Goal: Task Accomplishment & Management: Manage account settings

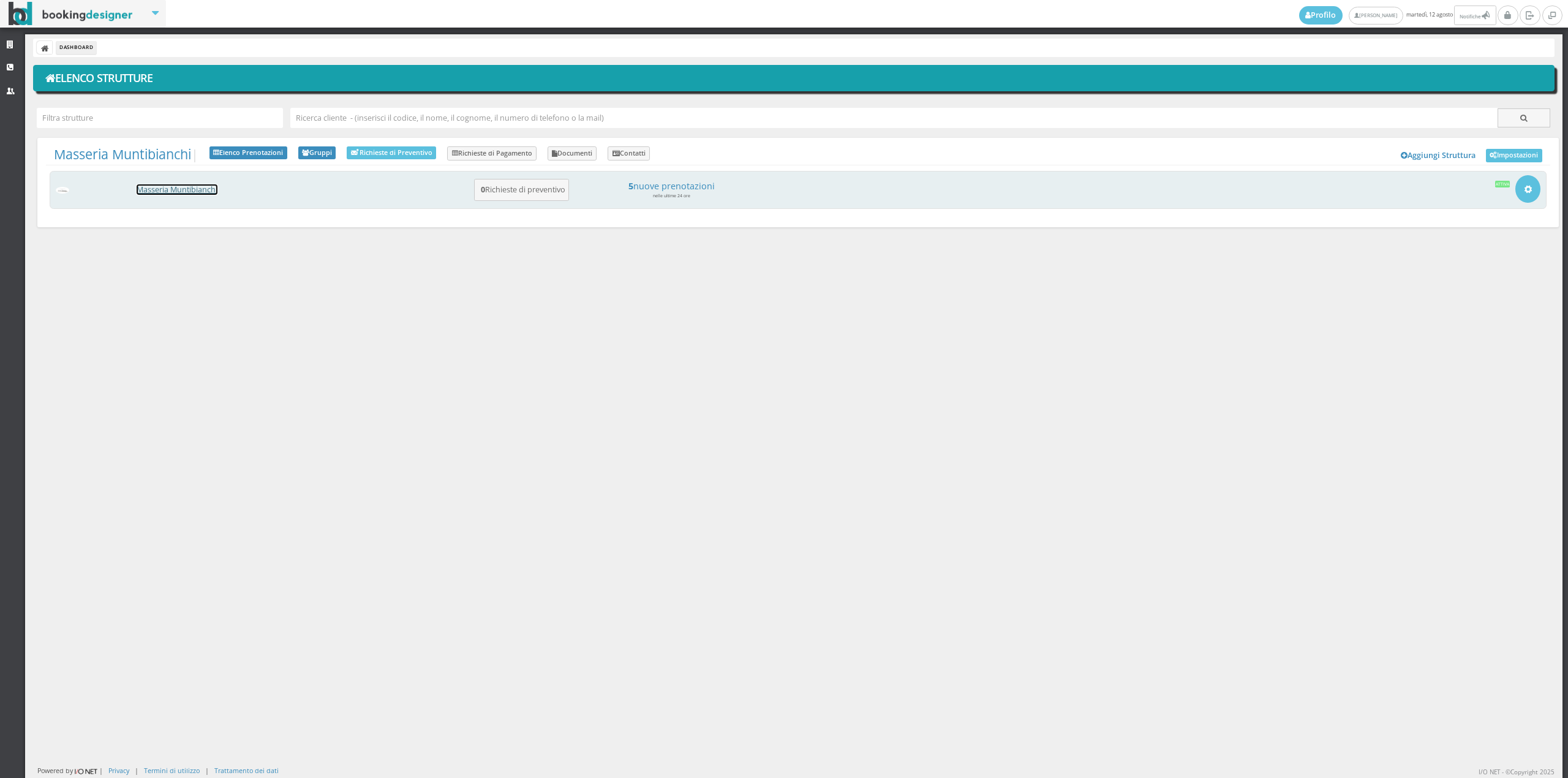
click at [184, 192] on link "Masseria Muntibianchi" at bounding box center [177, 189] width 81 height 11
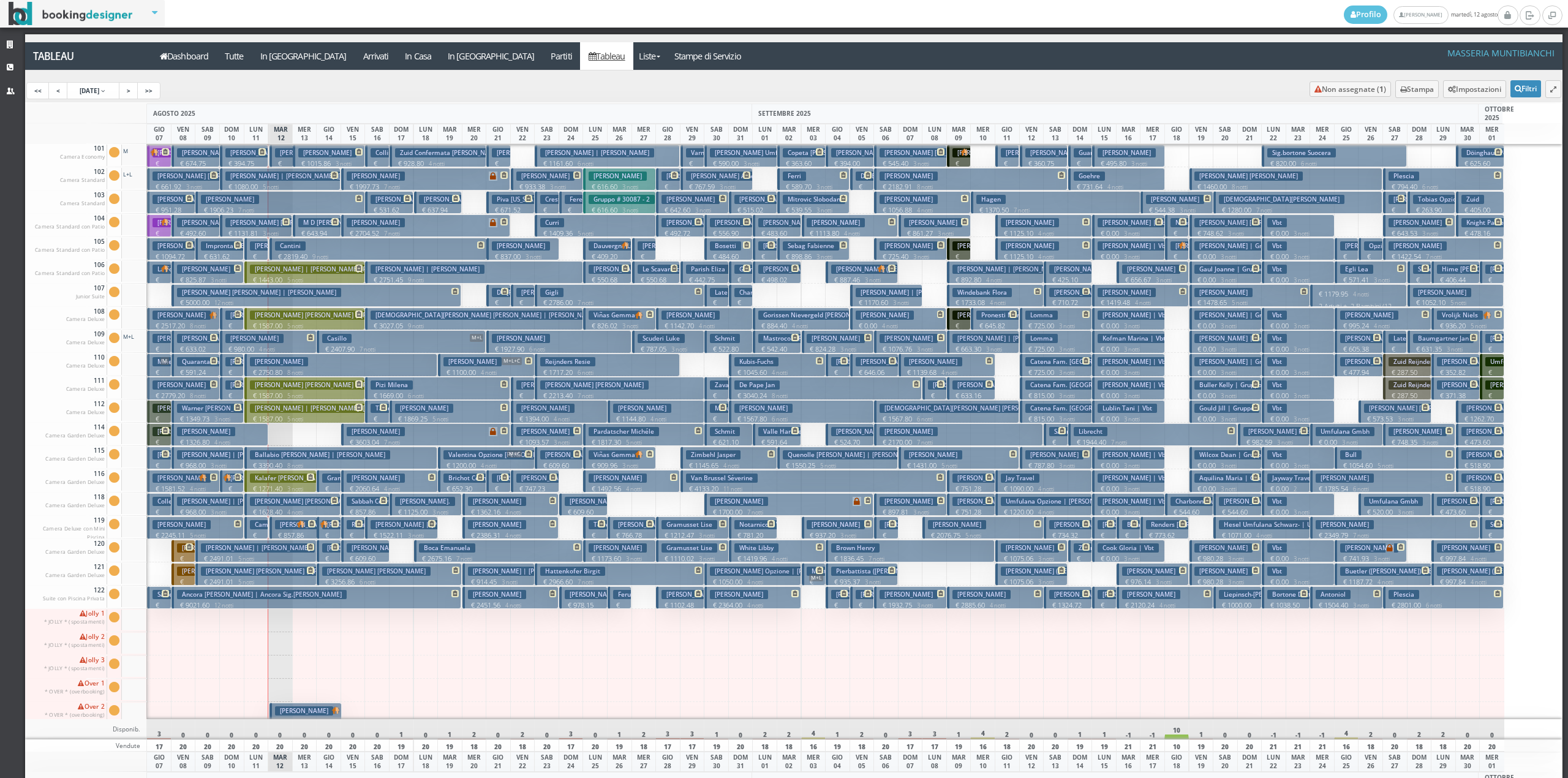
click at [670, 182] on p "€ 201.07 1 notti" at bounding box center [669, 201] width 15 height 39
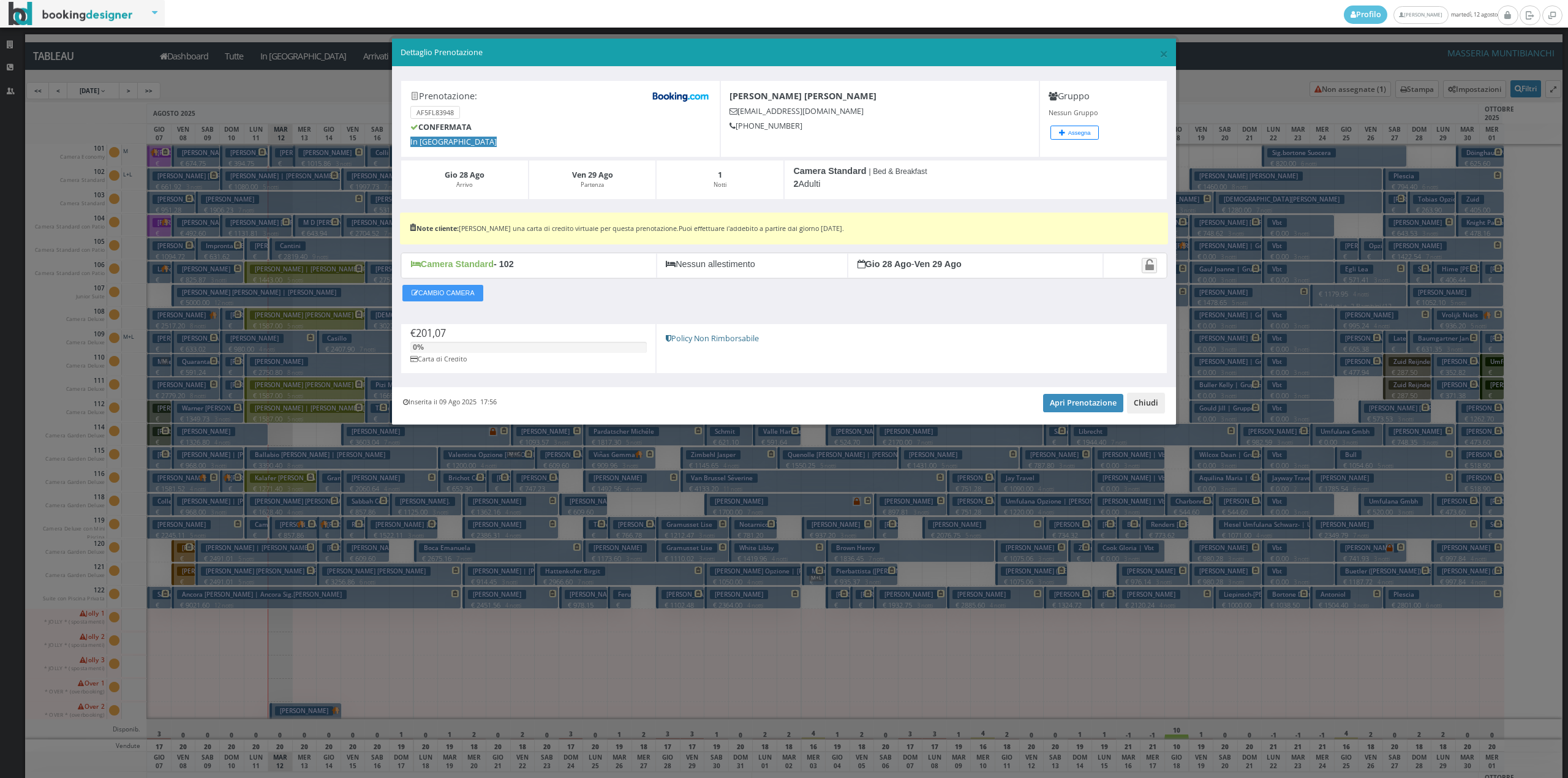
click at [1148, 406] on button "Chiudi" at bounding box center [1146, 403] width 38 height 21
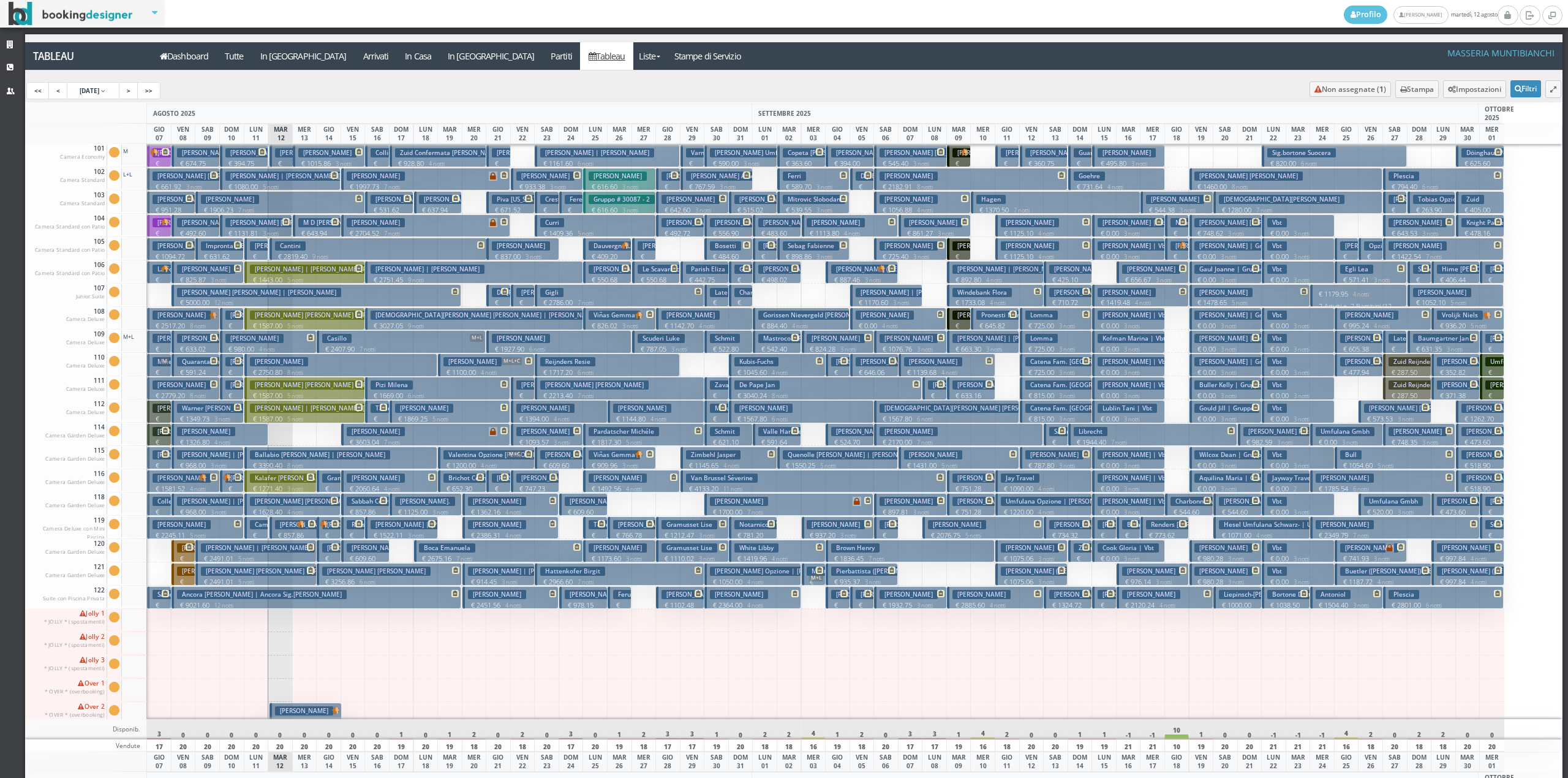
click at [282, 159] on p "€ 180.90 1 notti" at bounding box center [282, 177] width 15 height 39
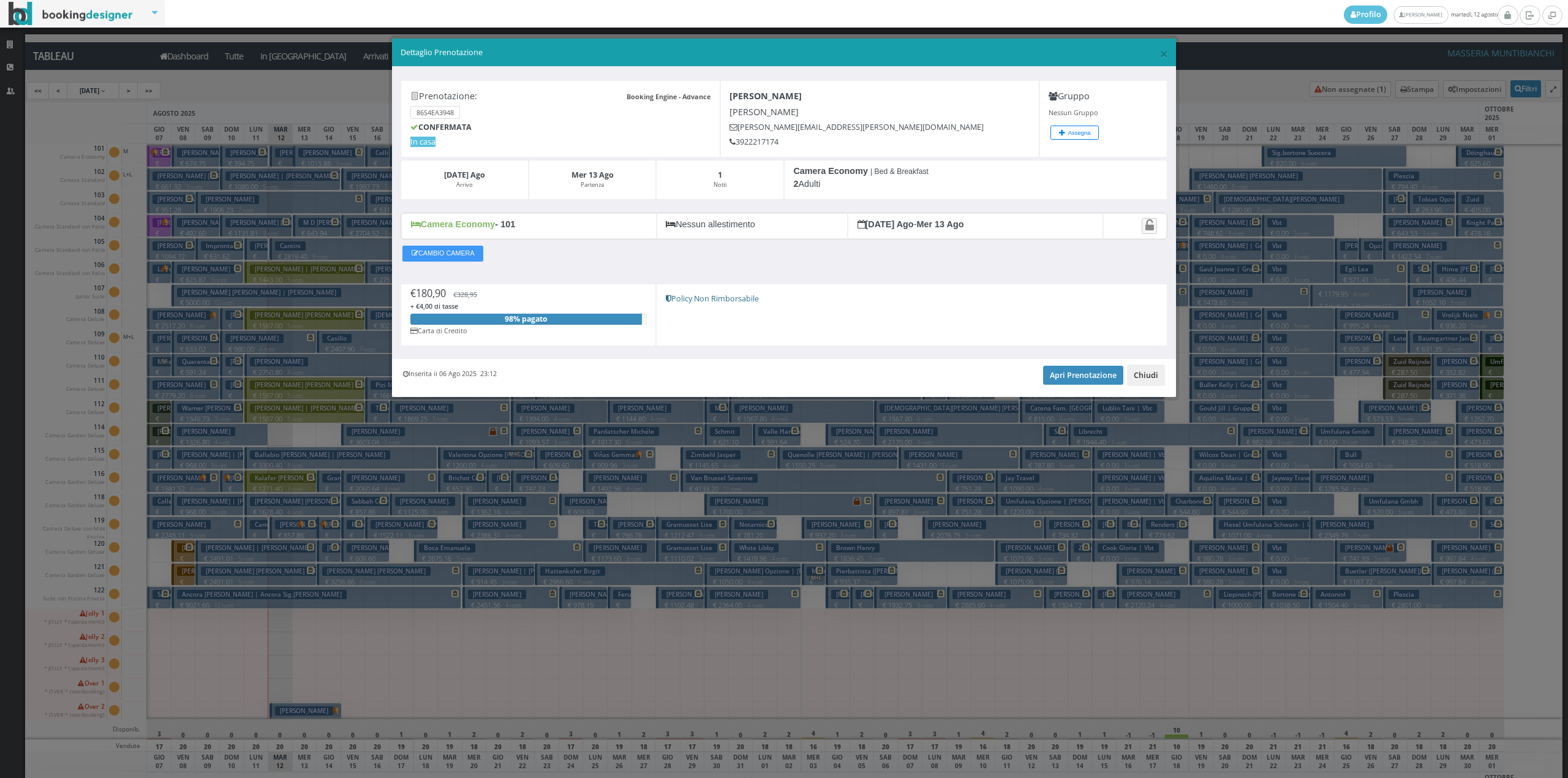
click at [1158, 379] on button "Chiudi" at bounding box center [1146, 375] width 38 height 21
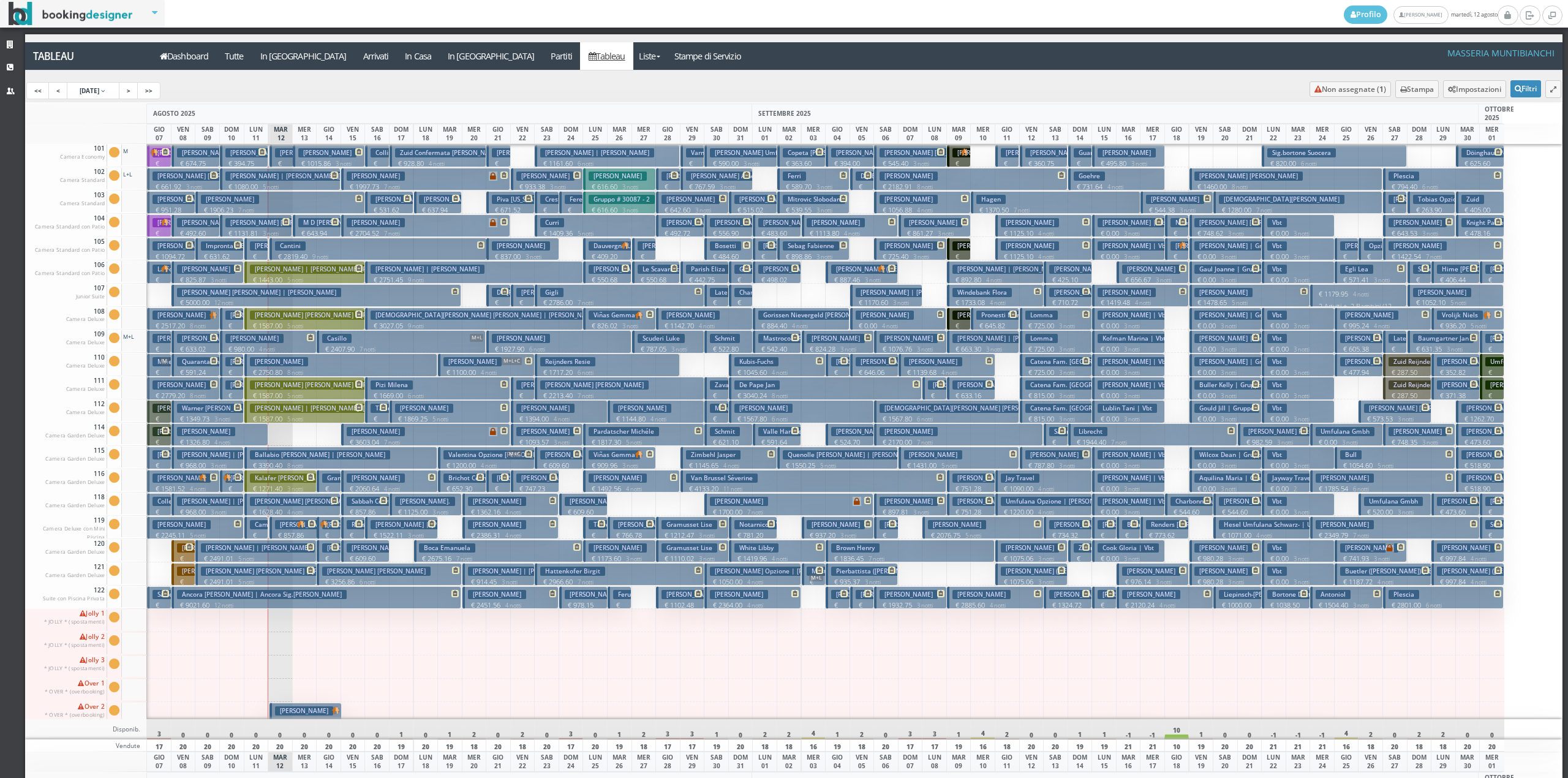
click at [327, 161] on p "€ 1015.86 3 notti" at bounding box center [330, 163] width 63 height 10
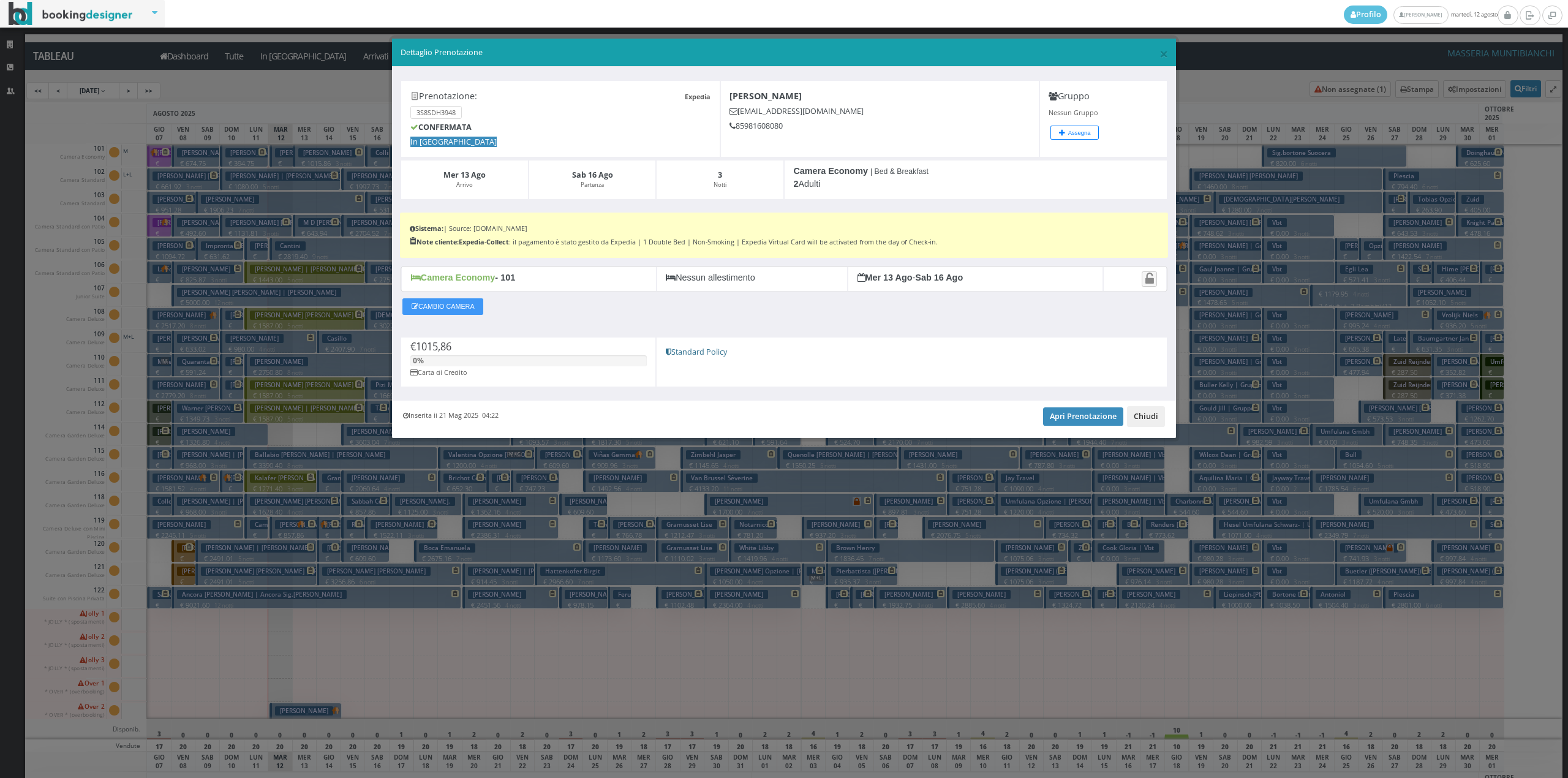
click at [1139, 415] on button "Chiudi" at bounding box center [1146, 417] width 38 height 21
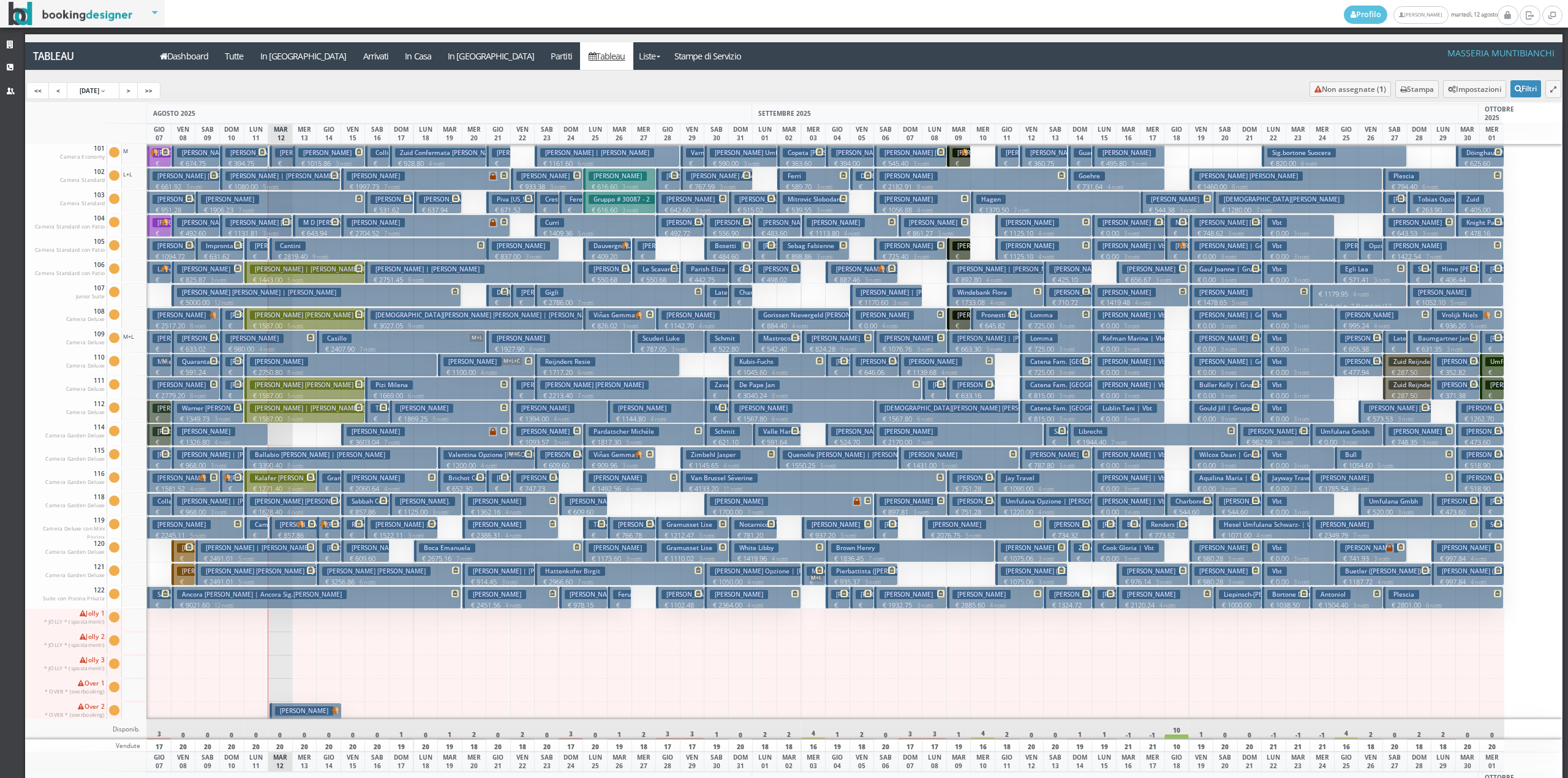
click at [595, 529] on h3 "Torres Carmela" at bounding box center [616, 525] width 56 height 9
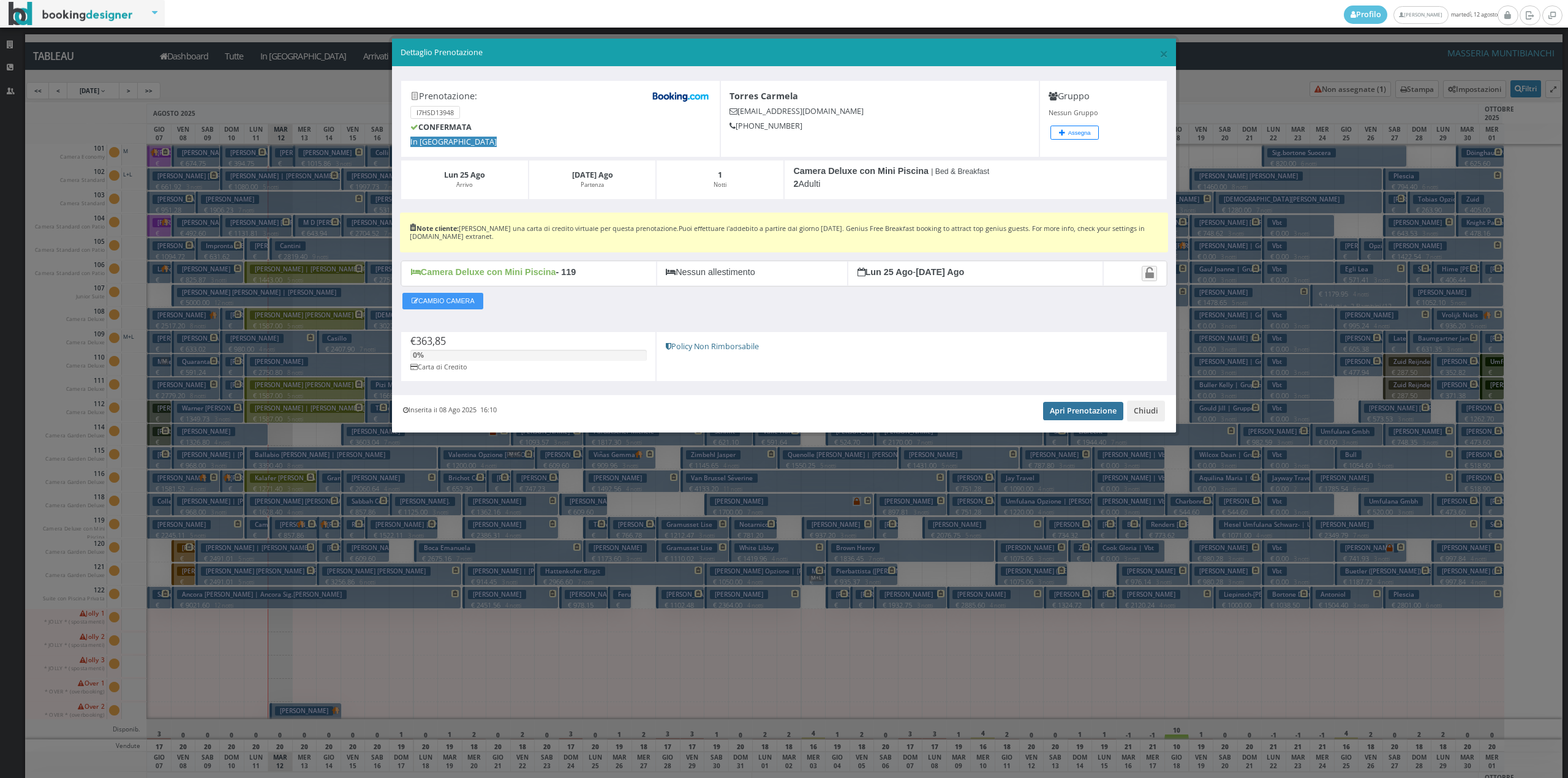
click at [1091, 419] on link "Apri Prenotazione" at bounding box center [1083, 411] width 80 height 18
click at [1145, 407] on button "Chiudi" at bounding box center [1146, 411] width 38 height 21
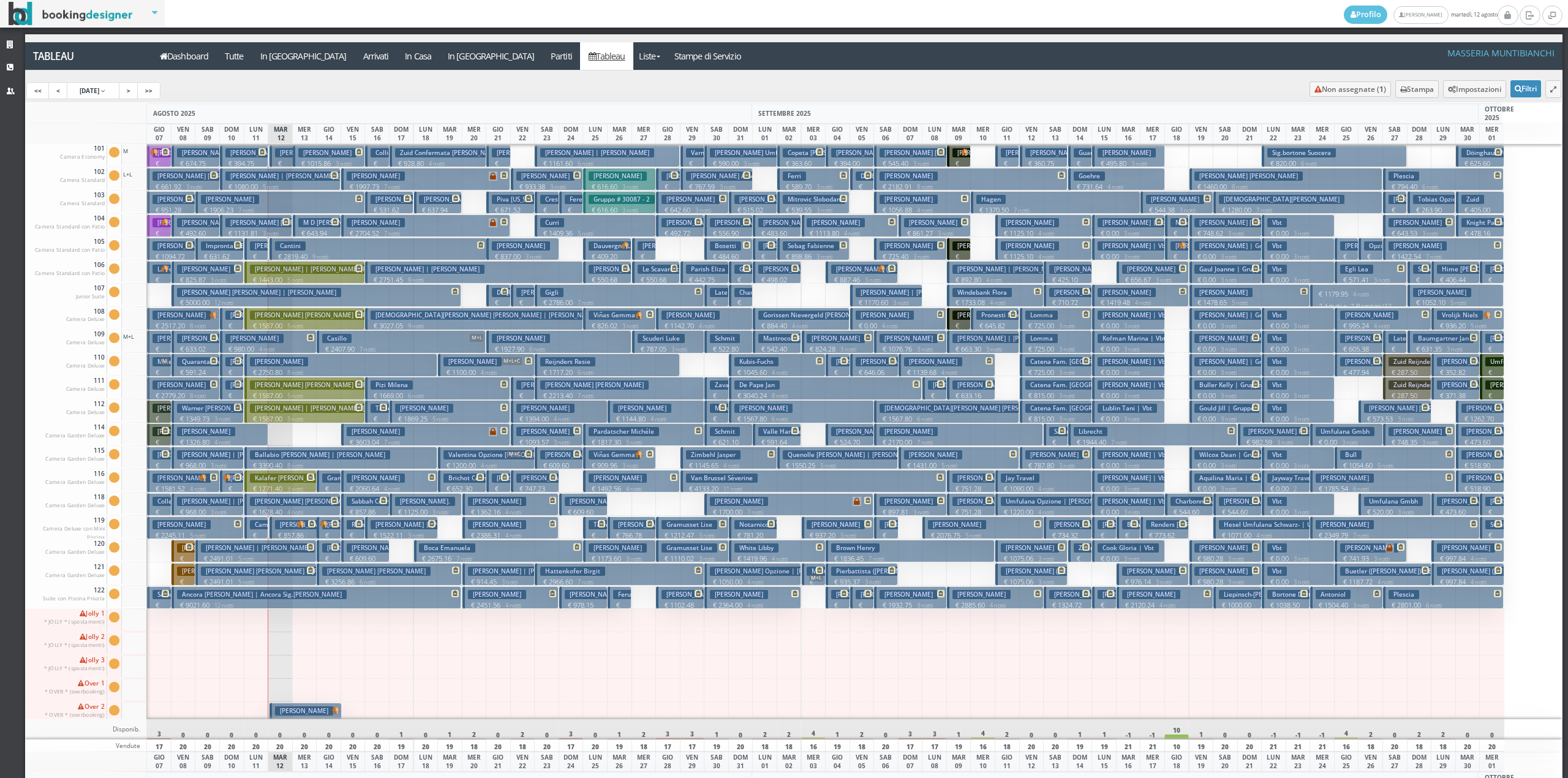
click at [348, 343] on h3 "Casillo" at bounding box center [337, 338] width 30 height 9
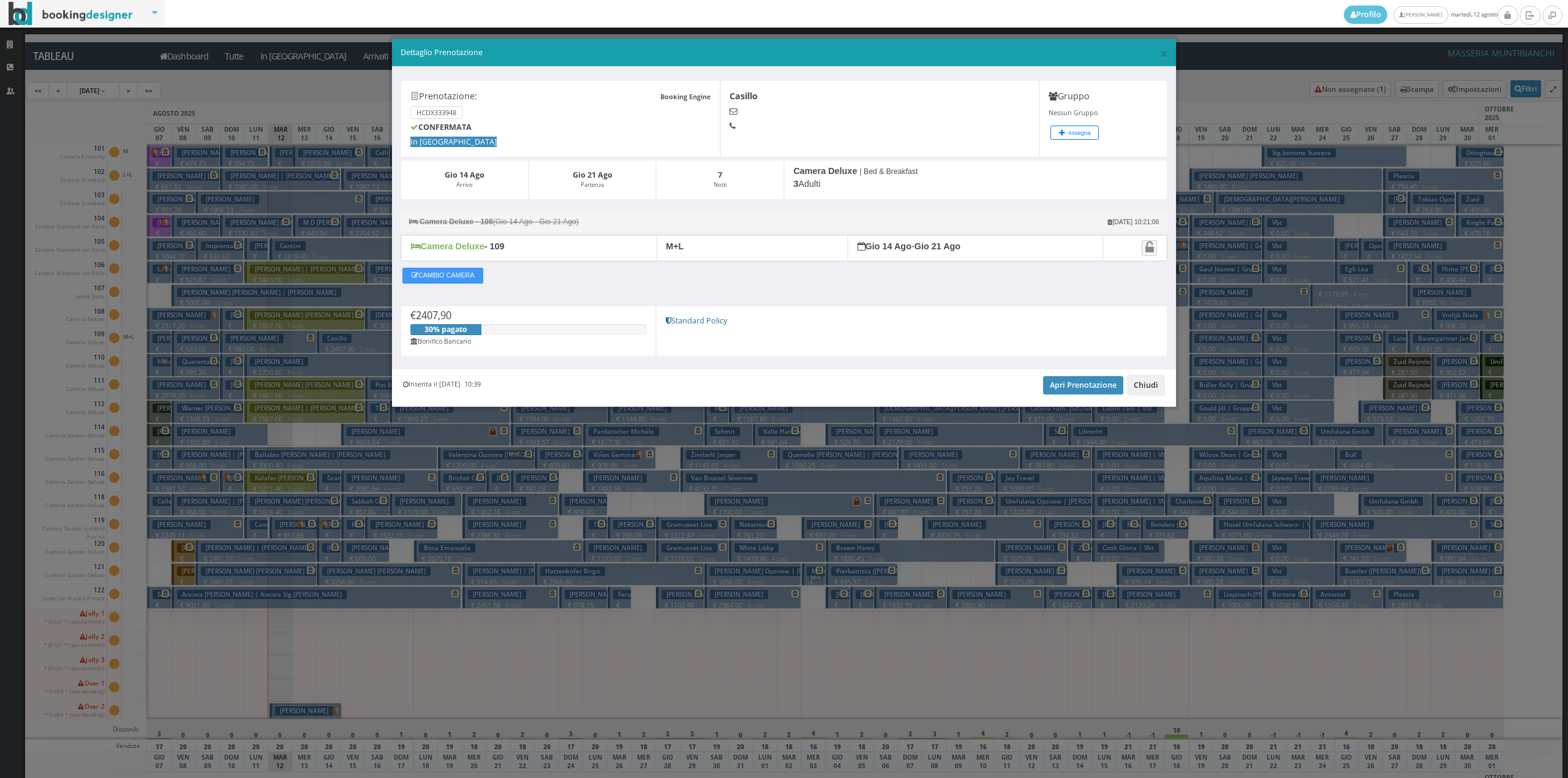
click at [1158, 385] on button "Chiudi" at bounding box center [1146, 386] width 38 height 21
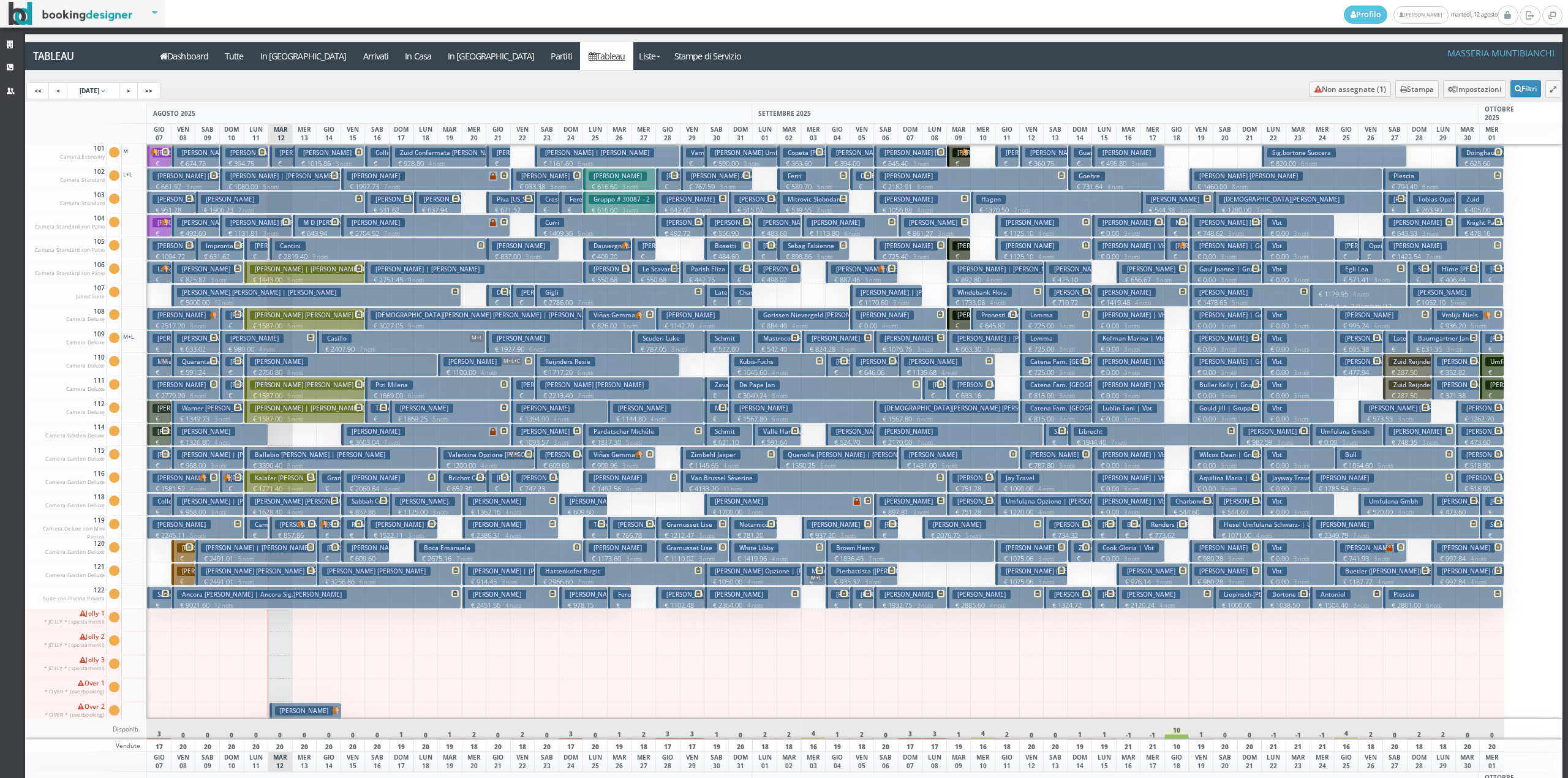
click at [369, 341] on button "Casillo M+L € 2407.90 7 notti 3 Adulti" at bounding box center [401, 341] width 169 height 23
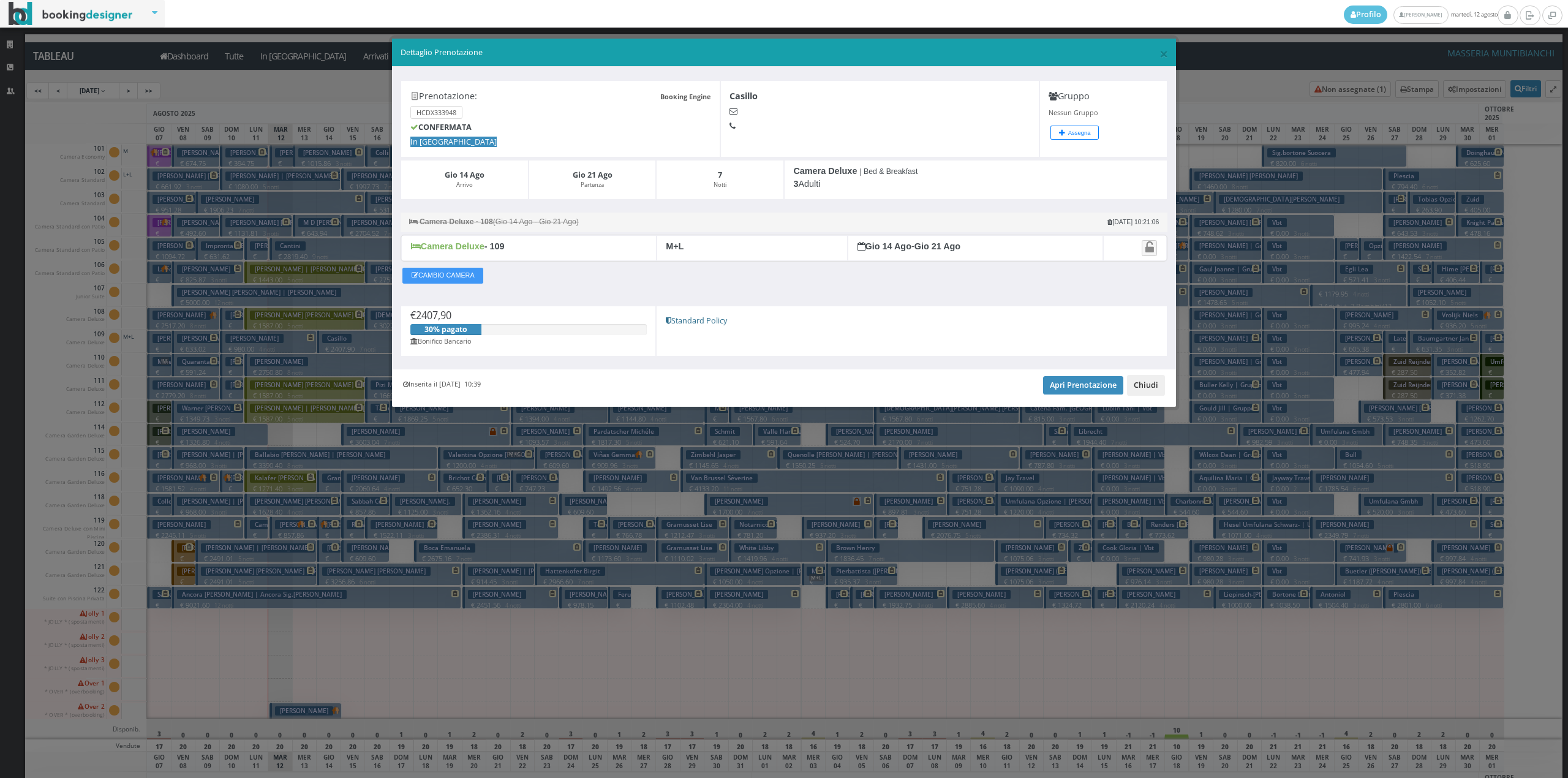
click at [1145, 389] on button "Chiudi" at bounding box center [1146, 386] width 38 height 21
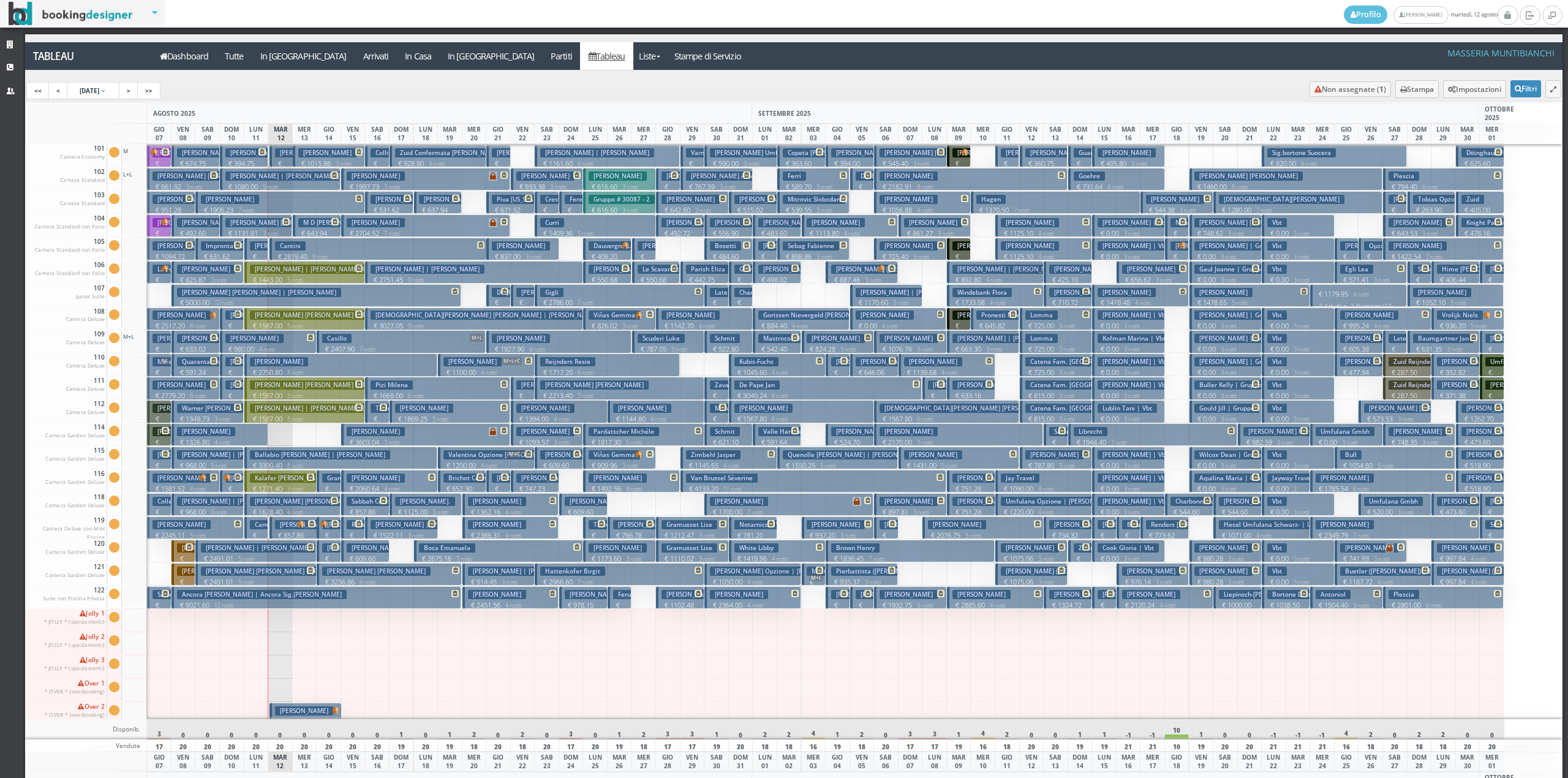
click at [384, 341] on button "Casillo M+L € 2407.90 7 notti 3 Adulti" at bounding box center [401, 341] width 169 height 23
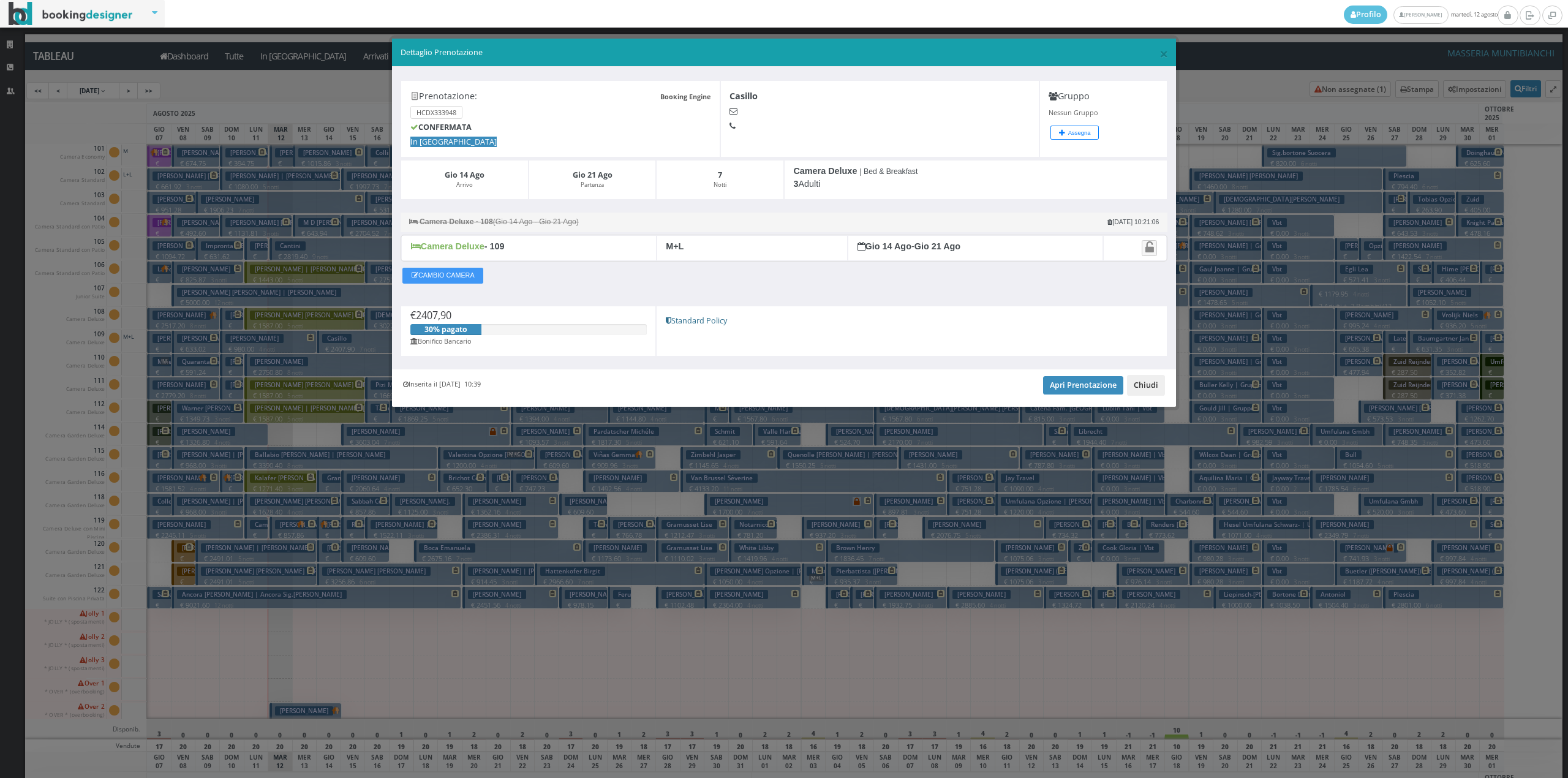
click at [1149, 382] on button "Chiudi" at bounding box center [1146, 386] width 38 height 21
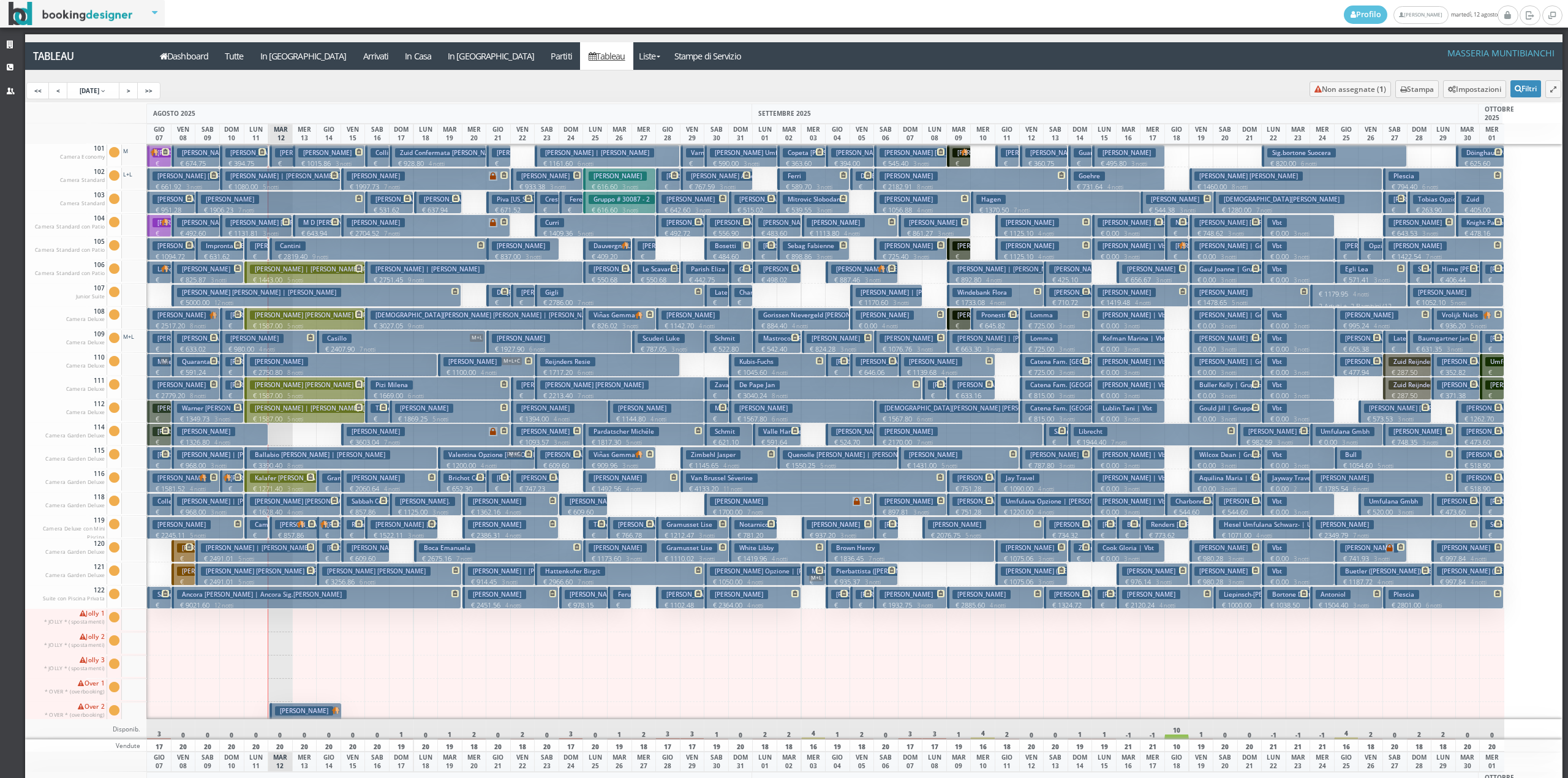
click at [356, 341] on button "Casillo M+L € 2407.90 7 notti 3 Adulti" at bounding box center [401, 341] width 169 height 23
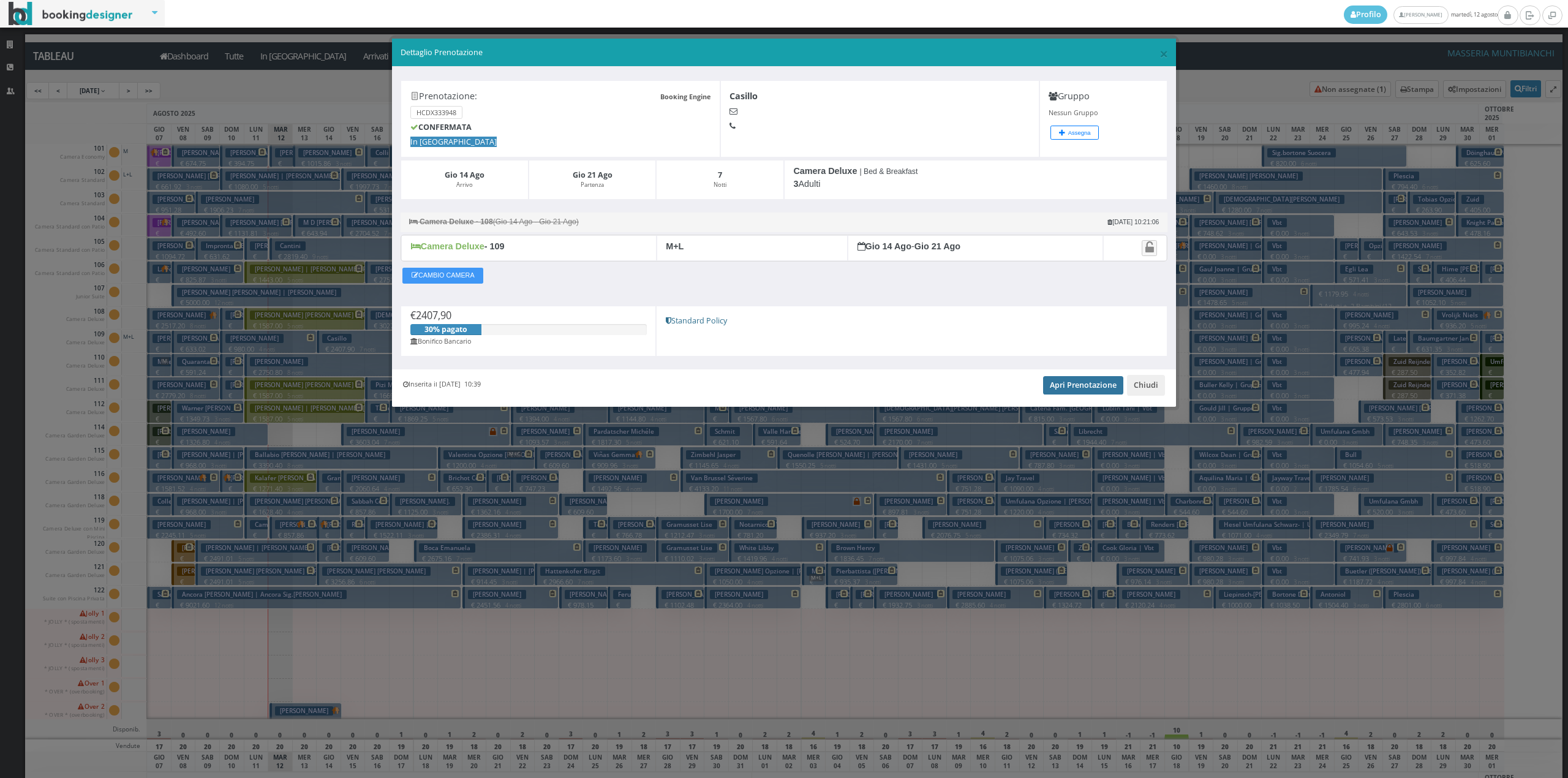
click at [1094, 383] on link "Apri Prenotazione" at bounding box center [1083, 385] width 80 height 18
click at [1147, 384] on button "Chiudi" at bounding box center [1146, 386] width 38 height 21
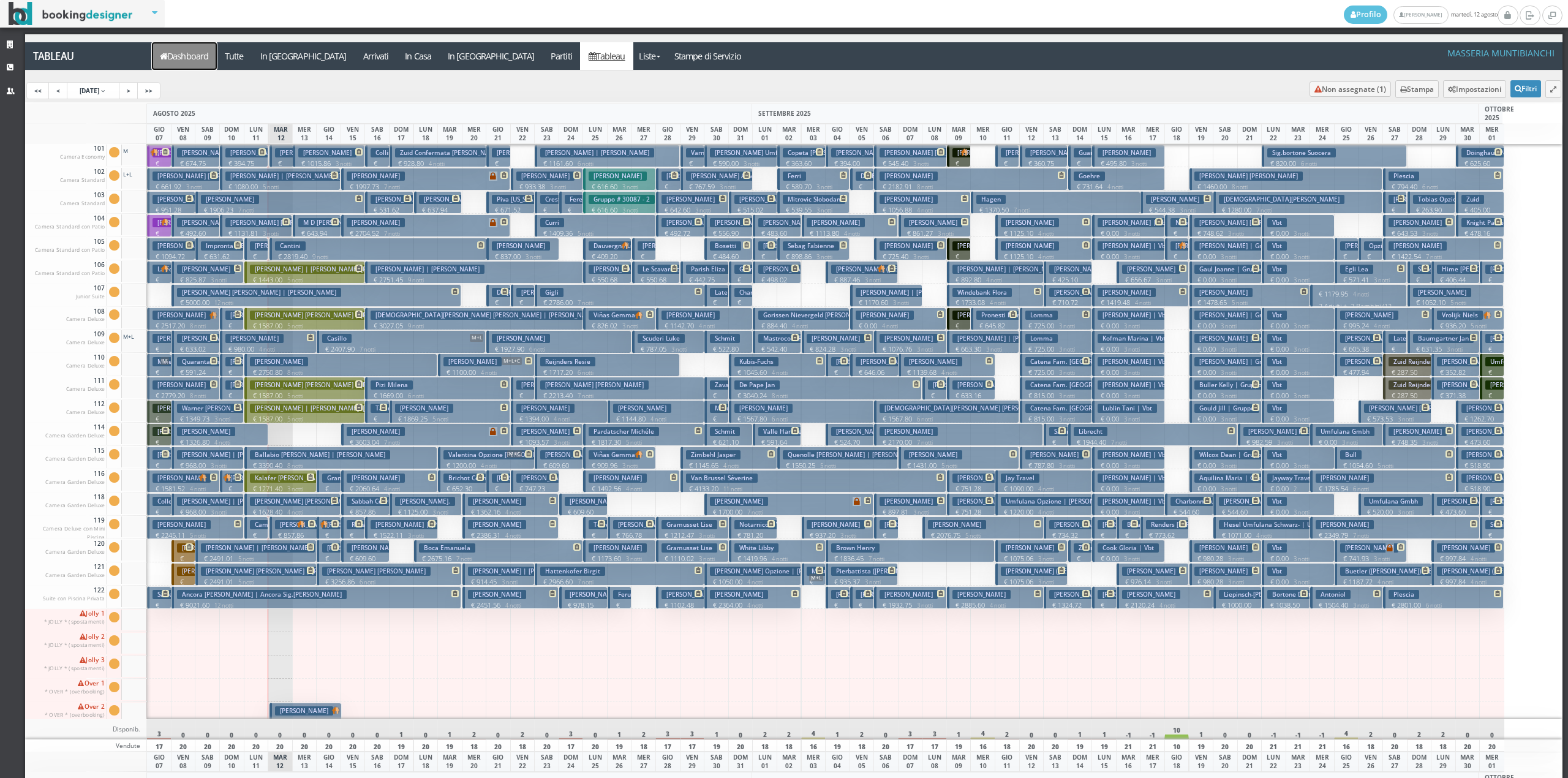
click at [177, 57] on link "Dashboard" at bounding box center [184, 56] width 65 height 27
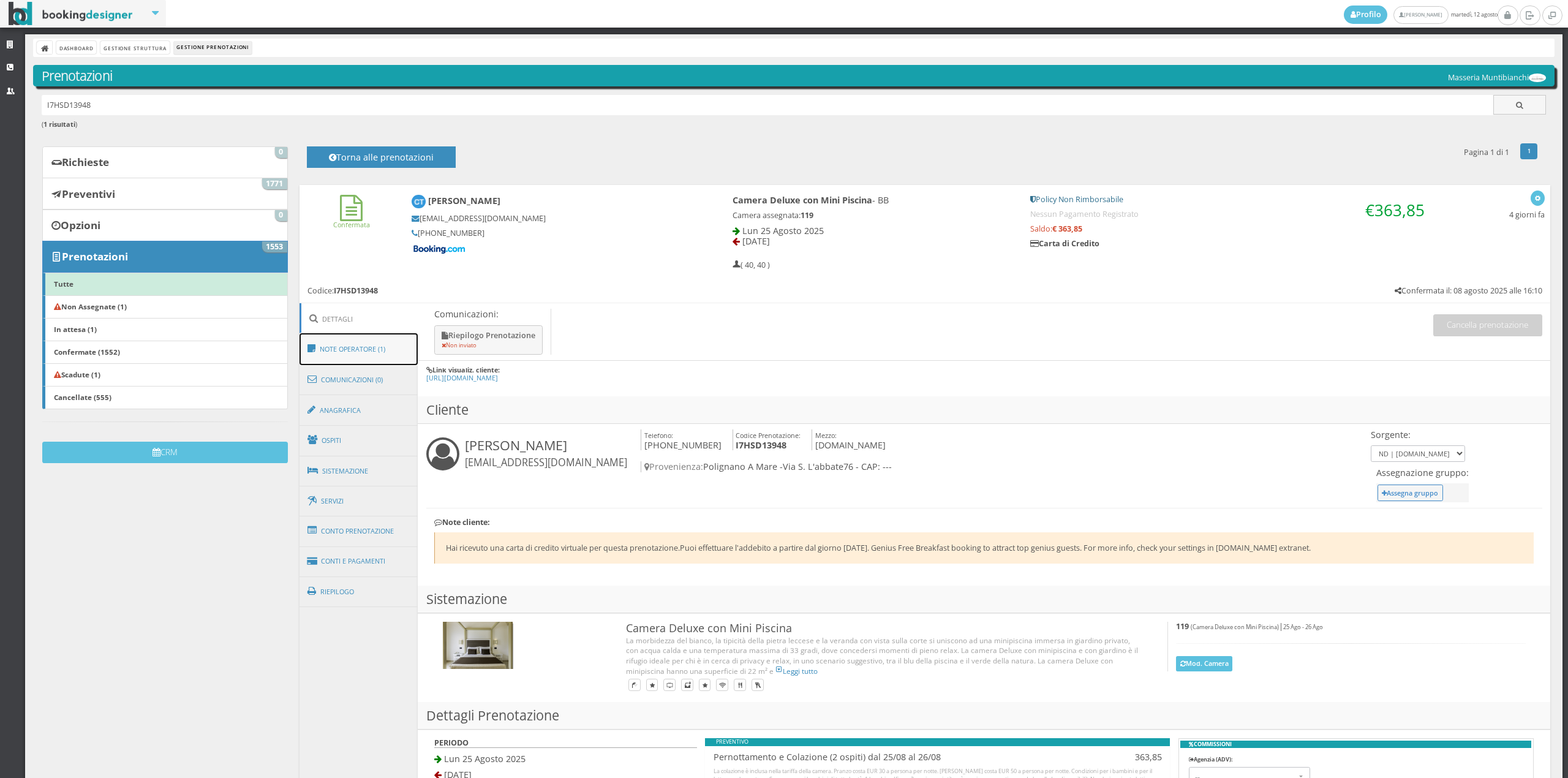
click at [342, 347] on link "Note Operatore (1)" at bounding box center [359, 349] width 119 height 32
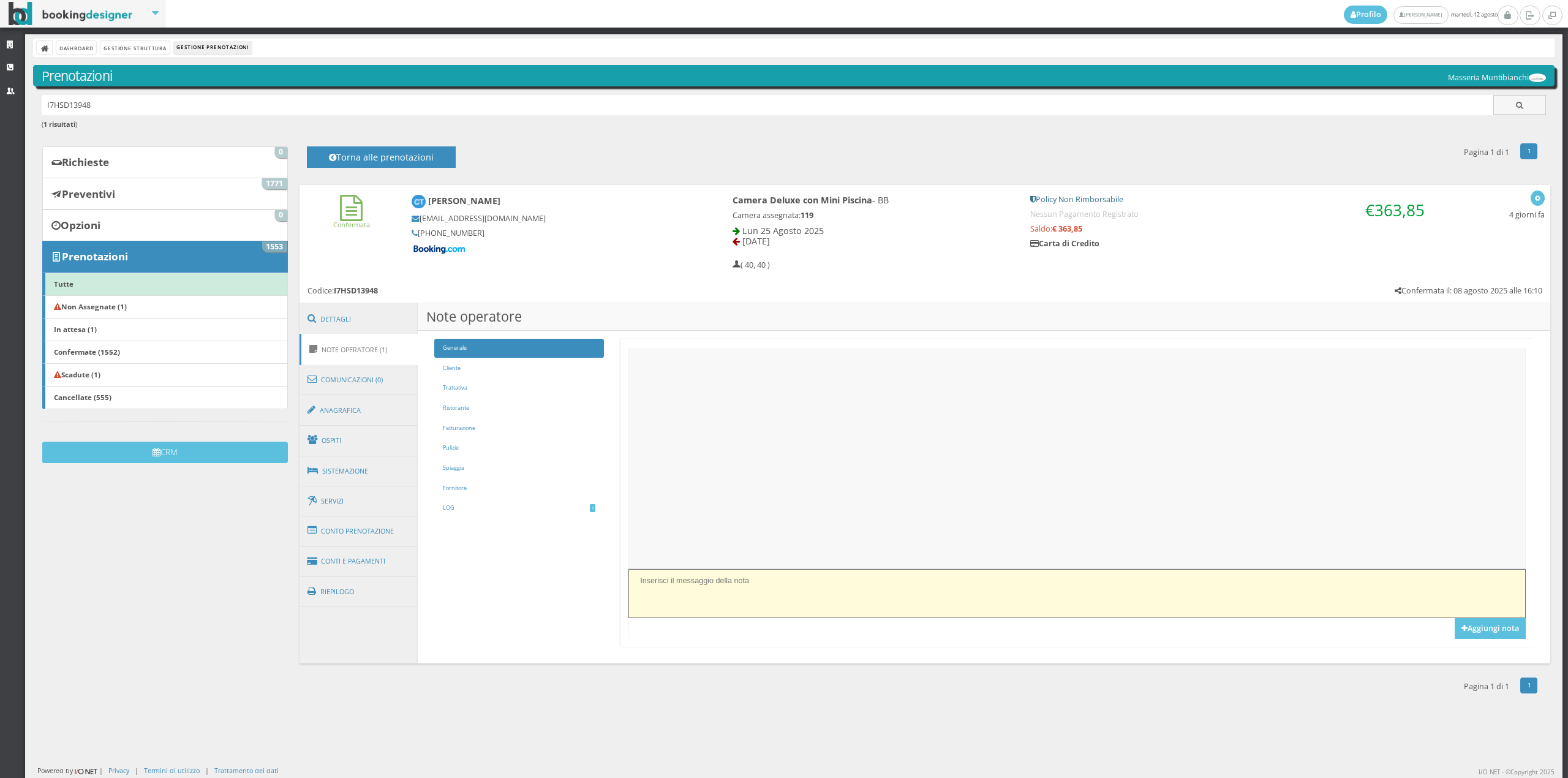
click at [745, 602] on textarea at bounding box center [1077, 594] width 897 height 49
type textarea "f"
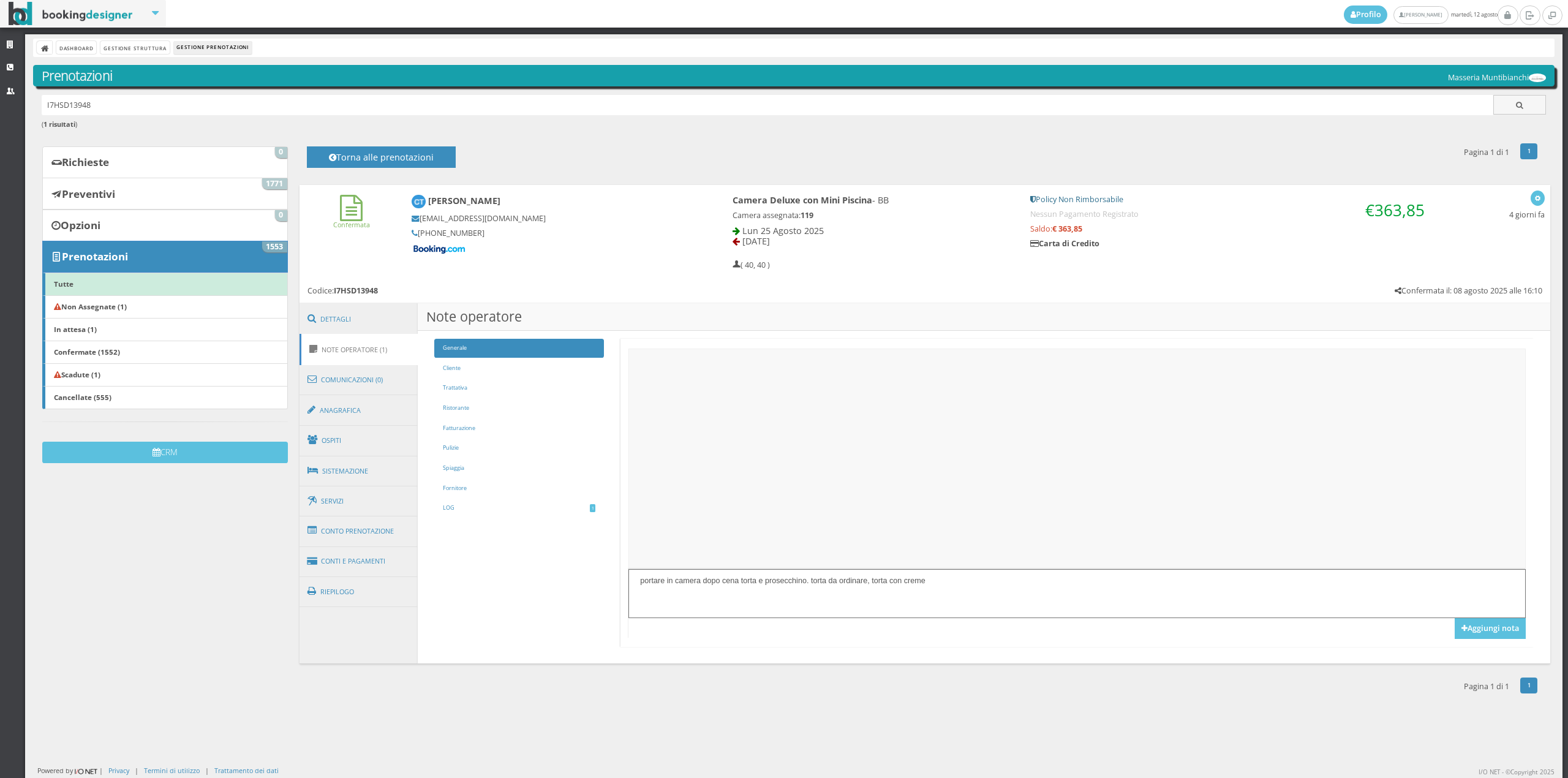
type textarea "portare in camera dopo cena torta e prosecchino. torta da ordinare, torta con c…"
click at [1482, 630] on button "Aggiungi nota" at bounding box center [1490, 629] width 71 height 21
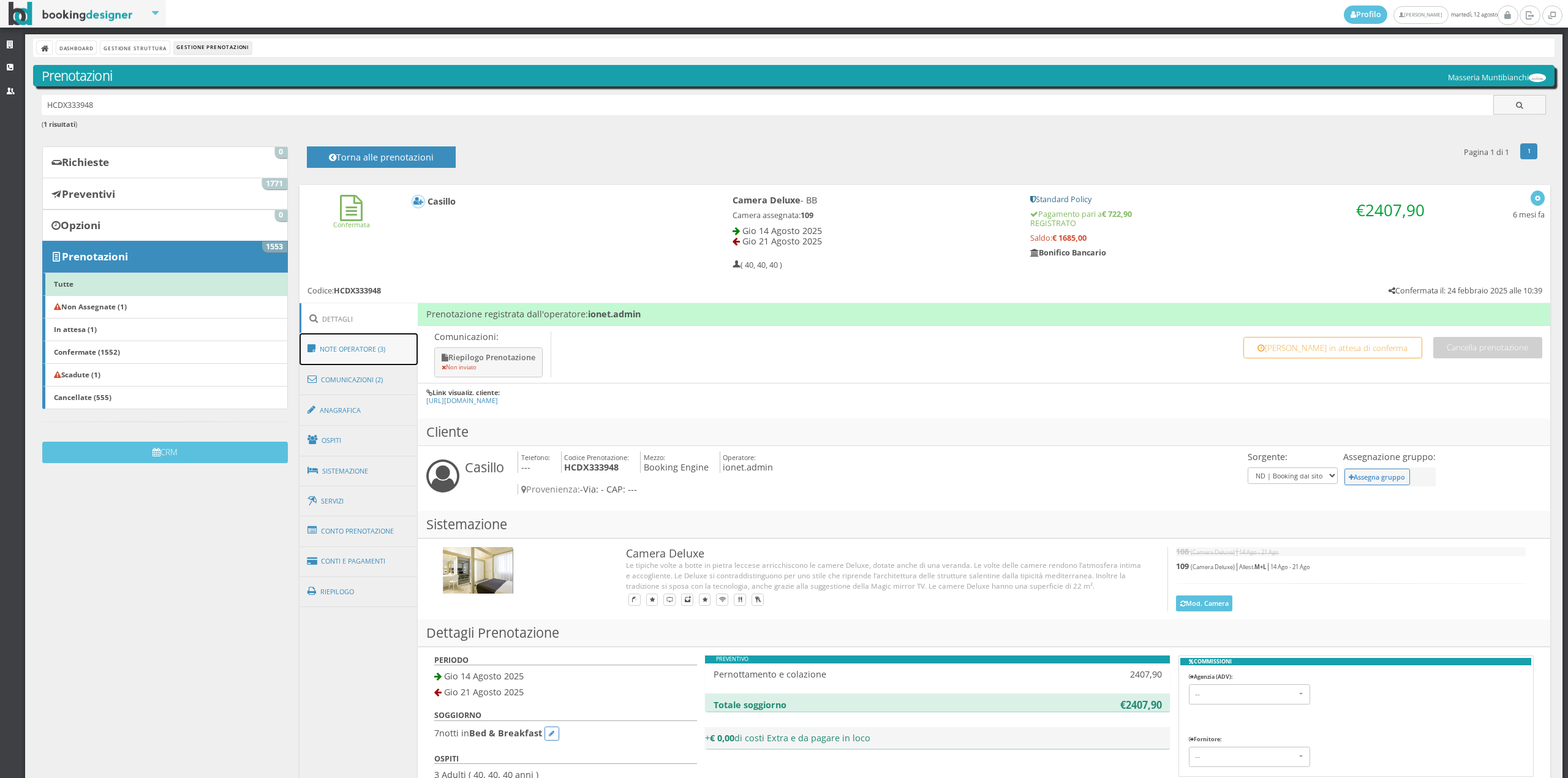
click at [356, 353] on link "Note Operatore (3)" at bounding box center [359, 349] width 119 height 32
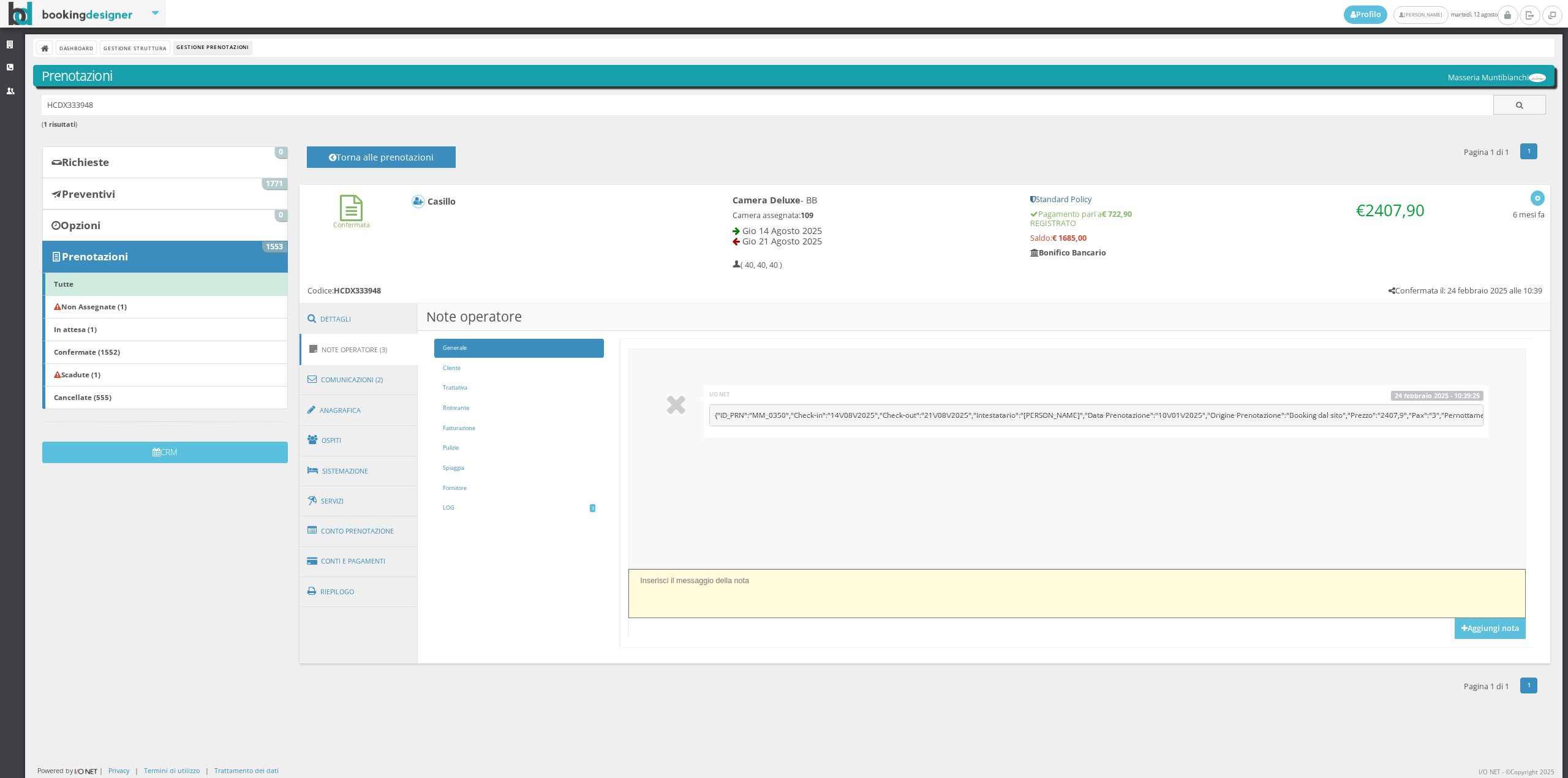
click at [687, 591] on textarea at bounding box center [1077, 594] width 897 height 49
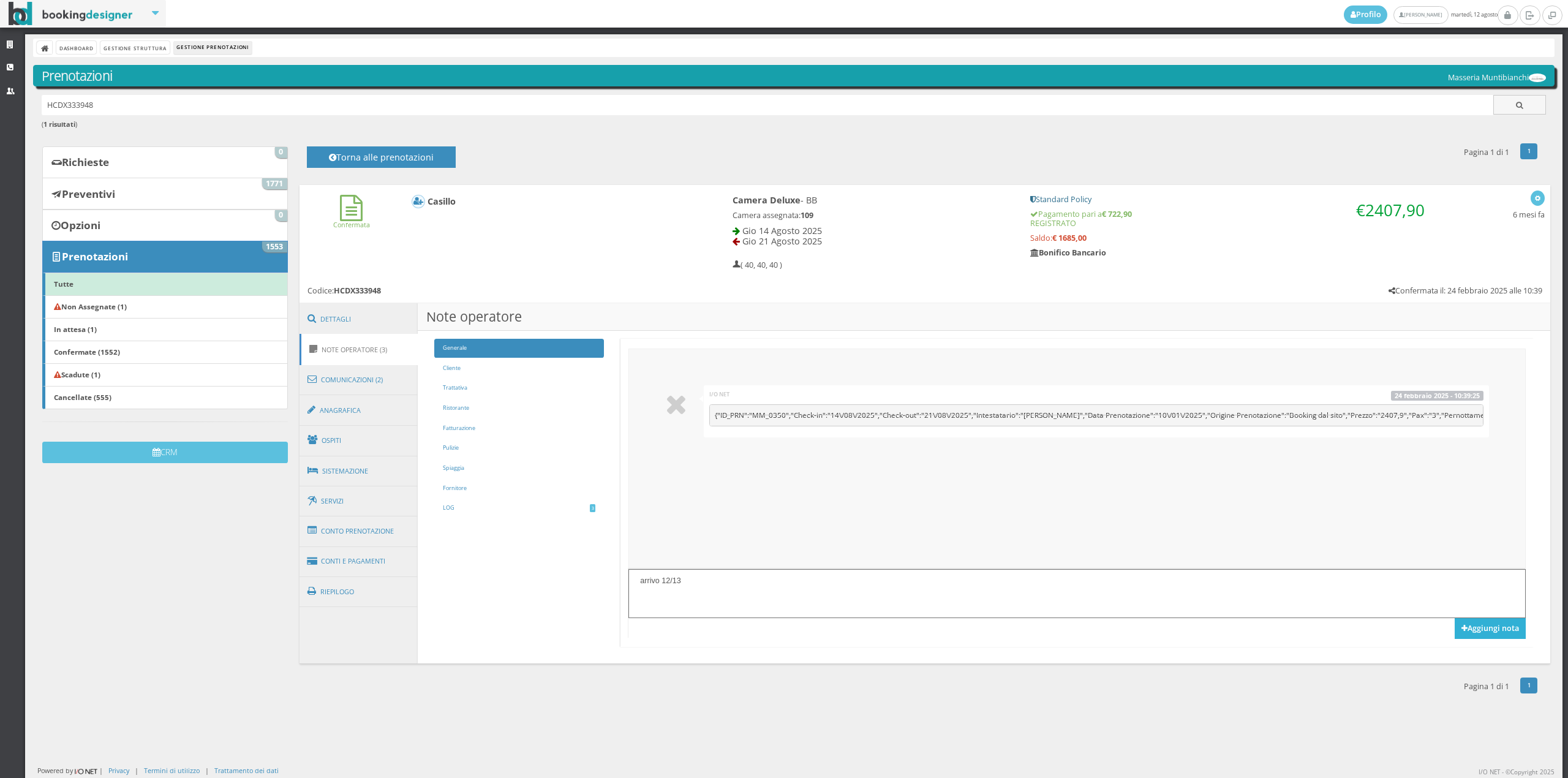
type textarea "arrivo 12/13"
click at [1512, 634] on button "Aggiungi nota" at bounding box center [1490, 629] width 71 height 21
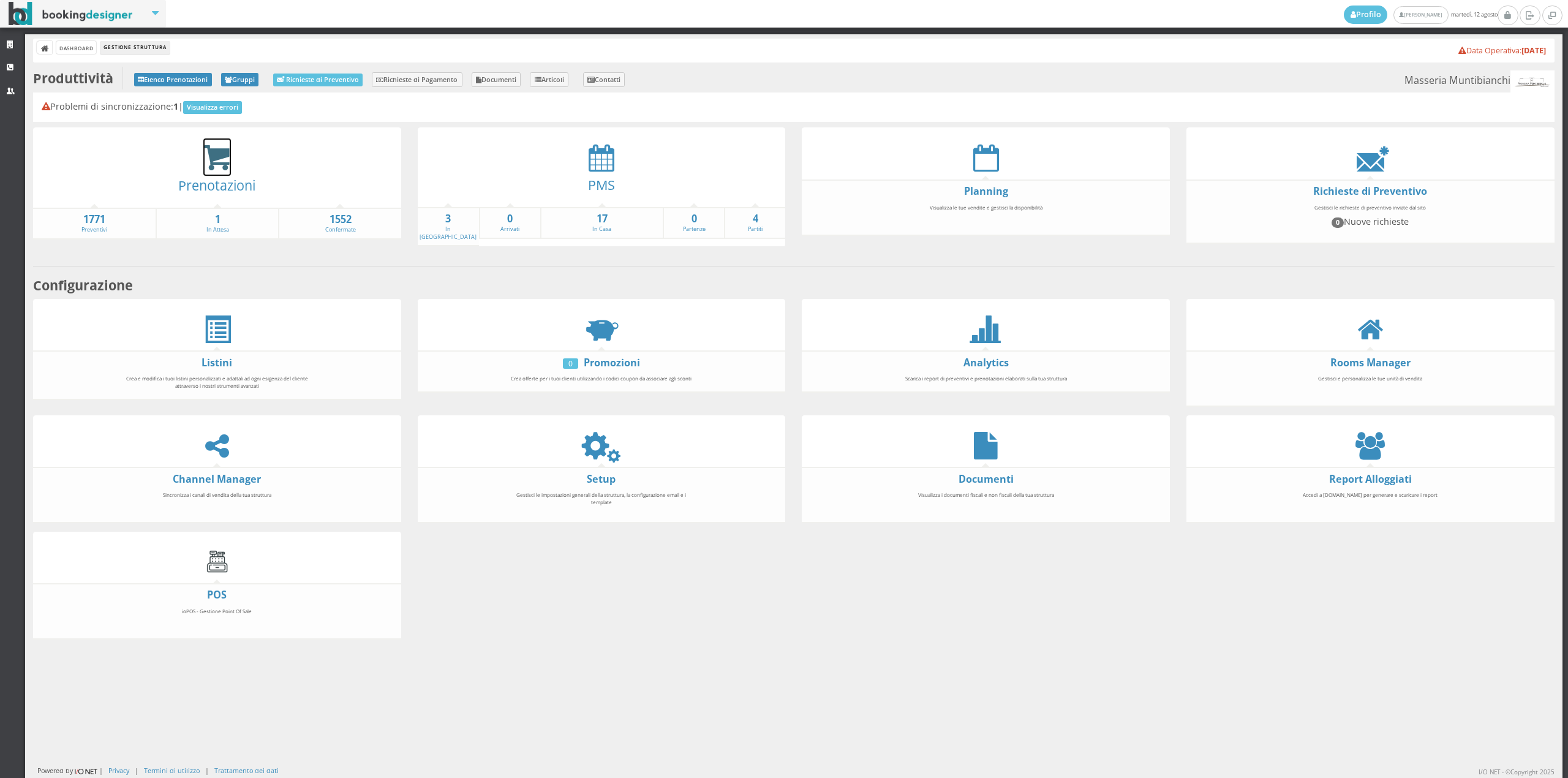
click at [211, 147] on icon at bounding box center [217, 158] width 27 height 28
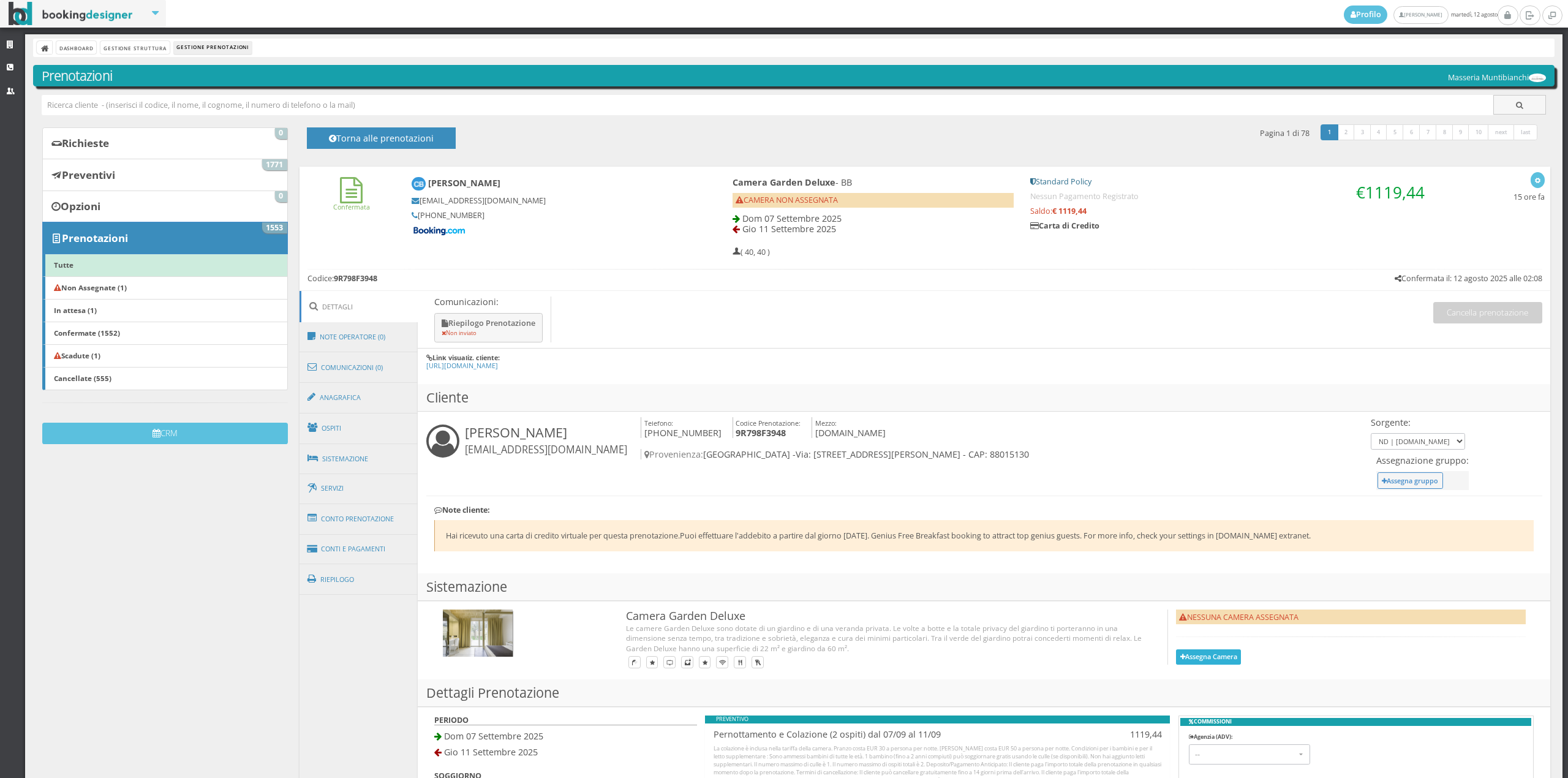
click at [1189, 654] on button "Assegna Camera" at bounding box center [1208, 658] width 65 height 15
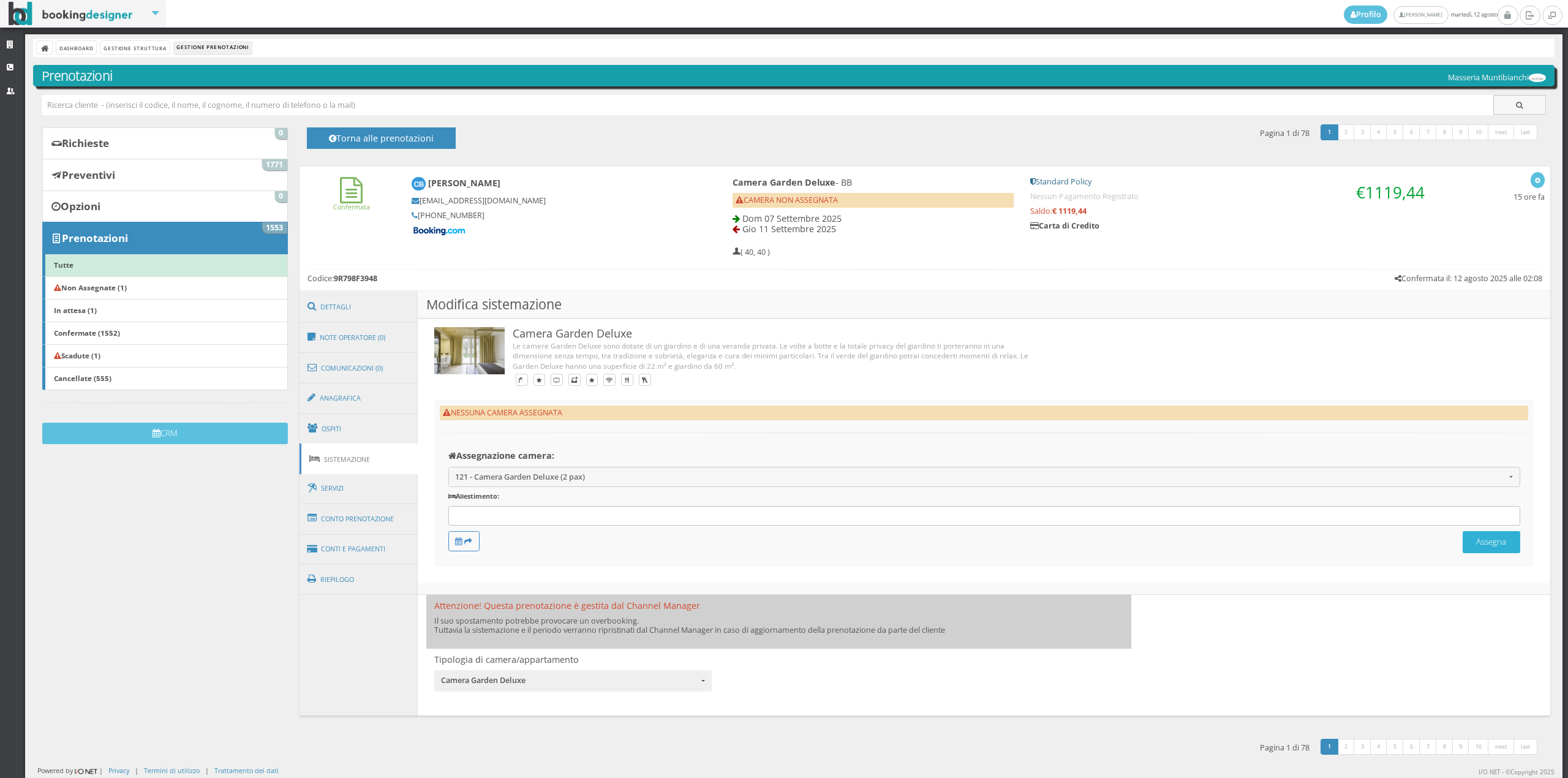
click at [1486, 543] on button "Assegna" at bounding box center [1491, 542] width 58 height 21
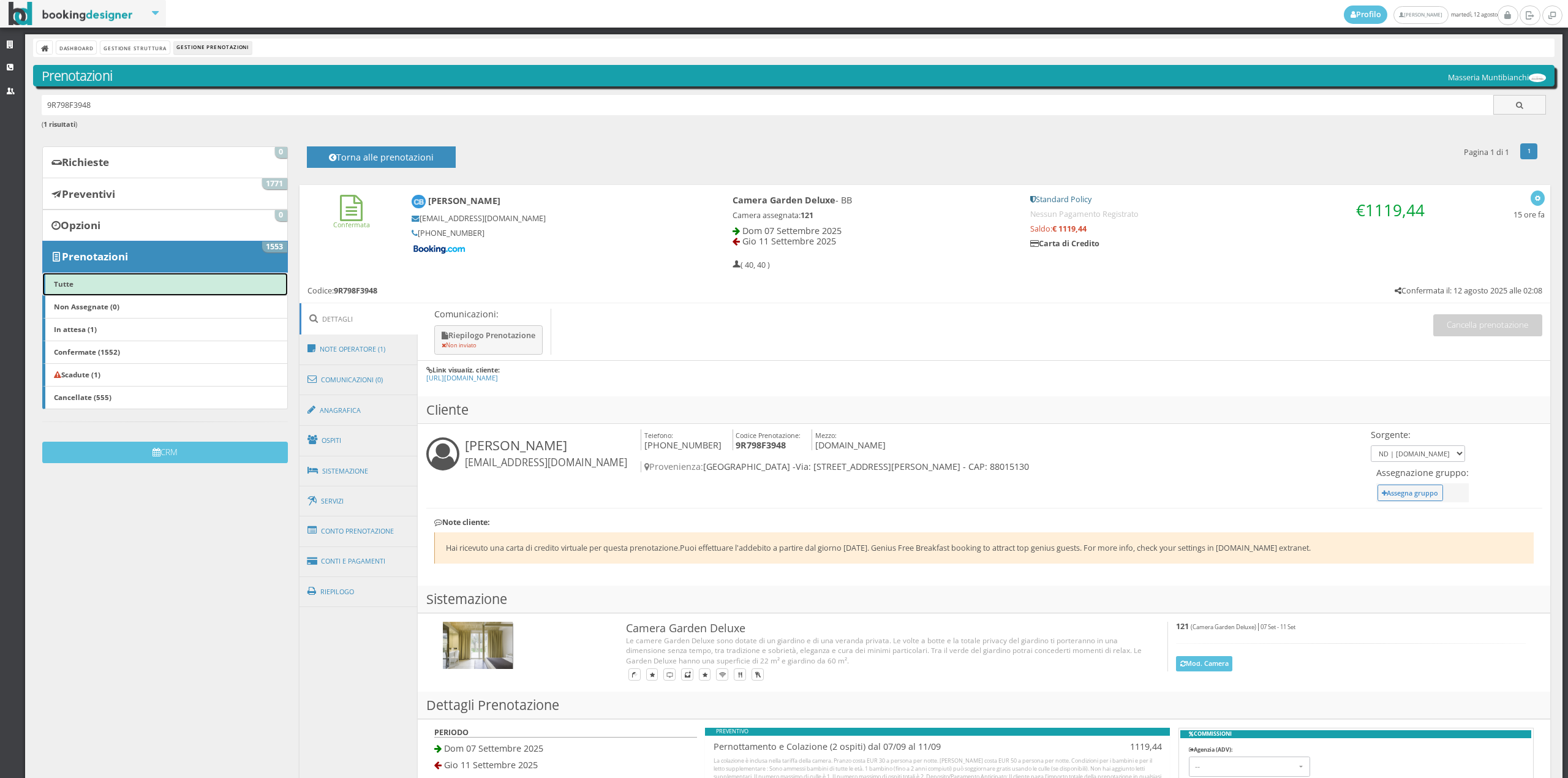
click at [110, 288] on link "Tutte" at bounding box center [165, 284] width 245 height 23
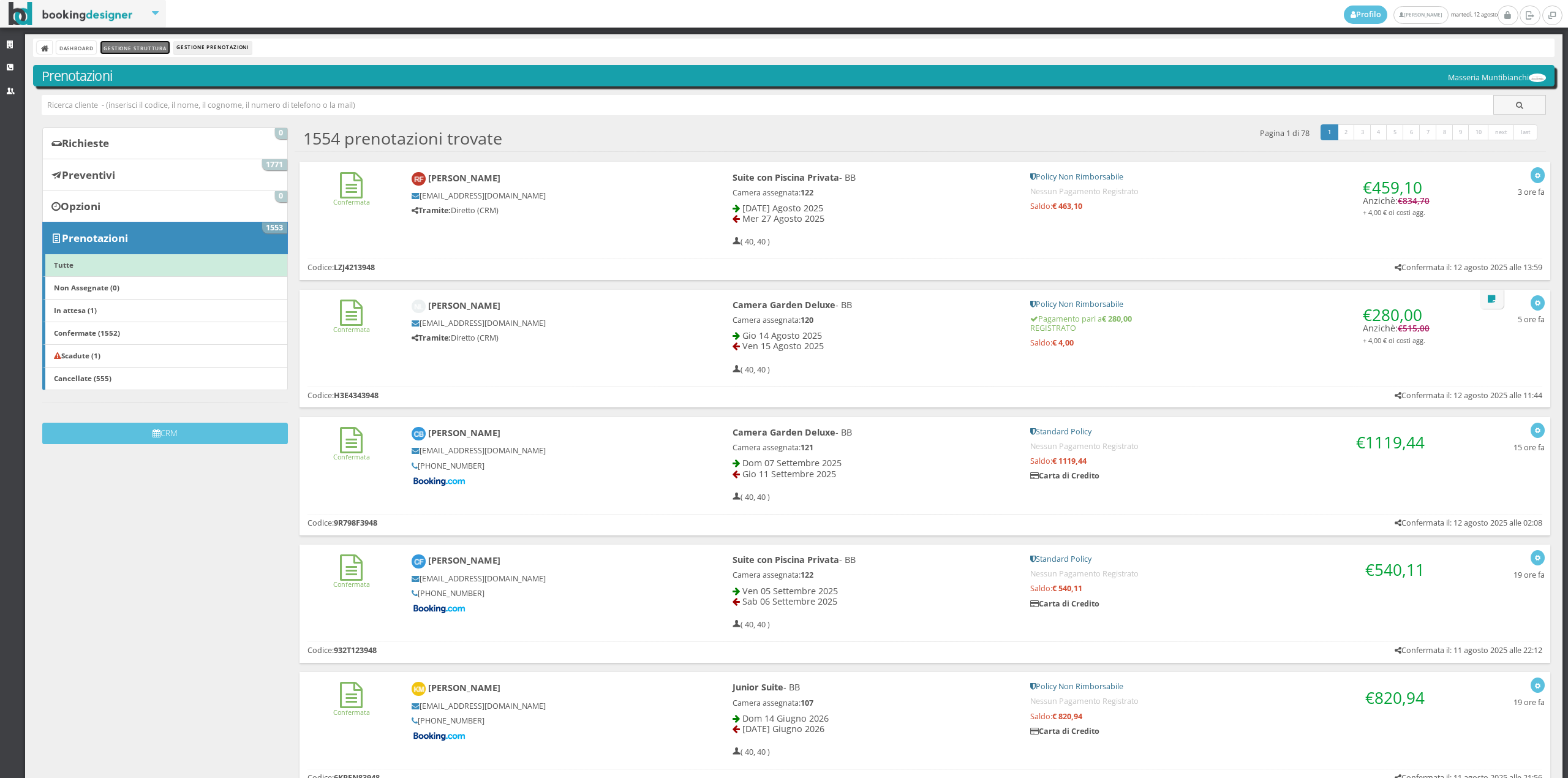
click at [134, 44] on link "Gestione Struttura" at bounding box center [134, 47] width 68 height 13
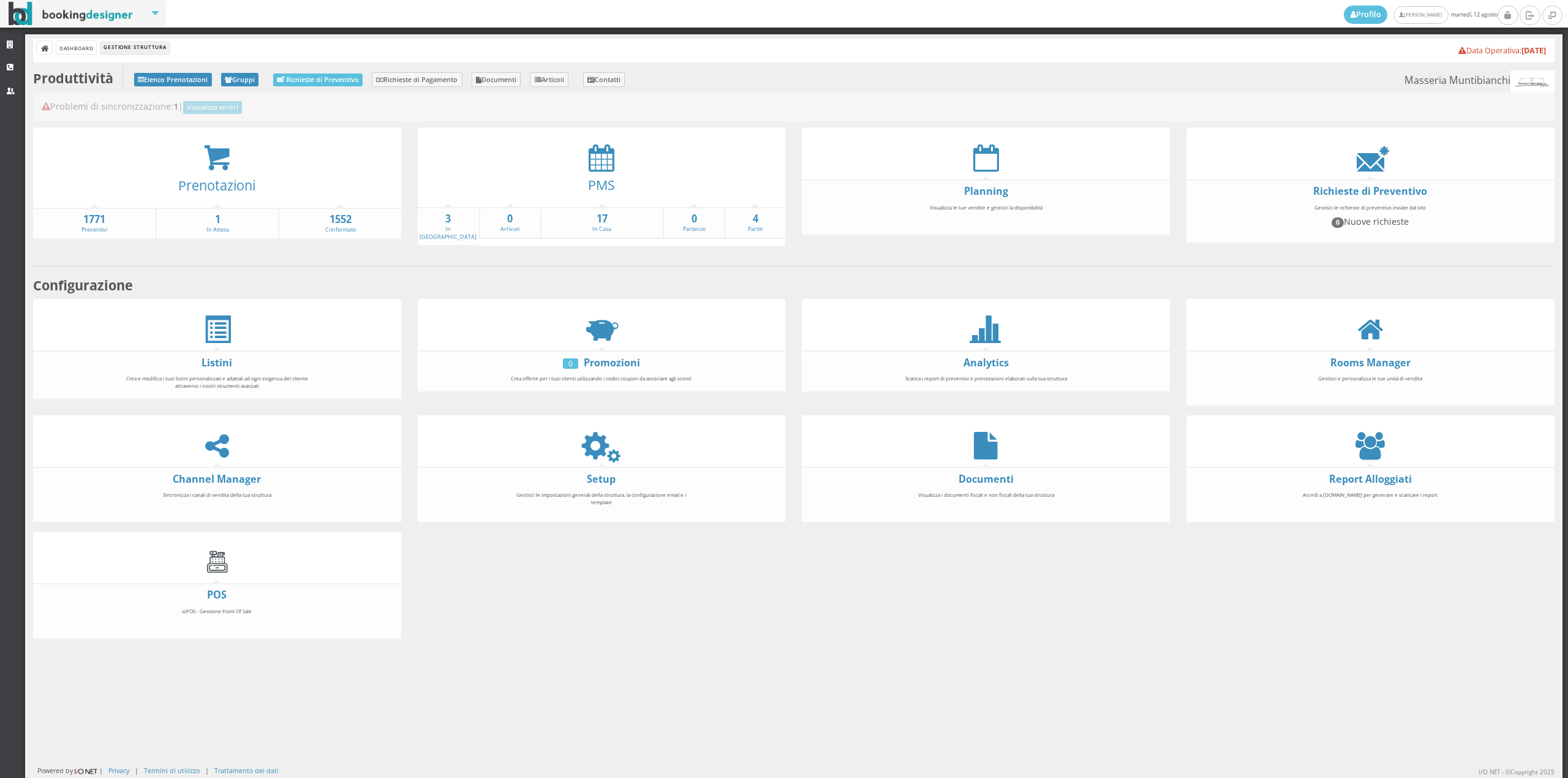
click at [593, 118] on div "Problemi di sincronizzazione: 1 | Visualizza errori" at bounding box center [794, 107] width 1522 height 30
click at [588, 165] on icon at bounding box center [601, 158] width 26 height 27
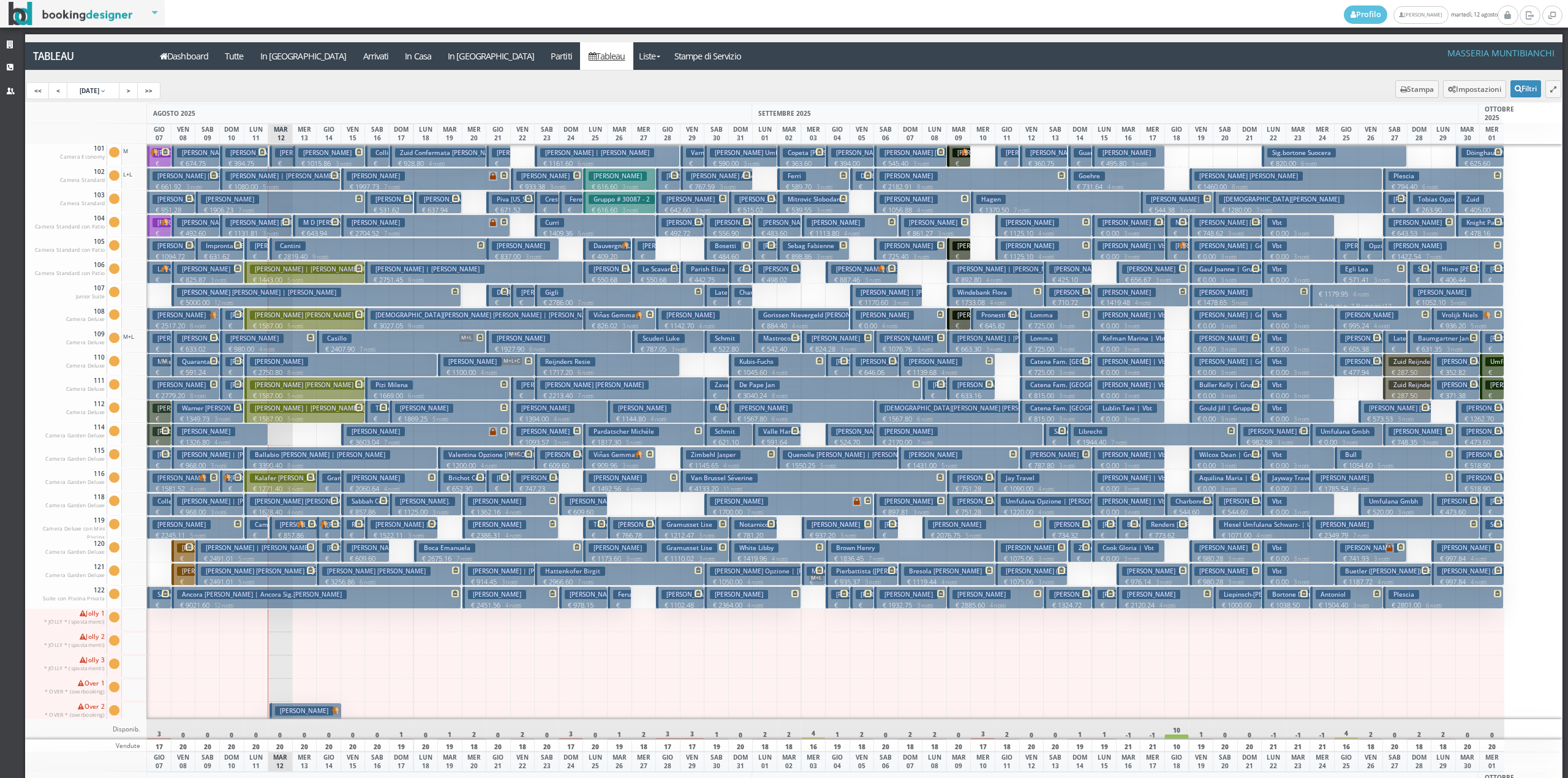
scroll to position [42, 0]
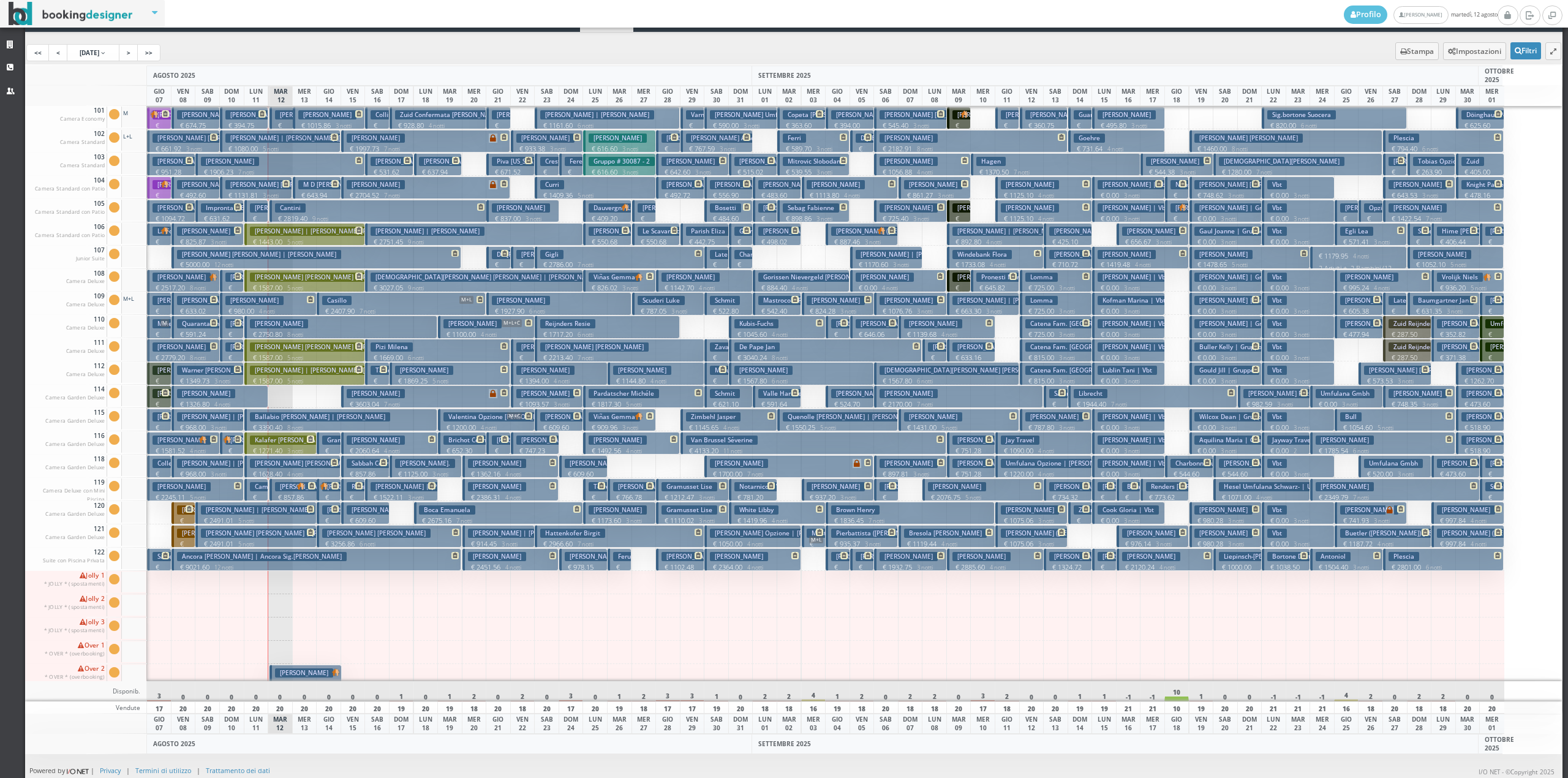
click at [310, 669] on h3 "Panetta Amelia" at bounding box center [304, 673] width 58 height 9
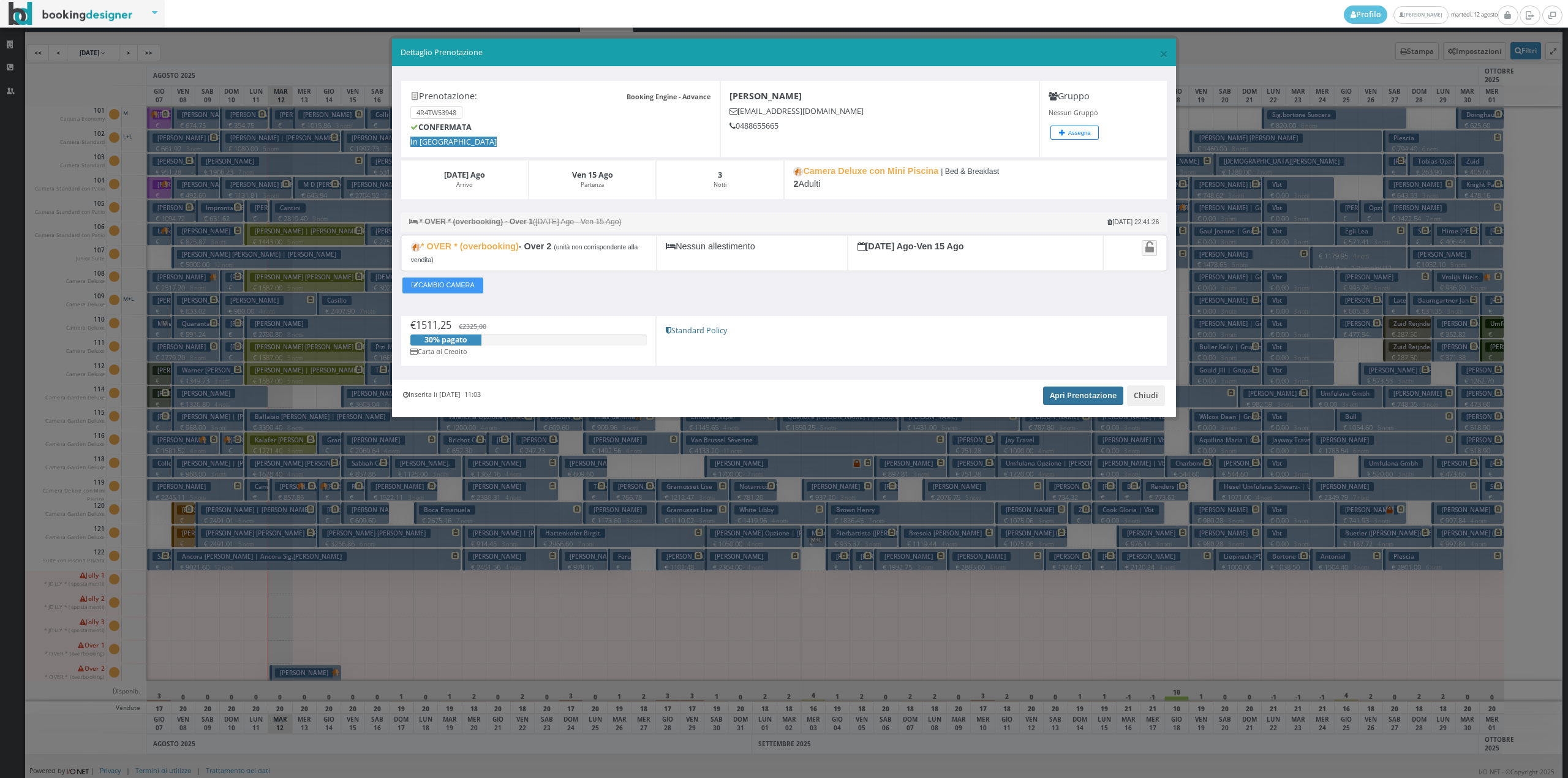
click at [1069, 403] on link "Apri Prenotazione" at bounding box center [1083, 396] width 80 height 18
click at [1134, 398] on button "Chiudi" at bounding box center [1146, 396] width 38 height 21
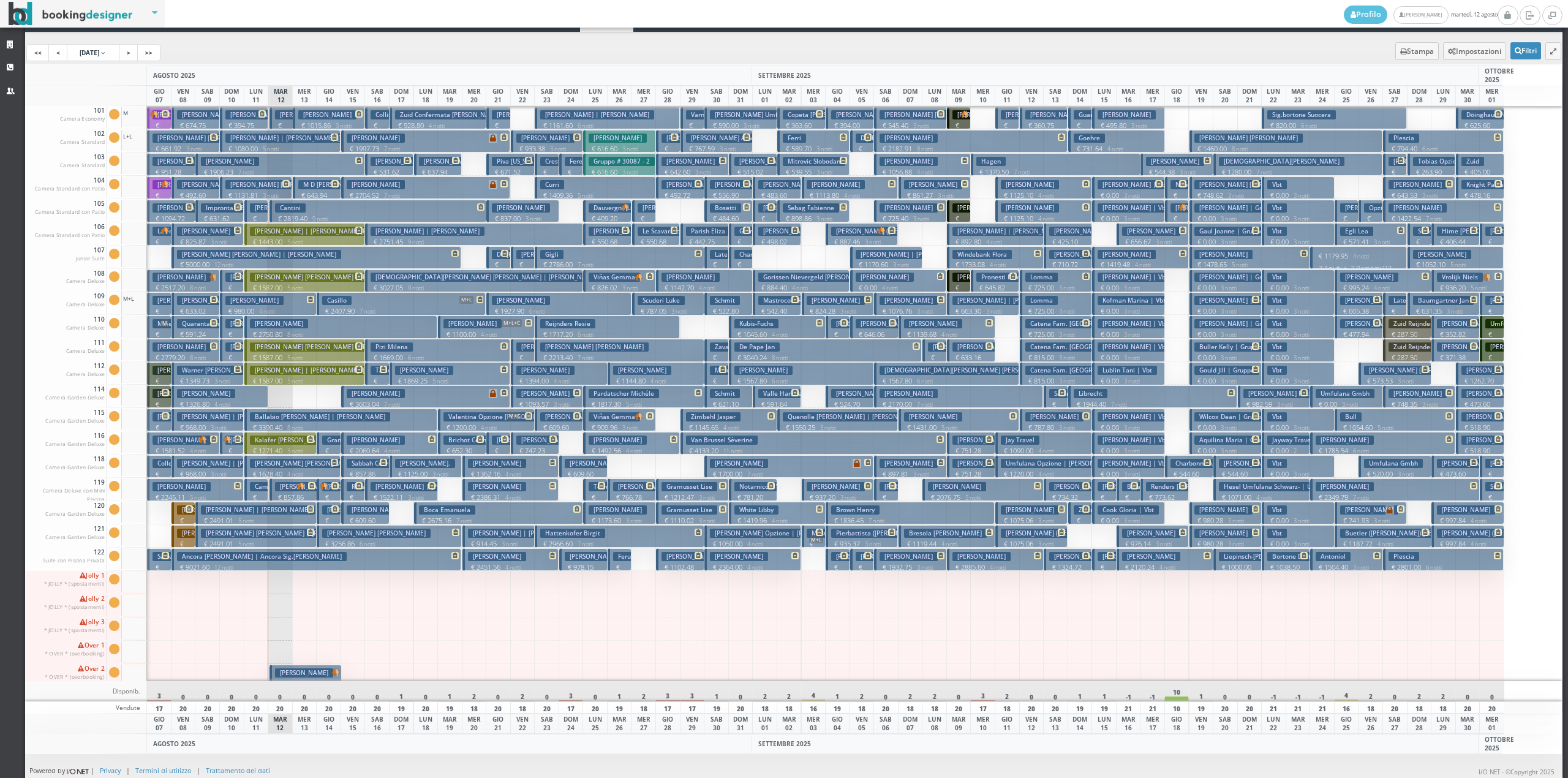
click at [324, 513] on h3 "Lippolis Nicola" at bounding box center [351, 510] width 58 height 9
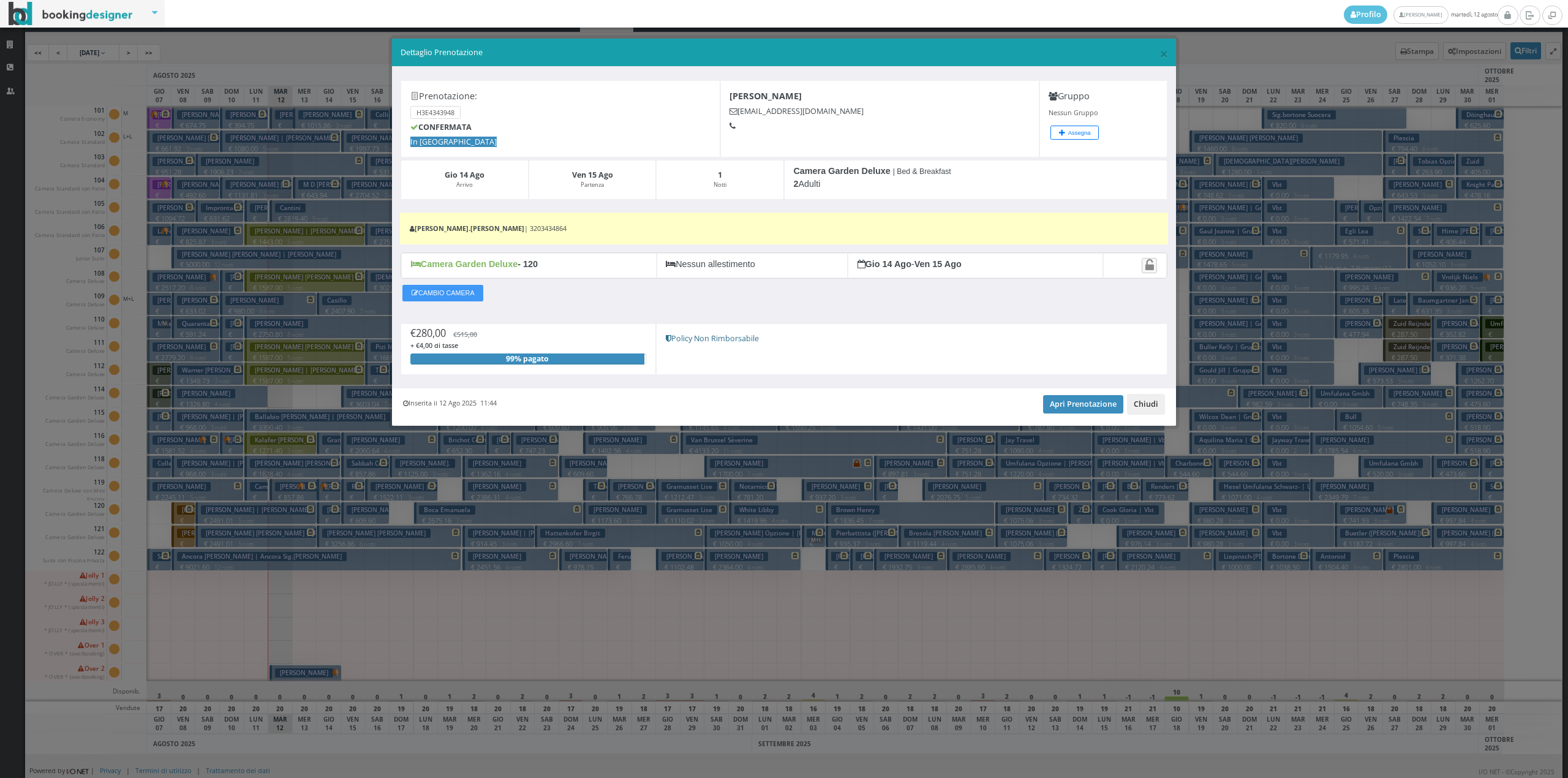
click at [1143, 414] on button "Chiudi" at bounding box center [1146, 405] width 38 height 21
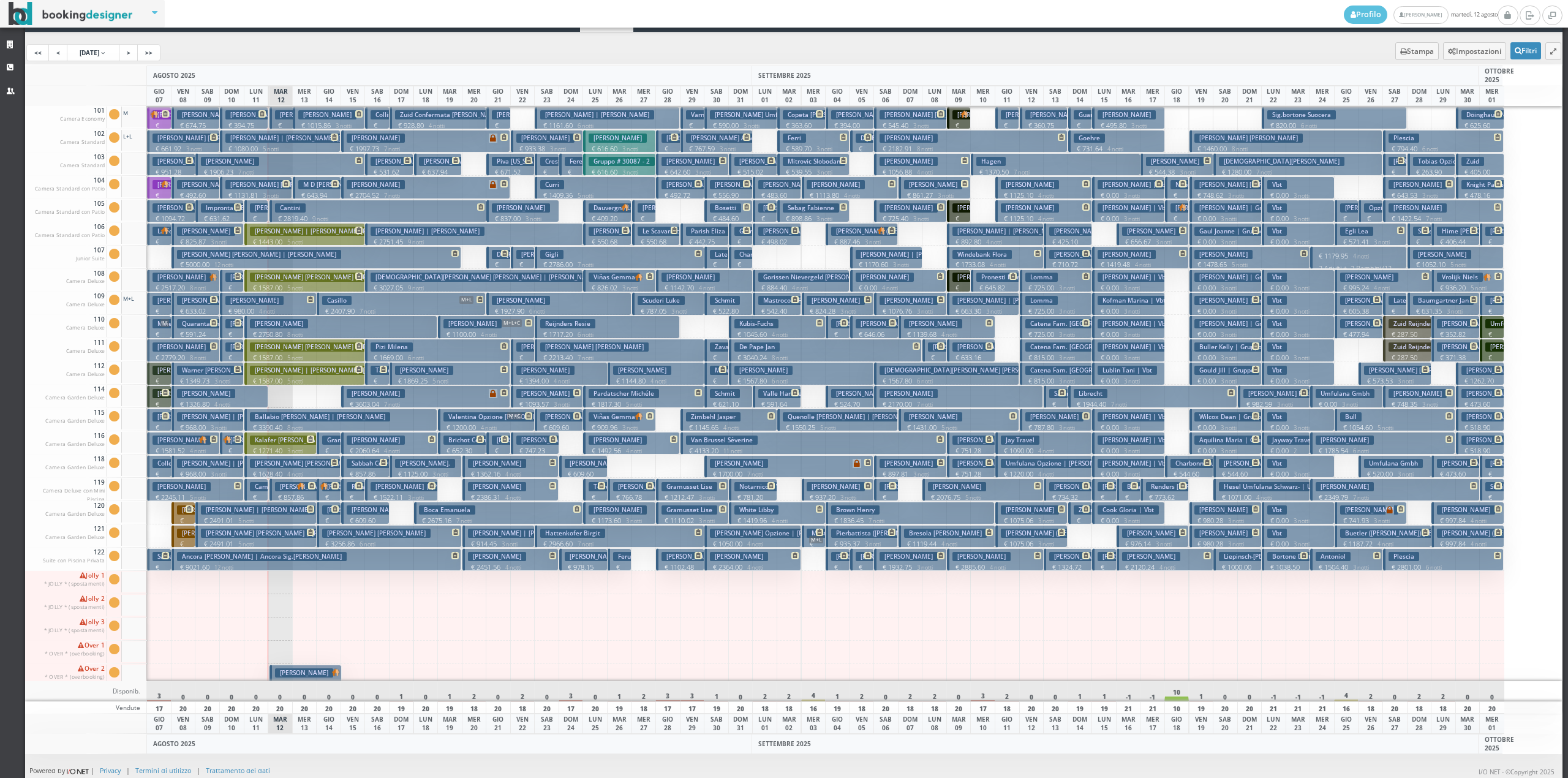
click at [353, 517] on p "€ 609.60 2 notti" at bounding box center [367, 525] width 39 height 19
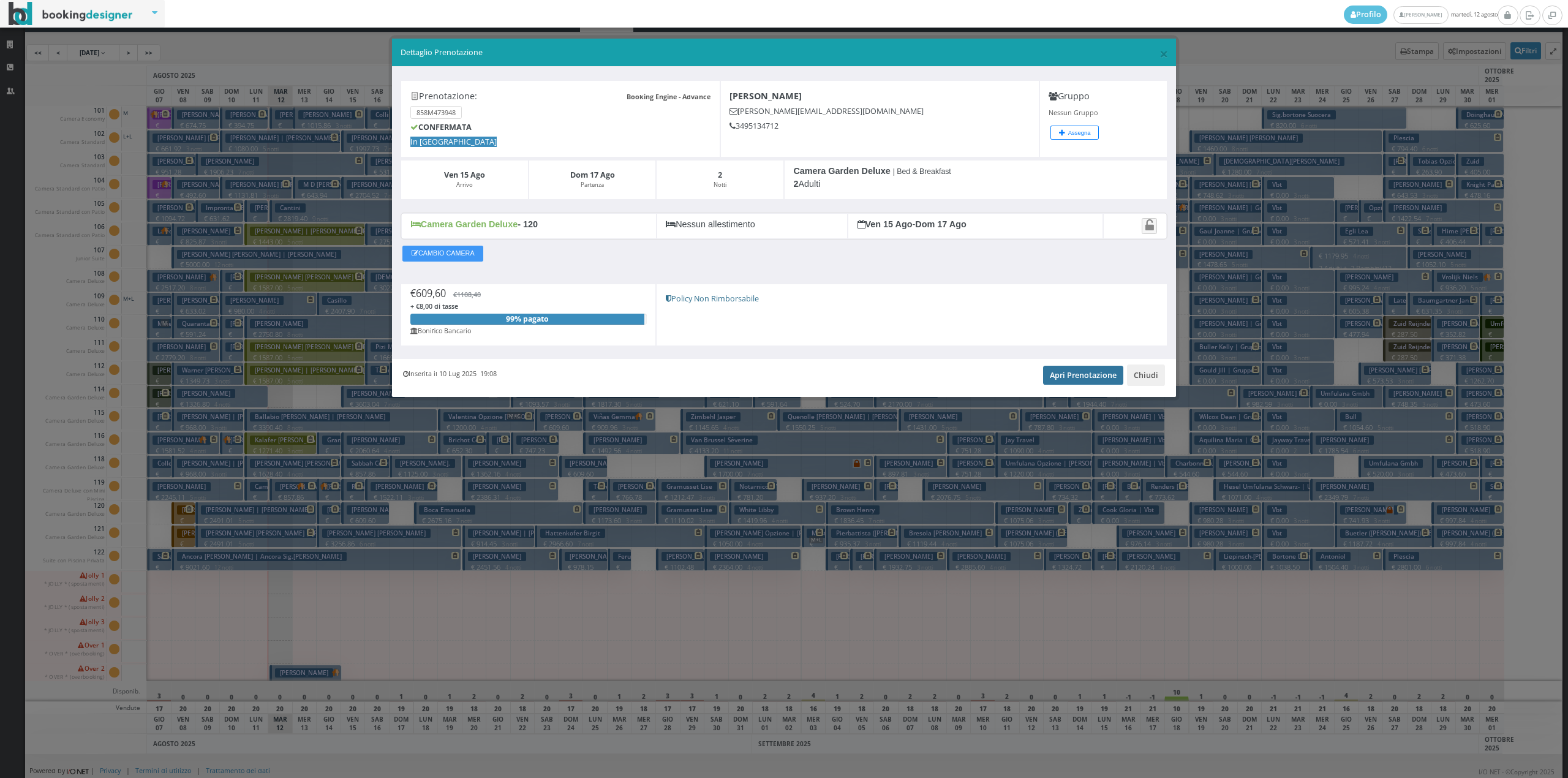
click at [1088, 379] on link "Apri Prenotazione" at bounding box center [1083, 375] width 80 height 18
click at [1149, 376] on button "Chiudi" at bounding box center [1146, 375] width 38 height 21
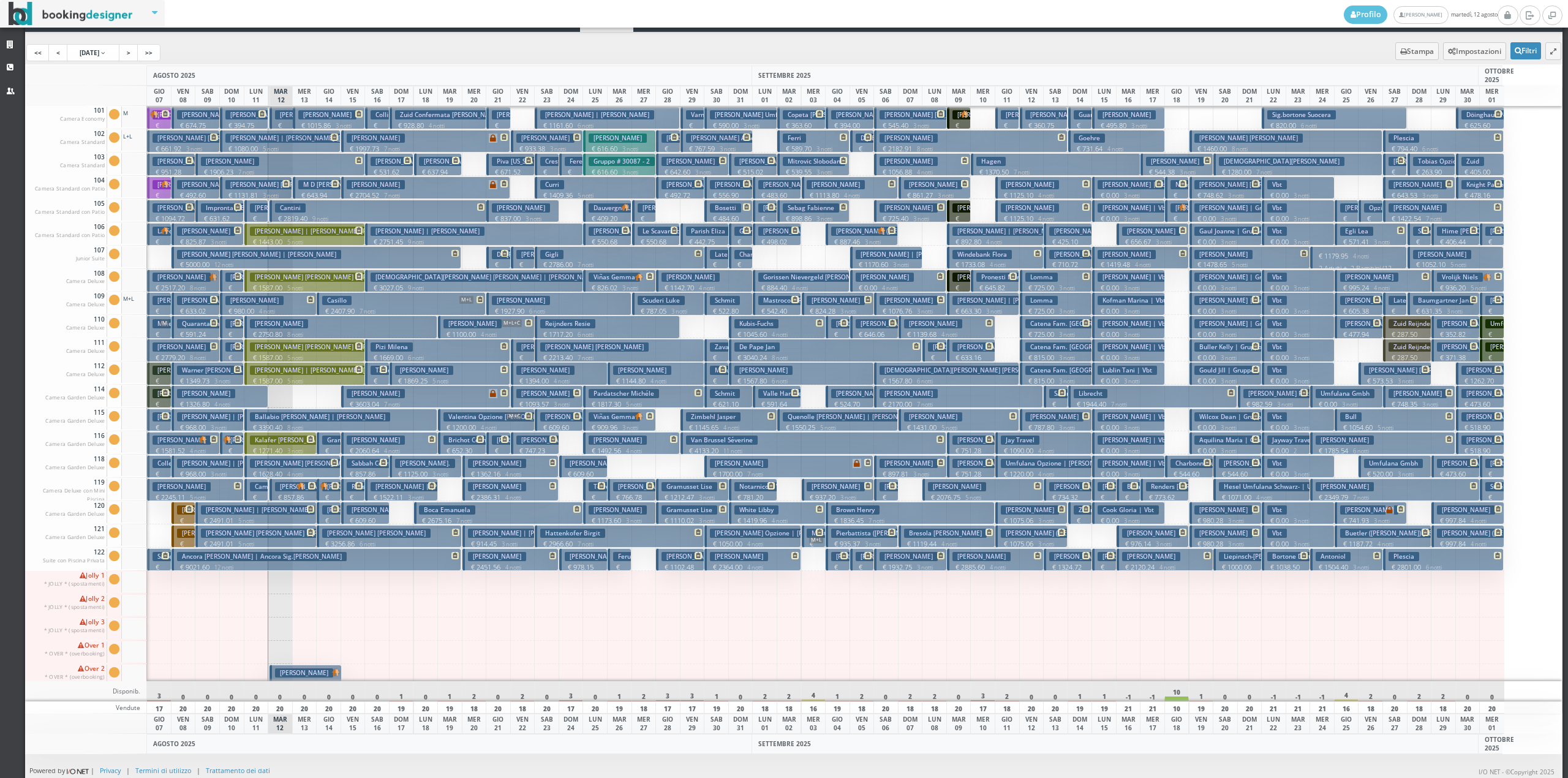
click at [312, 673] on h3 "Panetta Amelia" at bounding box center [304, 673] width 58 height 9
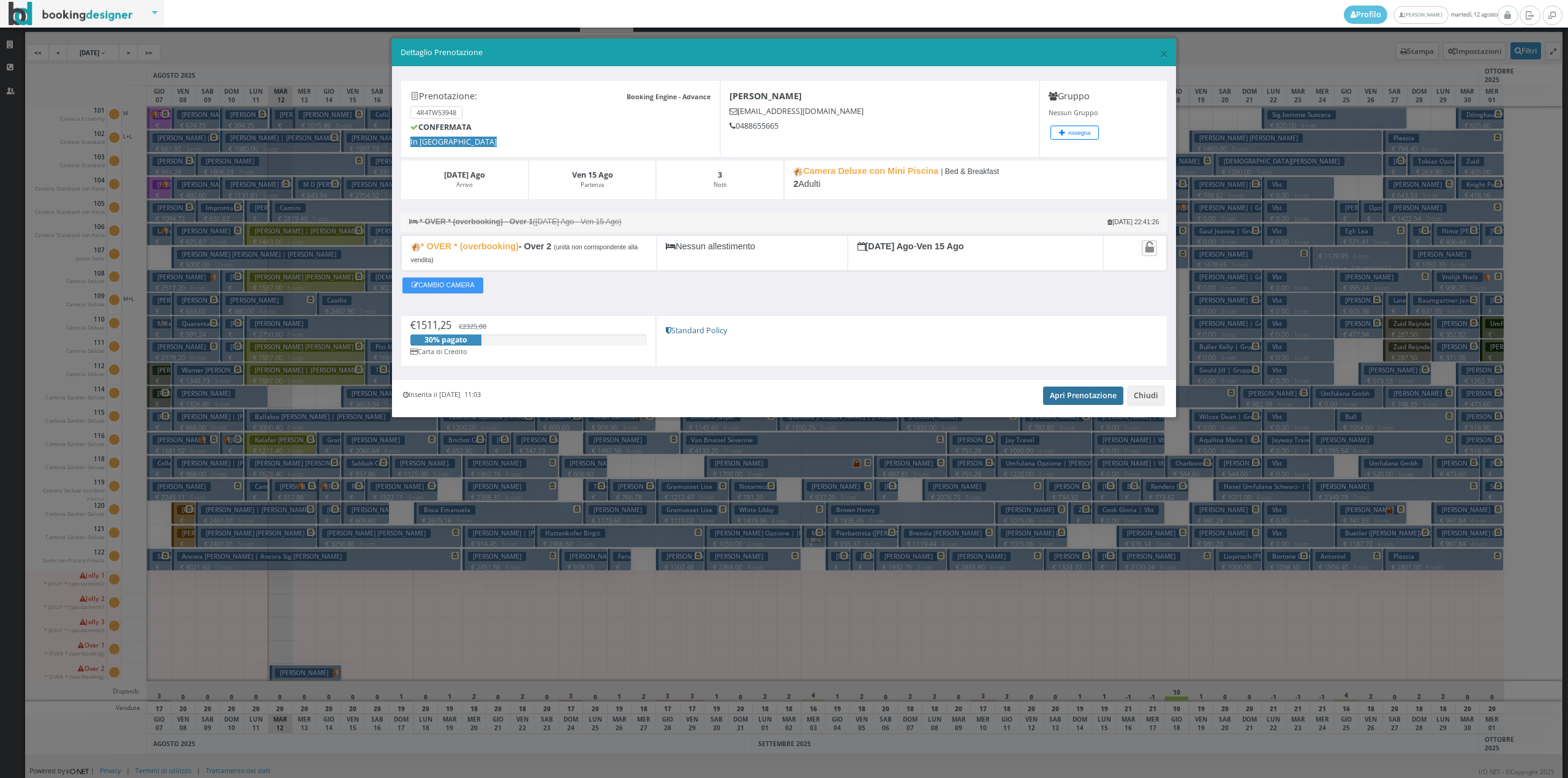
click at [1093, 396] on link "Apri Prenotazione" at bounding box center [1083, 396] width 80 height 18
click at [1134, 399] on button "Chiudi" at bounding box center [1146, 396] width 38 height 21
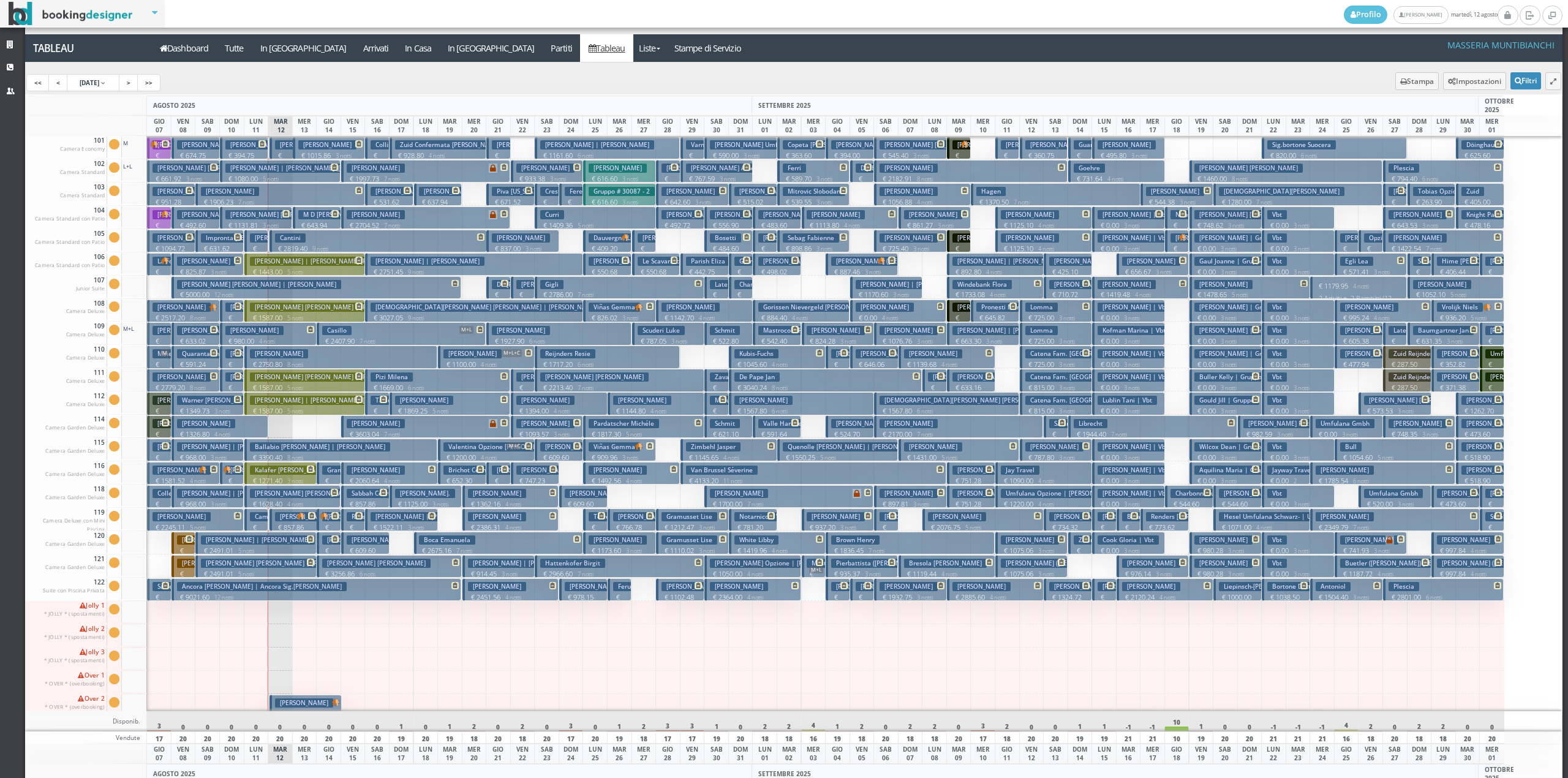
scroll to position [0, 0]
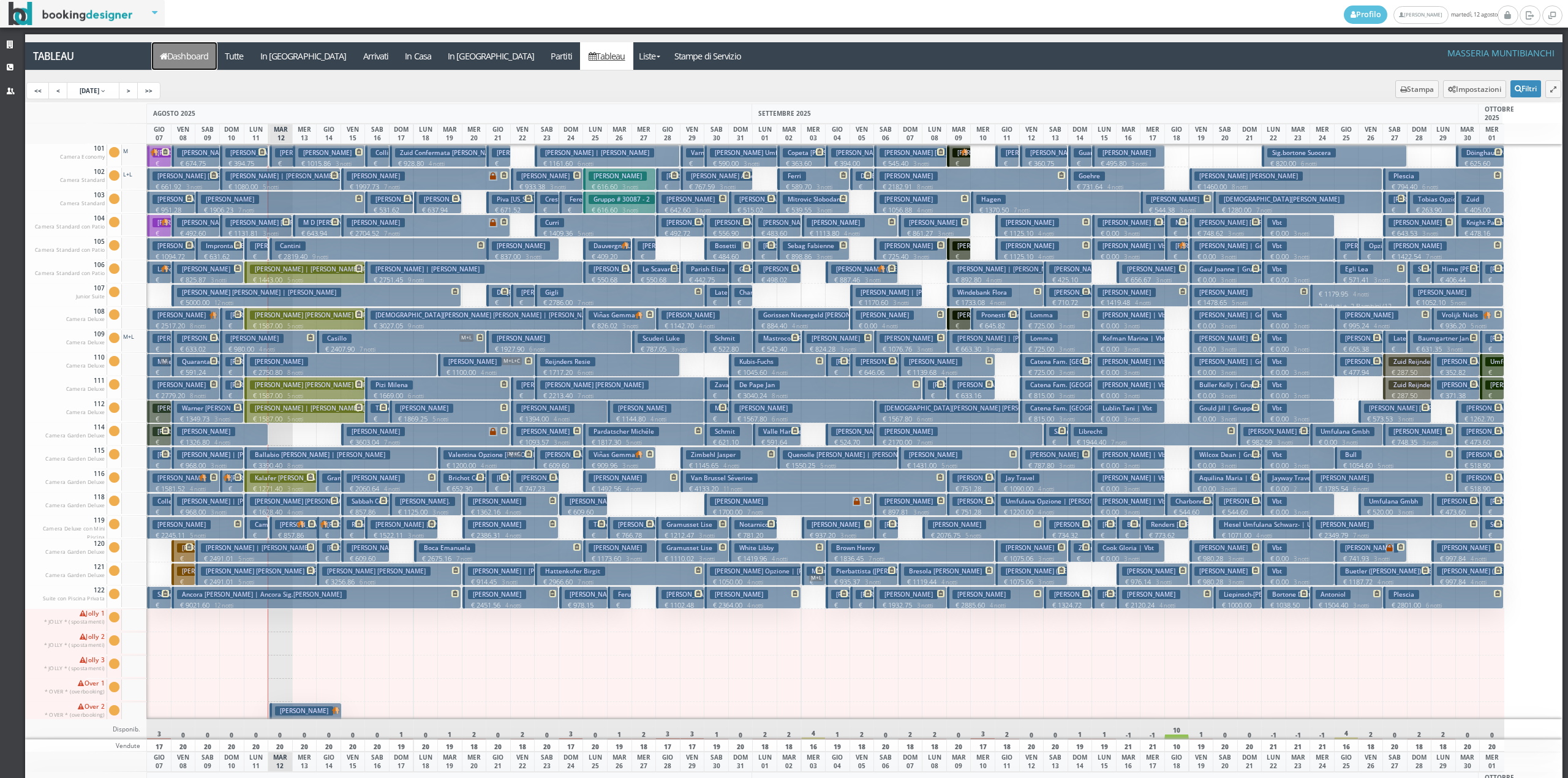
click at [177, 68] on link "Dashboard" at bounding box center [184, 56] width 65 height 27
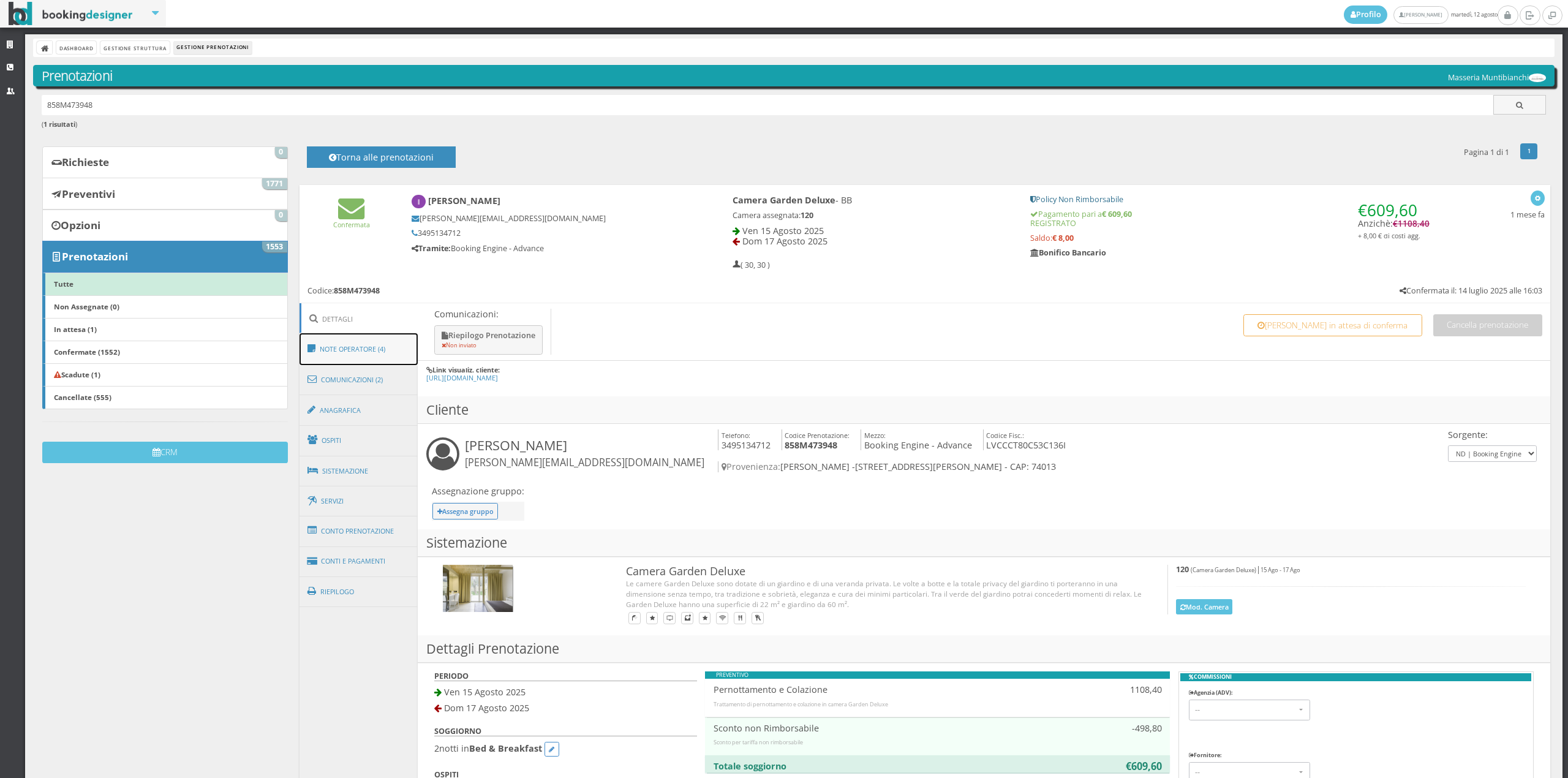
click at [377, 356] on link "Note Operatore (4)" at bounding box center [359, 349] width 119 height 32
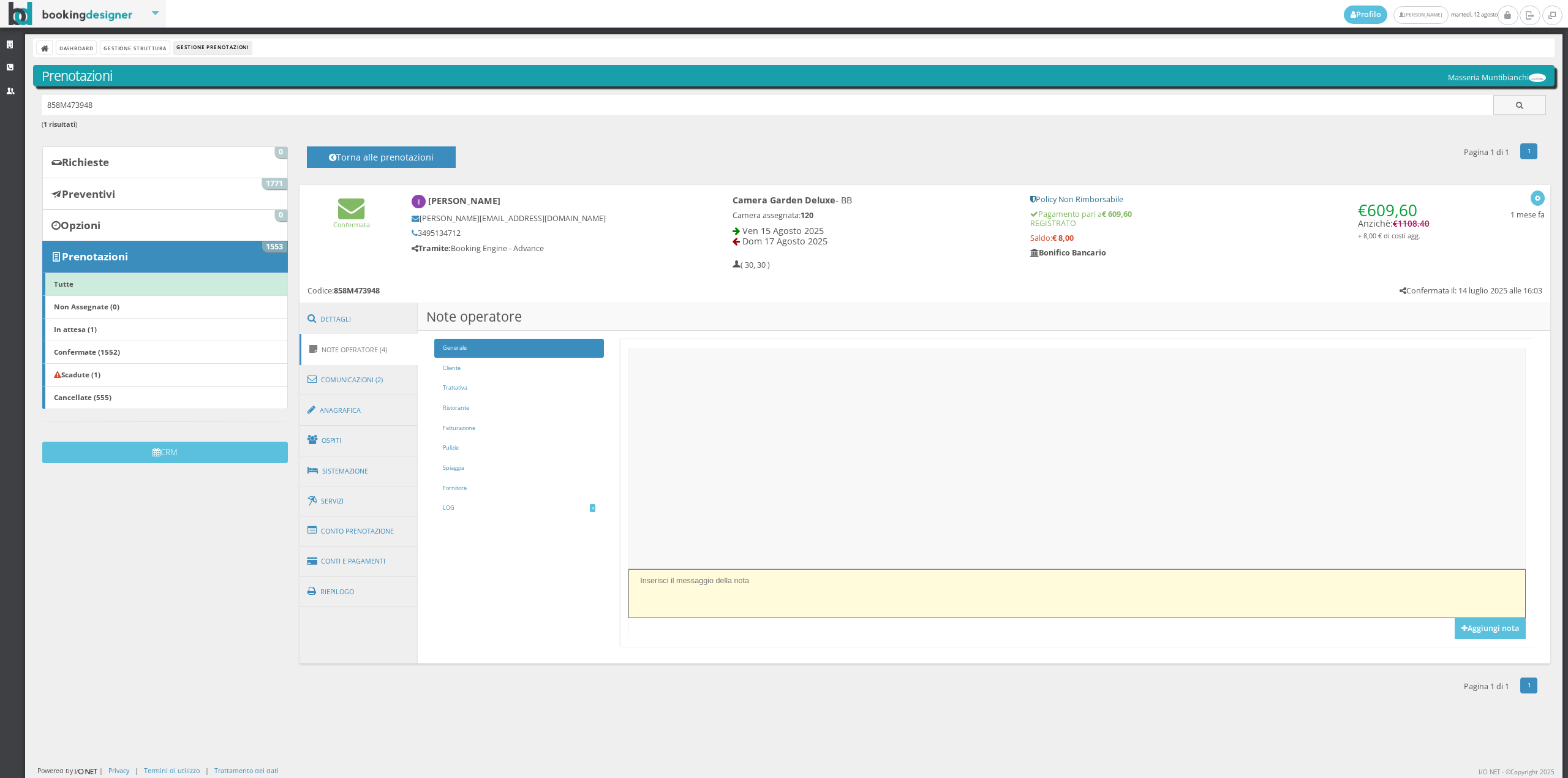
click at [662, 579] on textarea at bounding box center [1077, 594] width 897 height 49
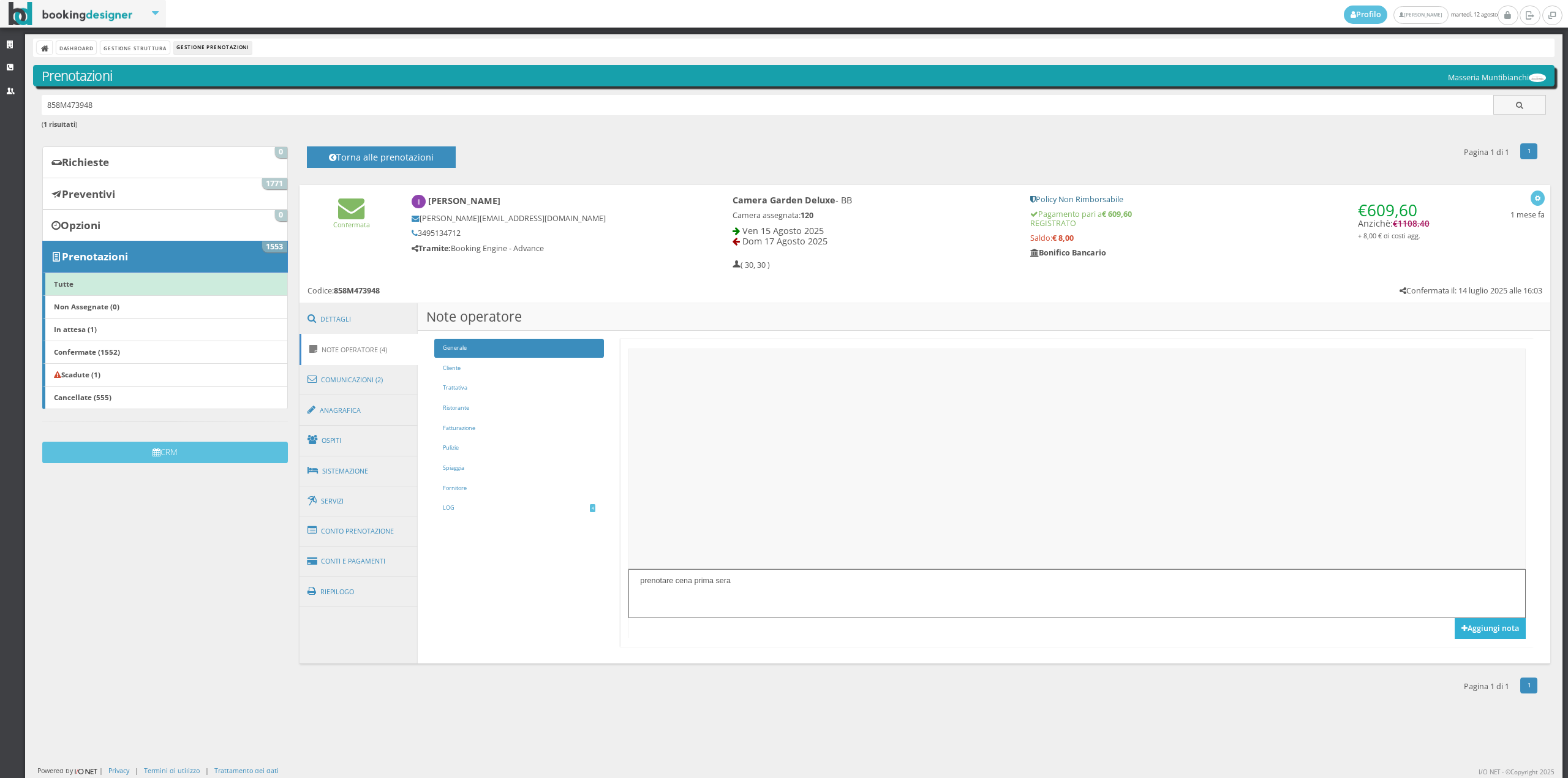
type textarea "prenotare cena prima sera"
click at [1479, 631] on button "Aggiungi nota" at bounding box center [1490, 629] width 71 height 21
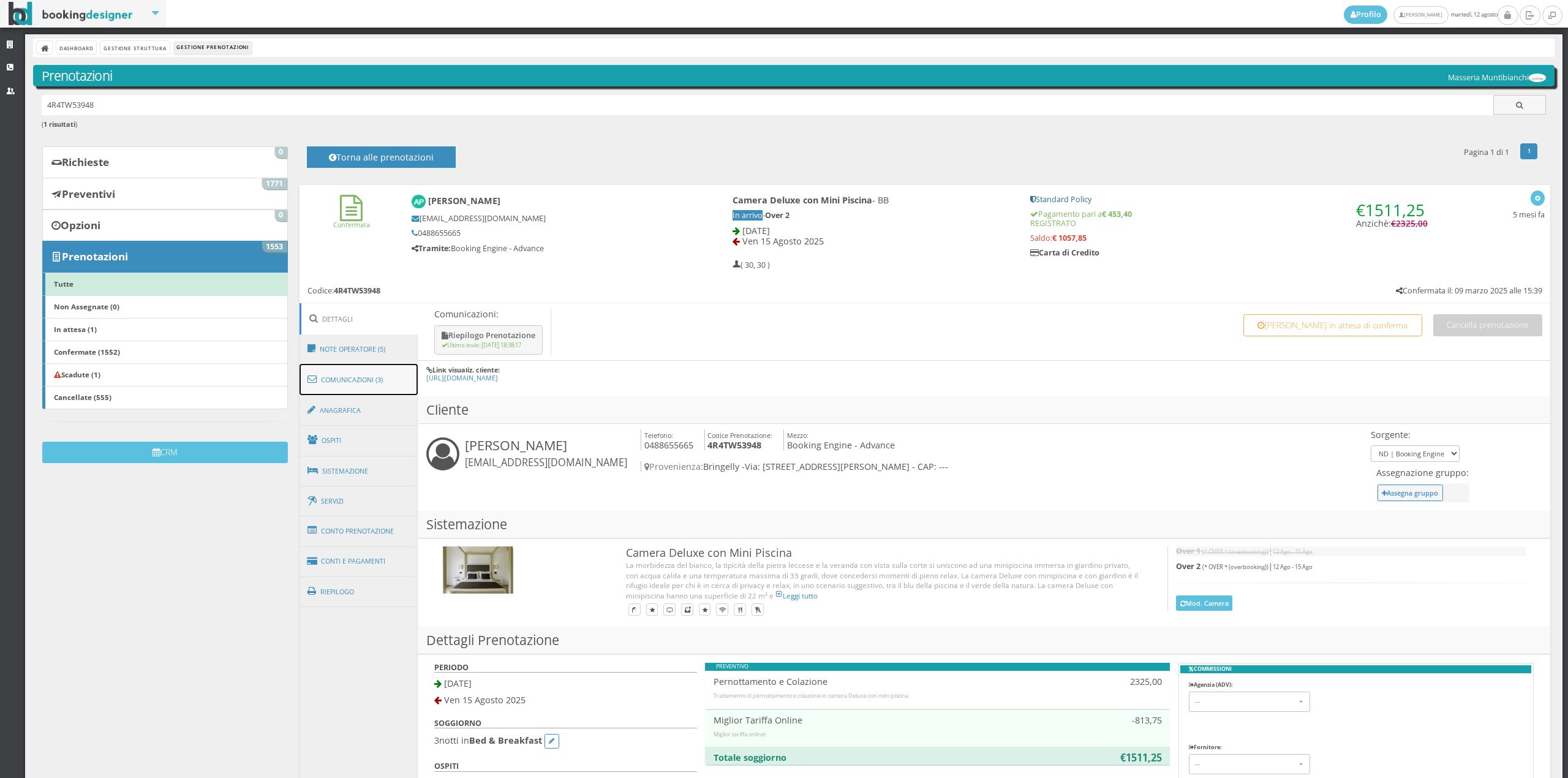
click at [380, 382] on link "Comunicazioni (3)" at bounding box center [359, 379] width 119 height 32
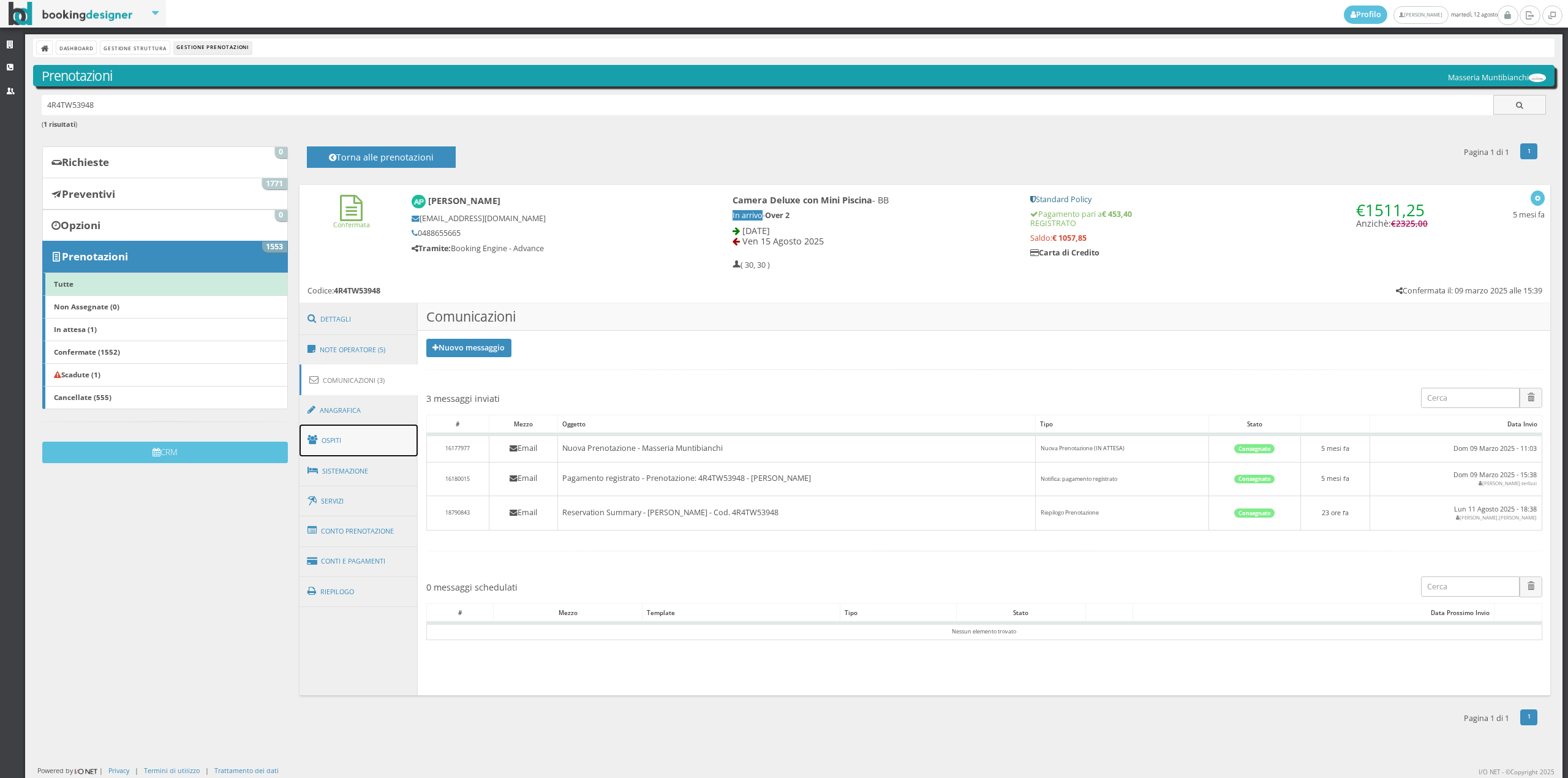
click at [355, 442] on link "Ospiti" at bounding box center [359, 440] width 119 height 32
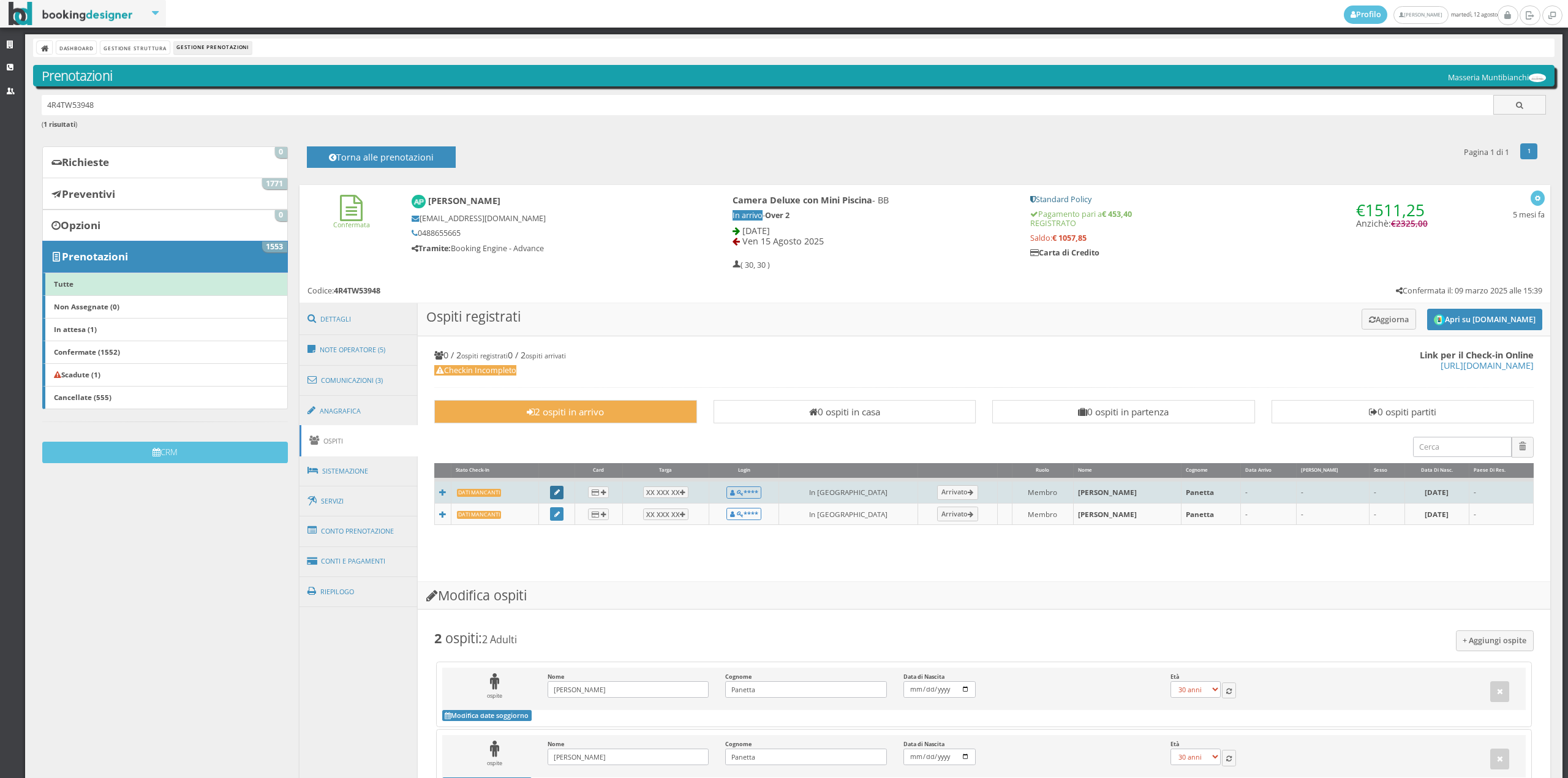
click at [564, 498] on link at bounding box center [557, 492] width 13 height 13
click at [564, 494] on link at bounding box center [557, 492] width 13 height 13
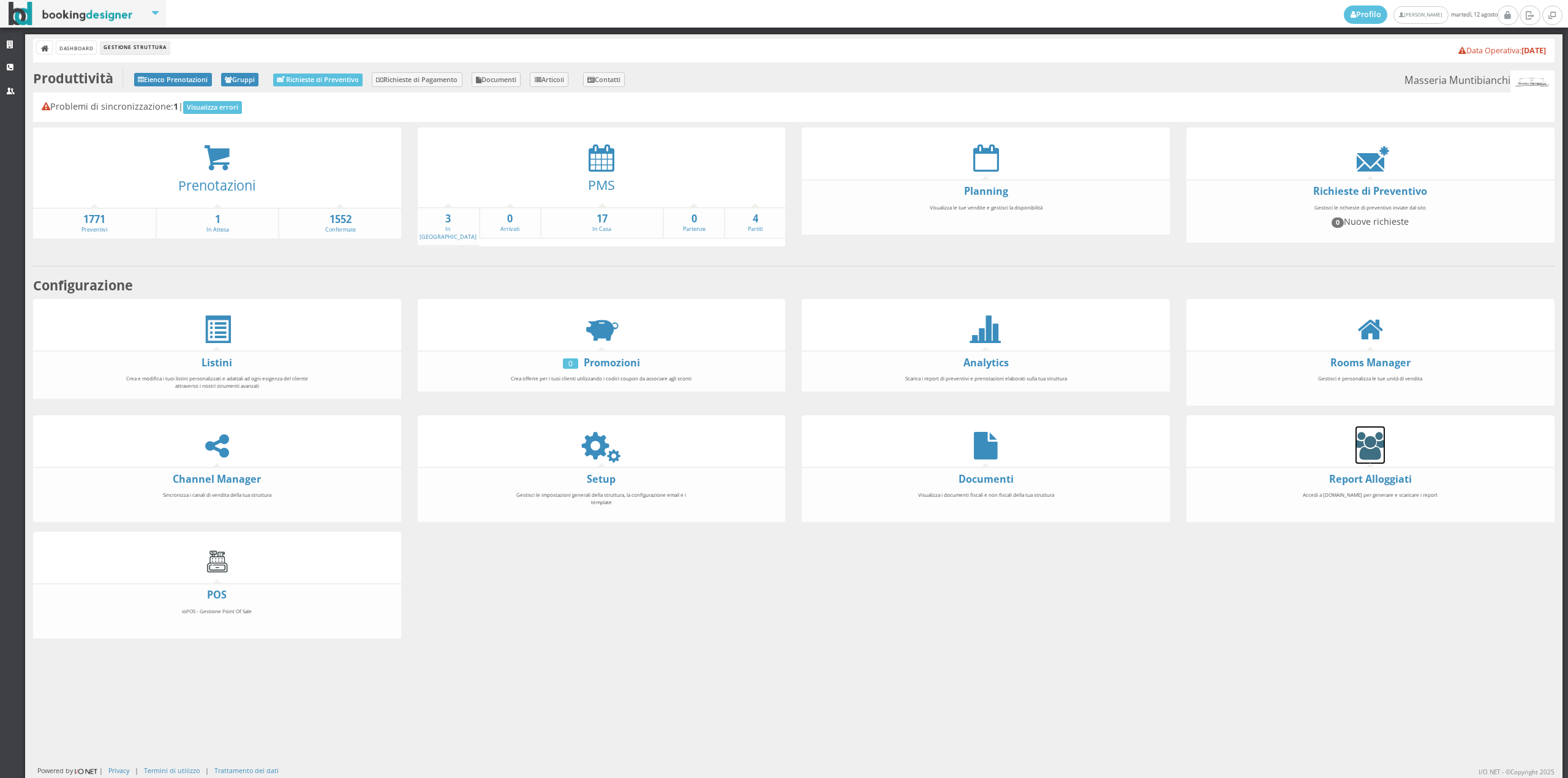
click at [1365, 441] on icon at bounding box center [1370, 446] width 30 height 27
click at [601, 159] on icon at bounding box center [601, 158] width 26 height 27
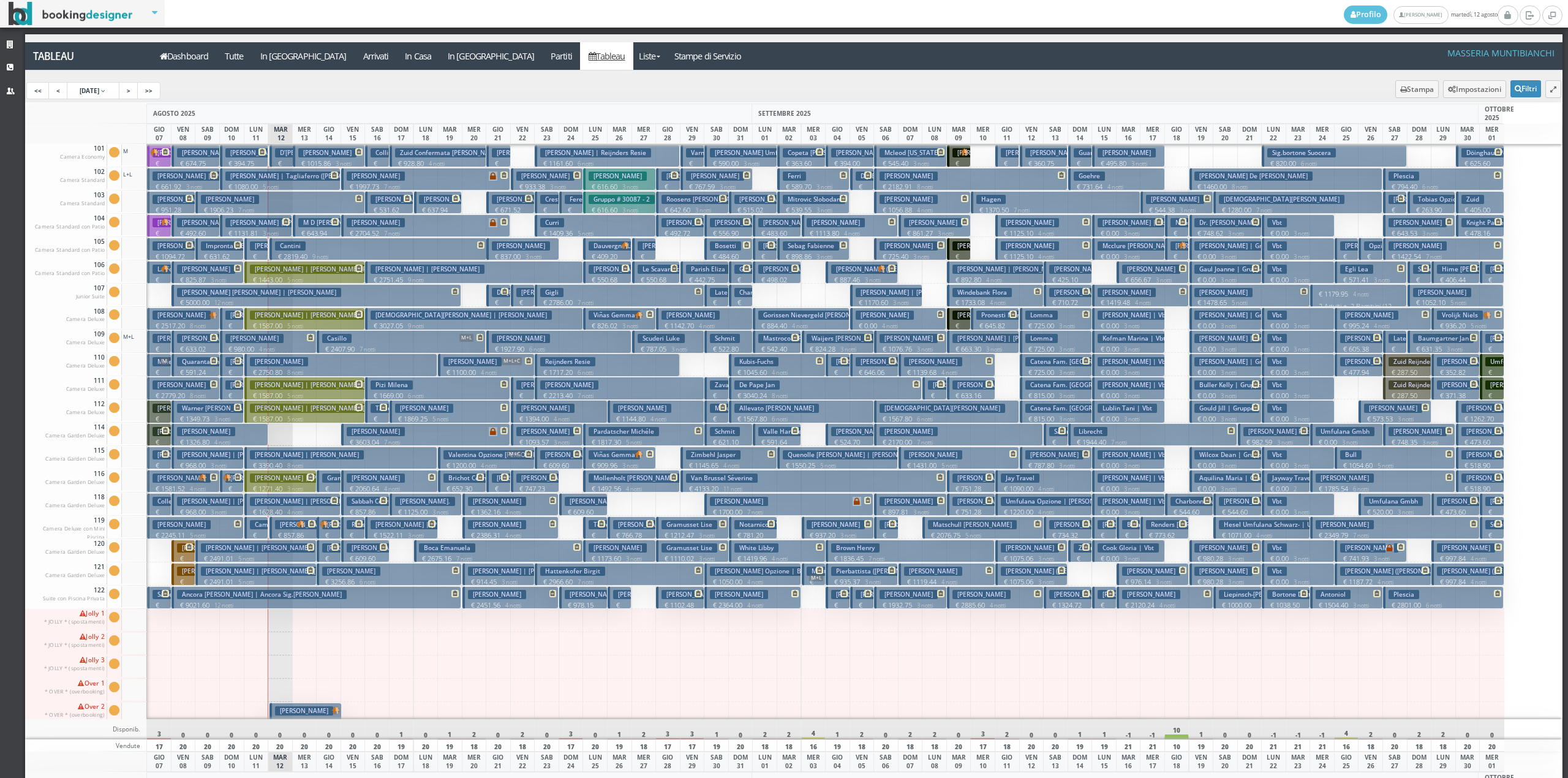
click at [300, 601] on button "Ancora Arnaud Lorenzo | Ancora Sig.arnaud € 9021.60 12 notti 1 Adulto" at bounding box center [317, 598] width 291 height 23
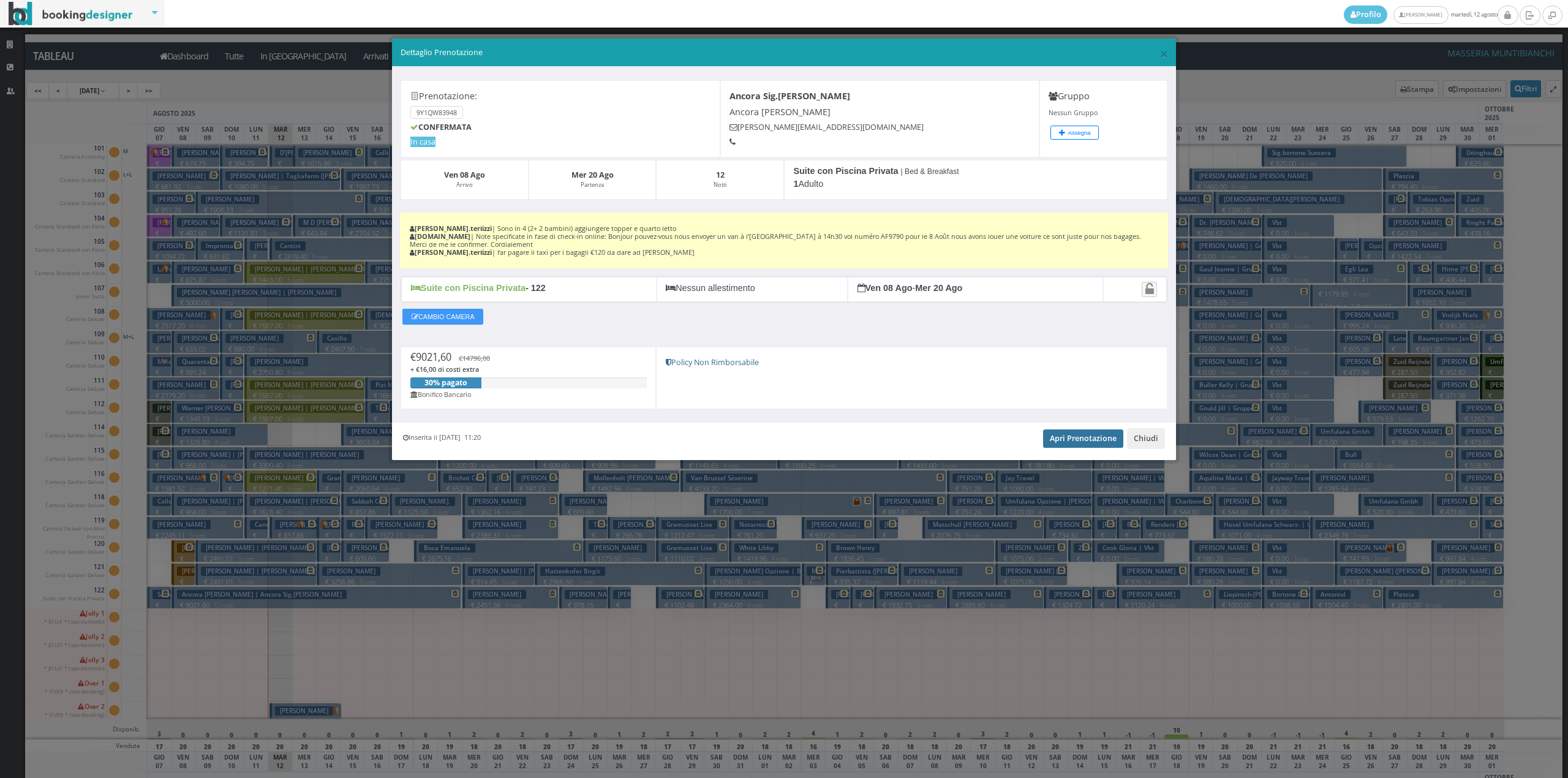
click at [1089, 444] on link "Apri Prenotazione" at bounding box center [1083, 439] width 80 height 18
click at [1147, 445] on button "Chiudi" at bounding box center [1146, 439] width 38 height 21
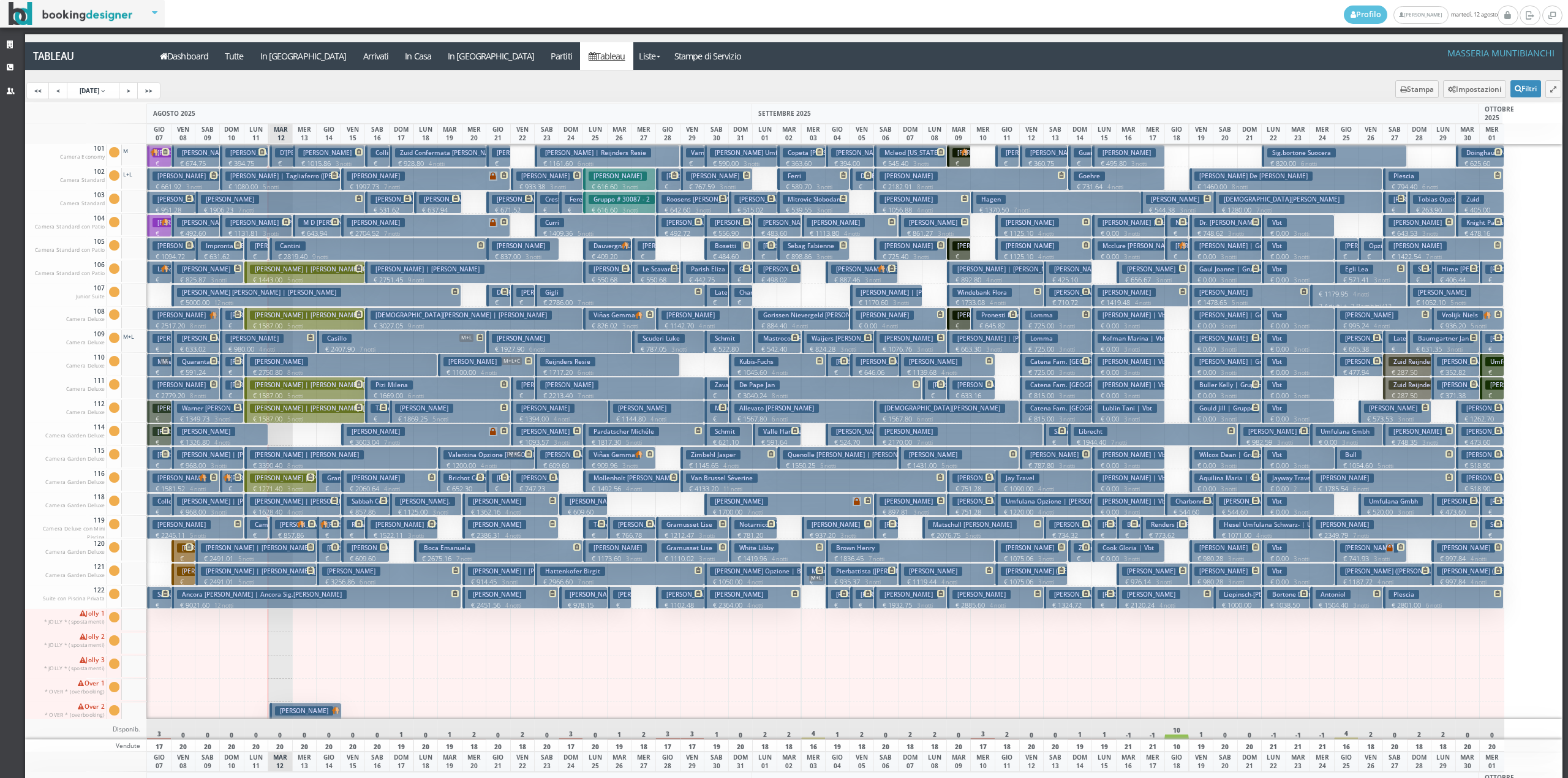
click at [272, 574] on h3 "Edelman Nils David Willy | Edelman (nils Edelman) Juliette" at bounding box center [310, 571] width 218 height 9
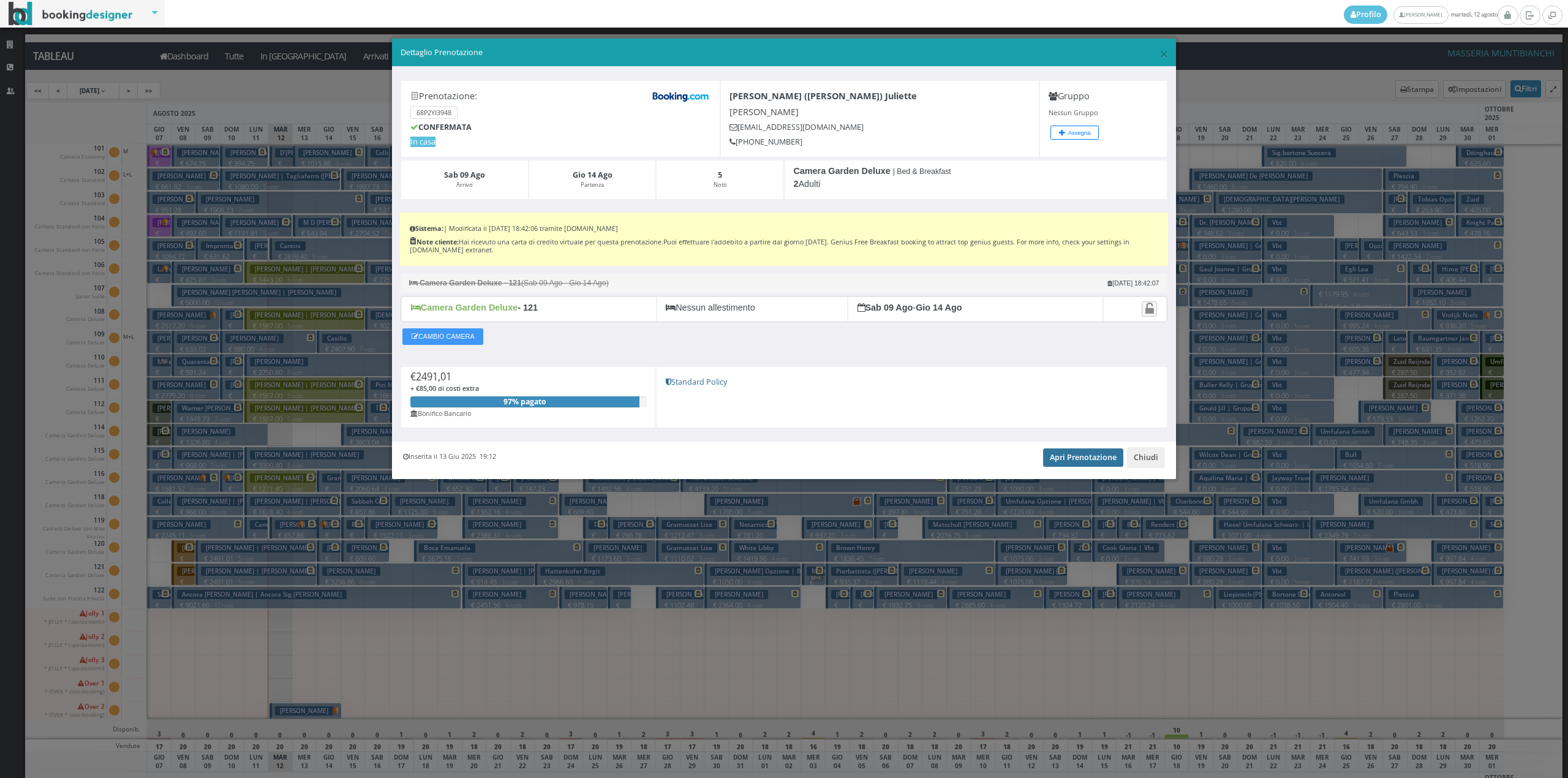
click at [1076, 465] on link "Apri Prenotazione" at bounding box center [1083, 458] width 80 height 18
click at [1145, 463] on button "Chiudi" at bounding box center [1146, 458] width 38 height 21
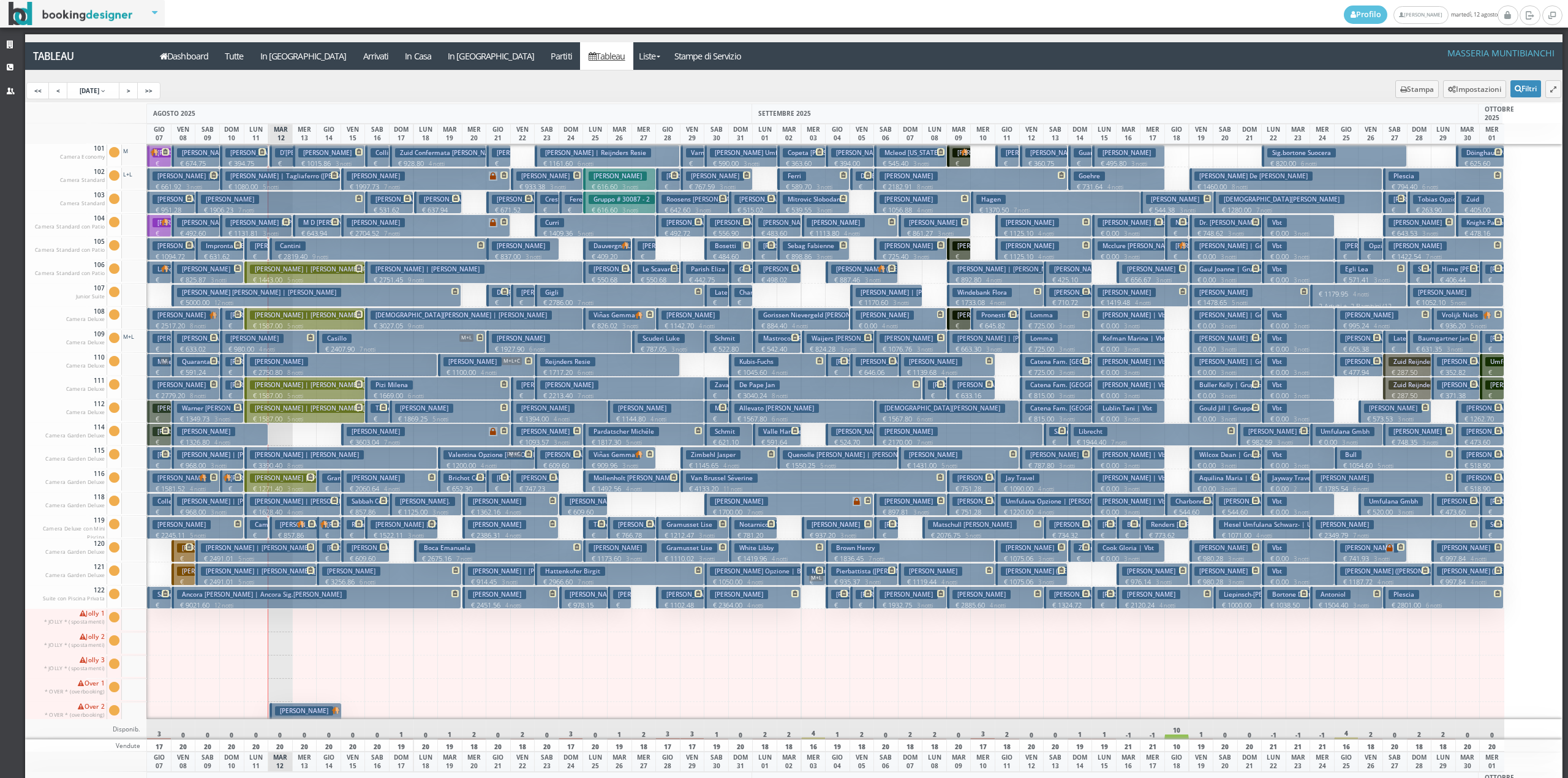
click at [281, 551] on h3 "Edelman Julien | Edelman Juliette" at bounding box center [258, 548] width 114 height 9
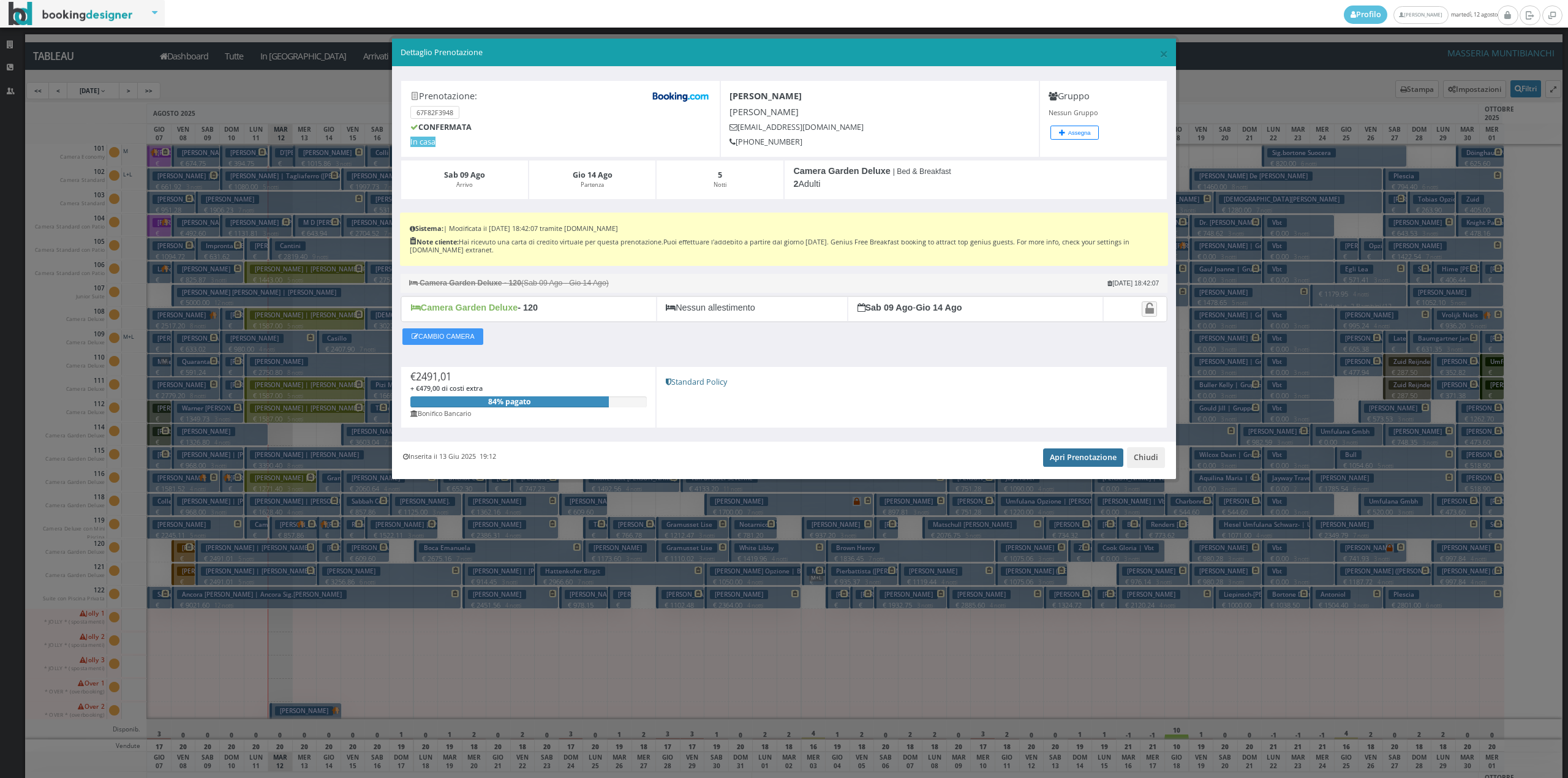
click at [1067, 463] on link "Apri Prenotazione" at bounding box center [1083, 458] width 80 height 18
click at [1147, 461] on button "Chiudi" at bounding box center [1146, 458] width 38 height 21
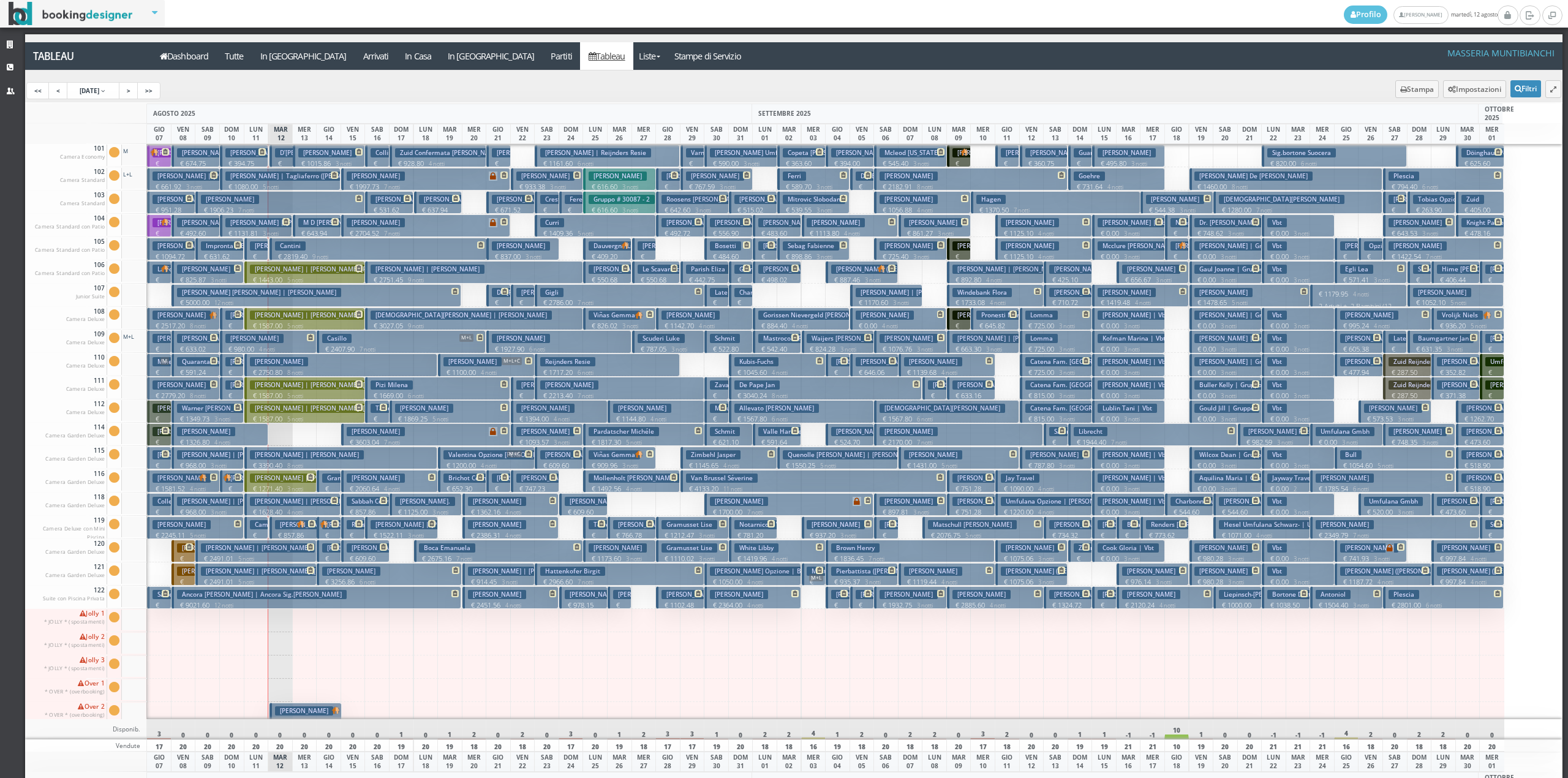
click at [283, 341] on button "Lomuscio Silvia € 980.00 4 notti 2 Adulti" at bounding box center [268, 341] width 97 height 23
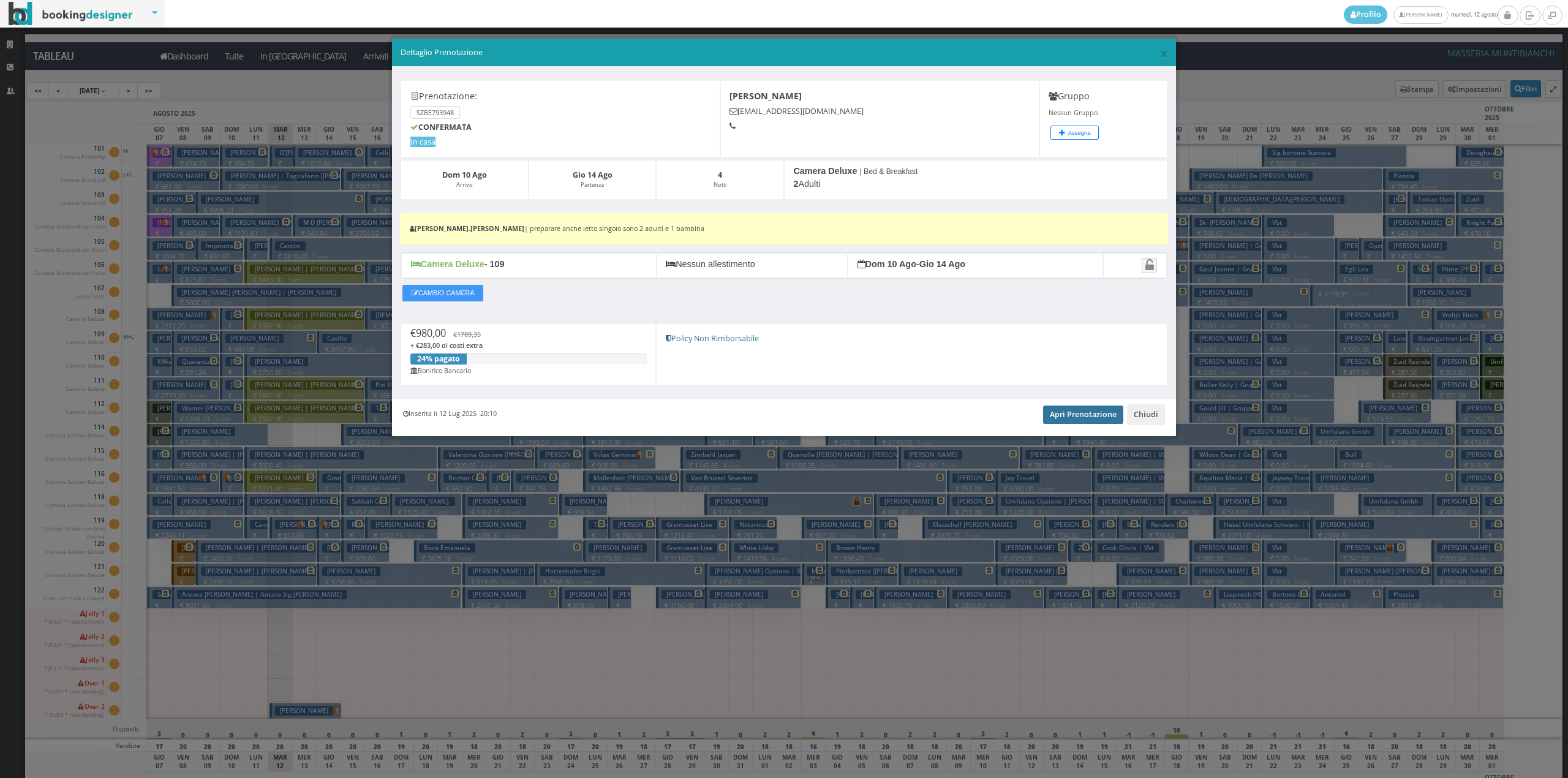
click at [1094, 422] on link "Apri Prenotazione" at bounding box center [1083, 415] width 80 height 18
click at [1145, 420] on button "Chiudi" at bounding box center [1146, 415] width 38 height 21
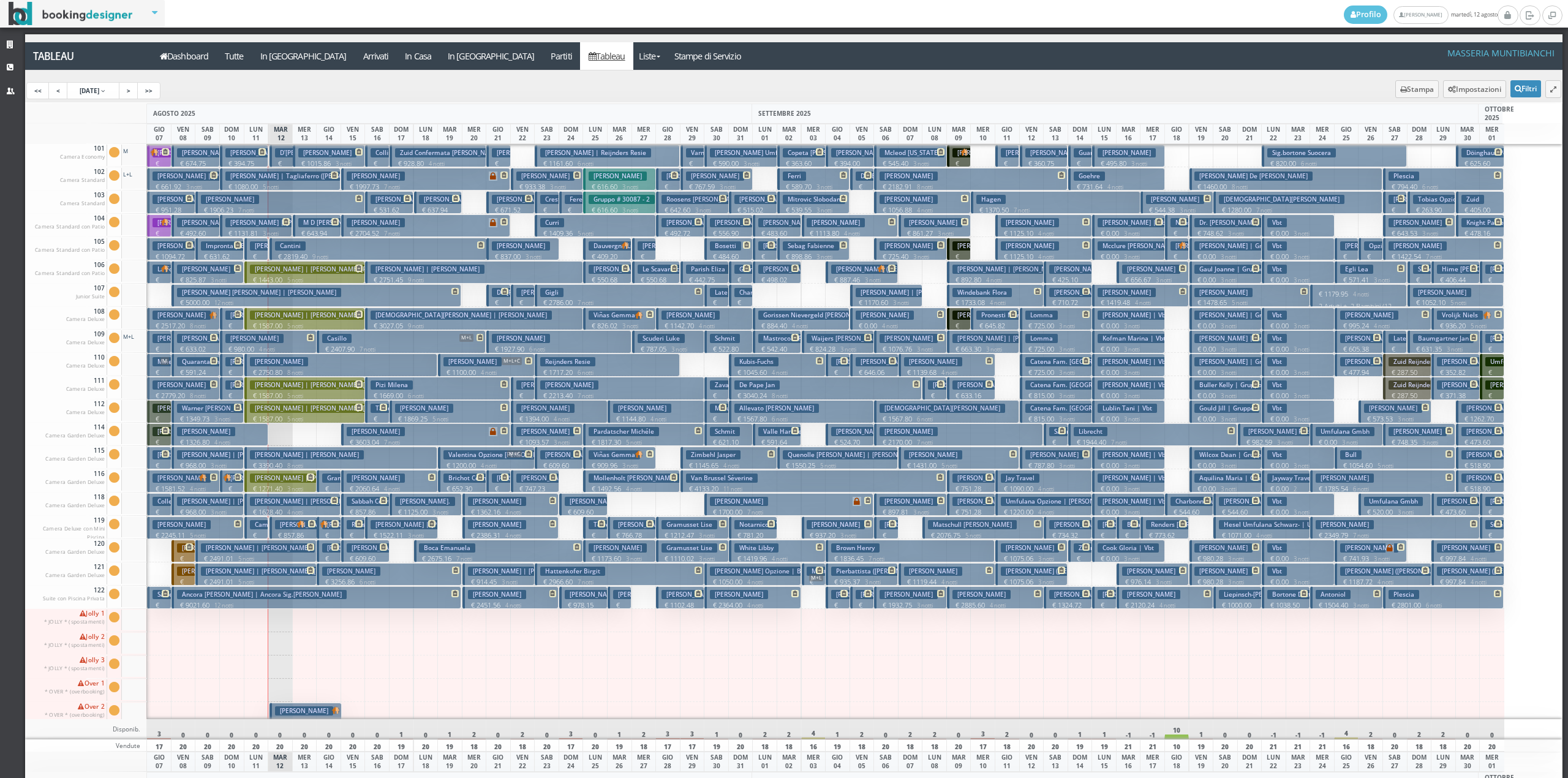
click at [289, 453] on h3 "Ballabio Giuliano | Casati Monica" at bounding box center [307, 455] width 114 height 9
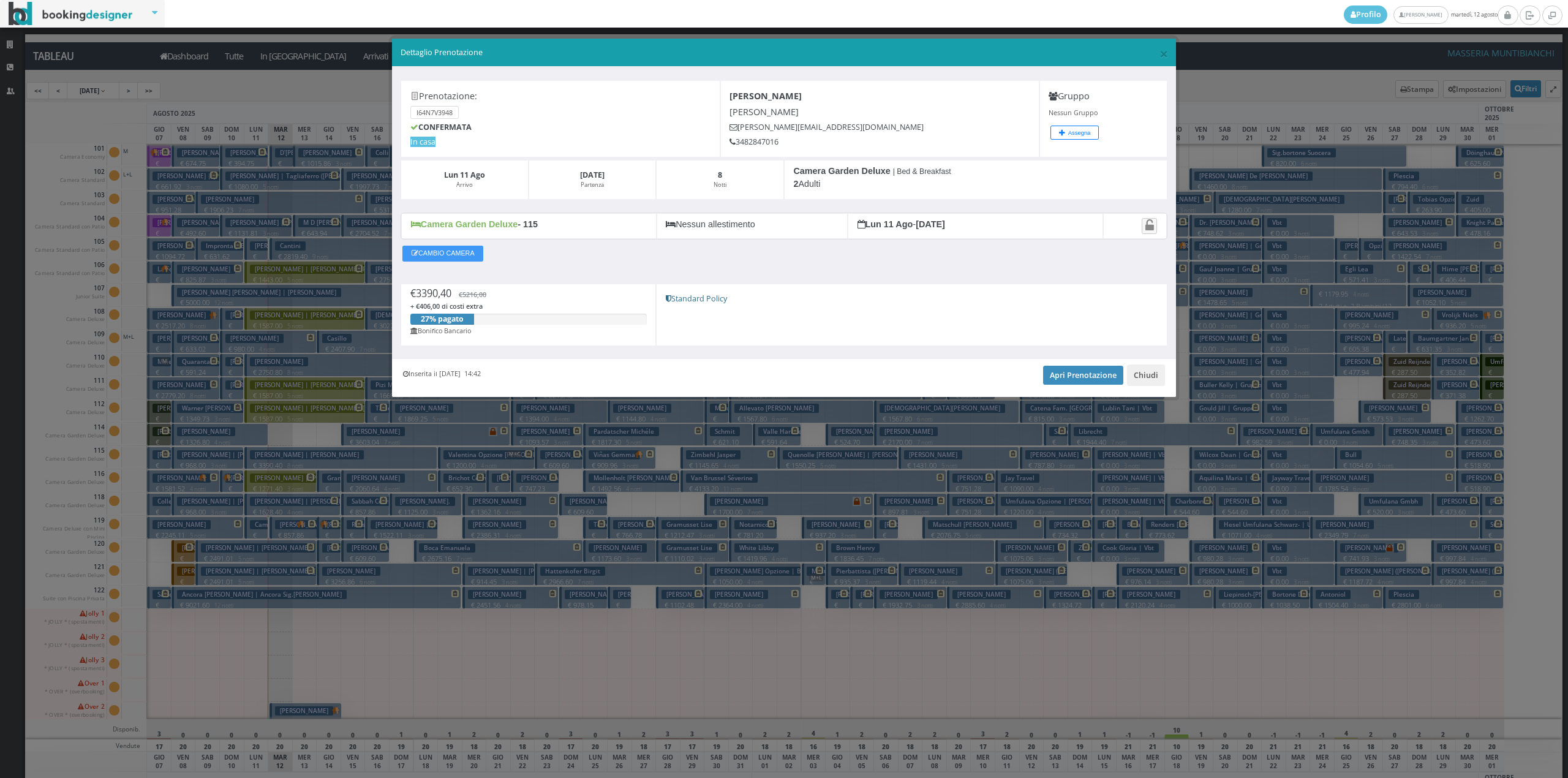
click at [1074, 366] on div "Inserita il 03 Apr 2025 14:42 Apri Prenotazione Chiudi" at bounding box center [784, 377] width 784 height 37
click at [1075, 374] on link "Apri Prenotazione" at bounding box center [1083, 375] width 80 height 18
click at [1149, 376] on button "Chiudi" at bounding box center [1146, 375] width 38 height 21
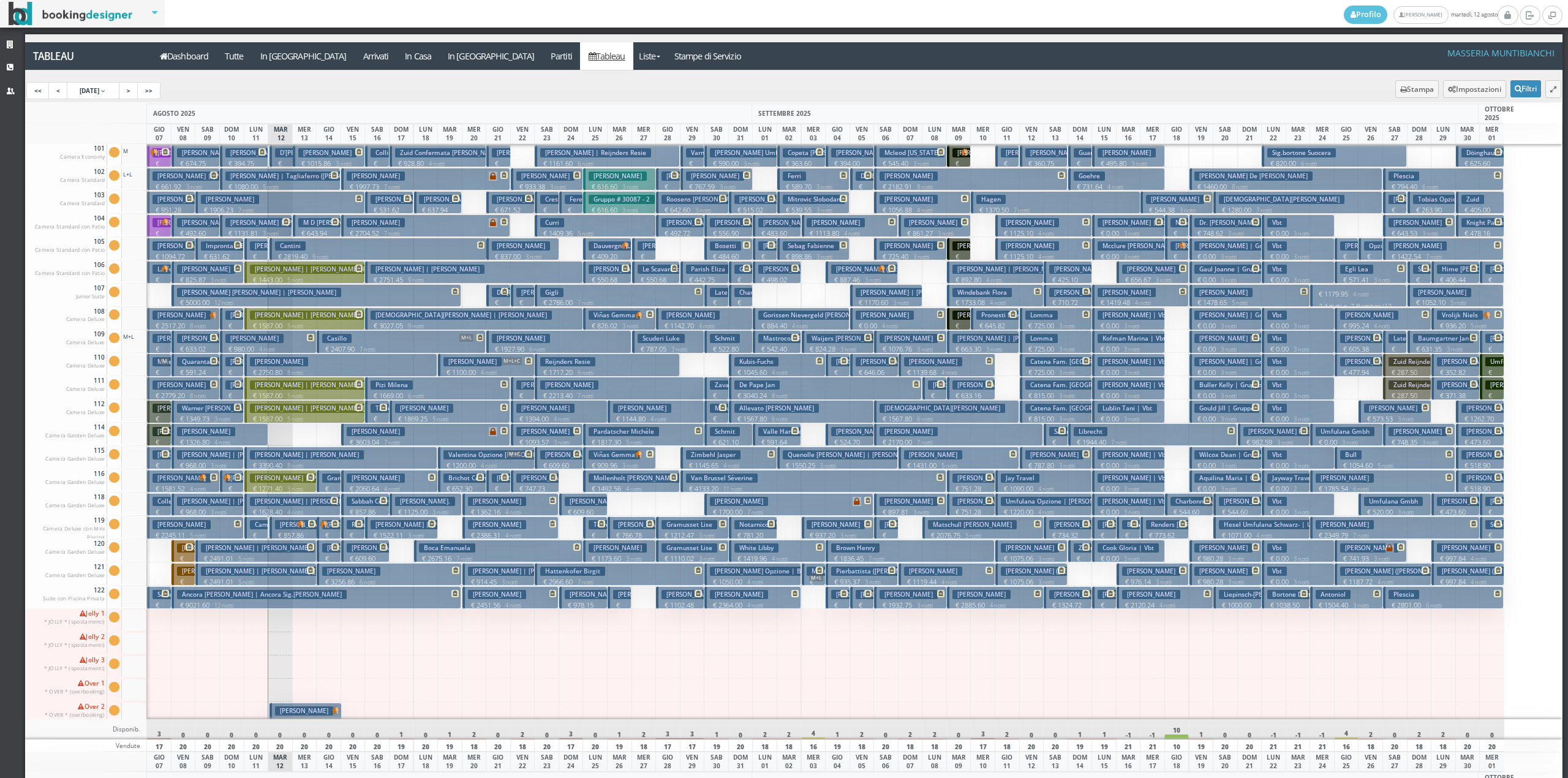
click at [263, 534] on p "€ 300.00 1 notti" at bounding box center [257, 550] width 15 height 39
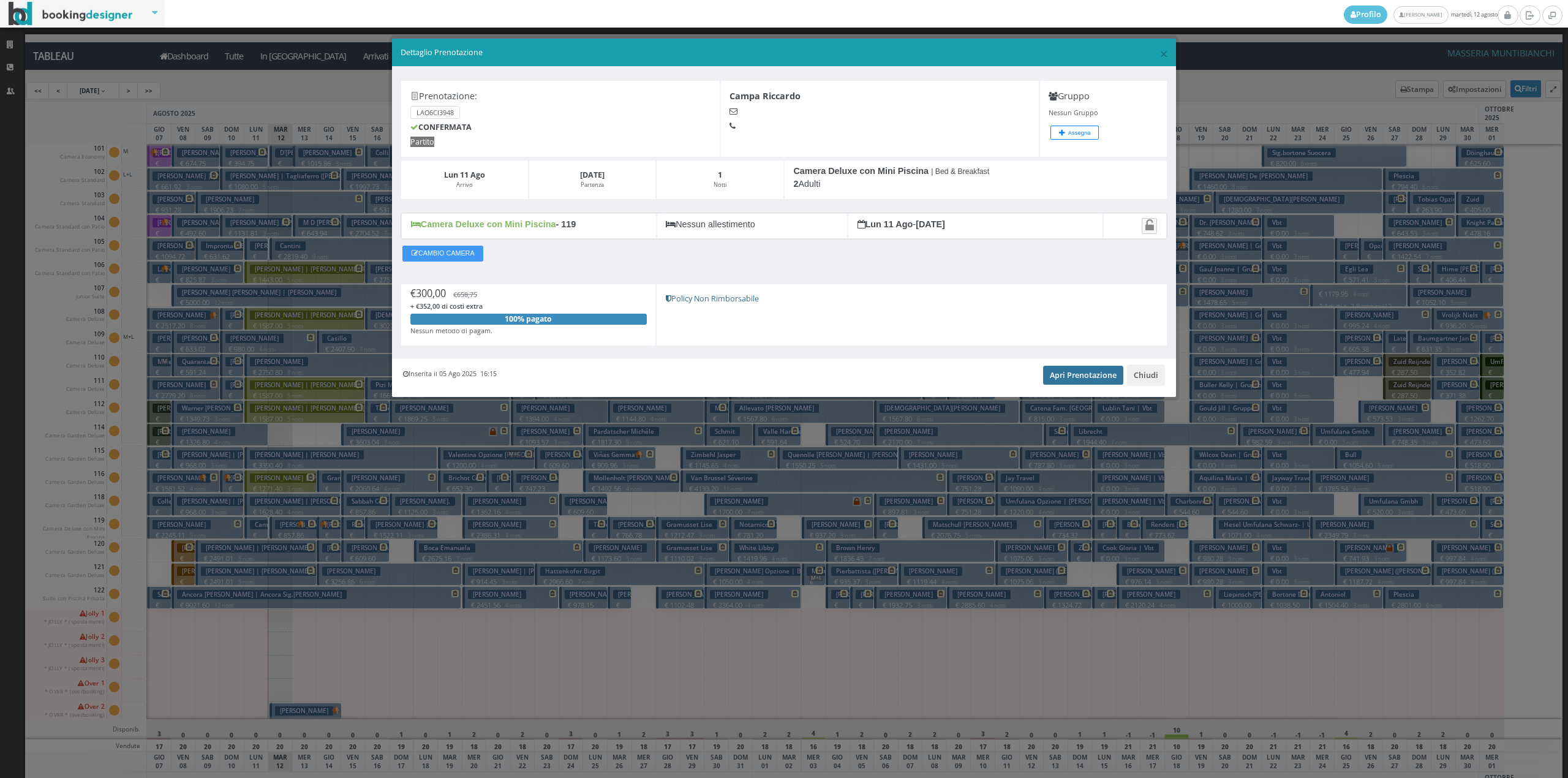
click at [1060, 380] on link "Apri Prenotazione" at bounding box center [1083, 375] width 80 height 18
click at [1148, 384] on button "Chiudi" at bounding box center [1146, 375] width 38 height 21
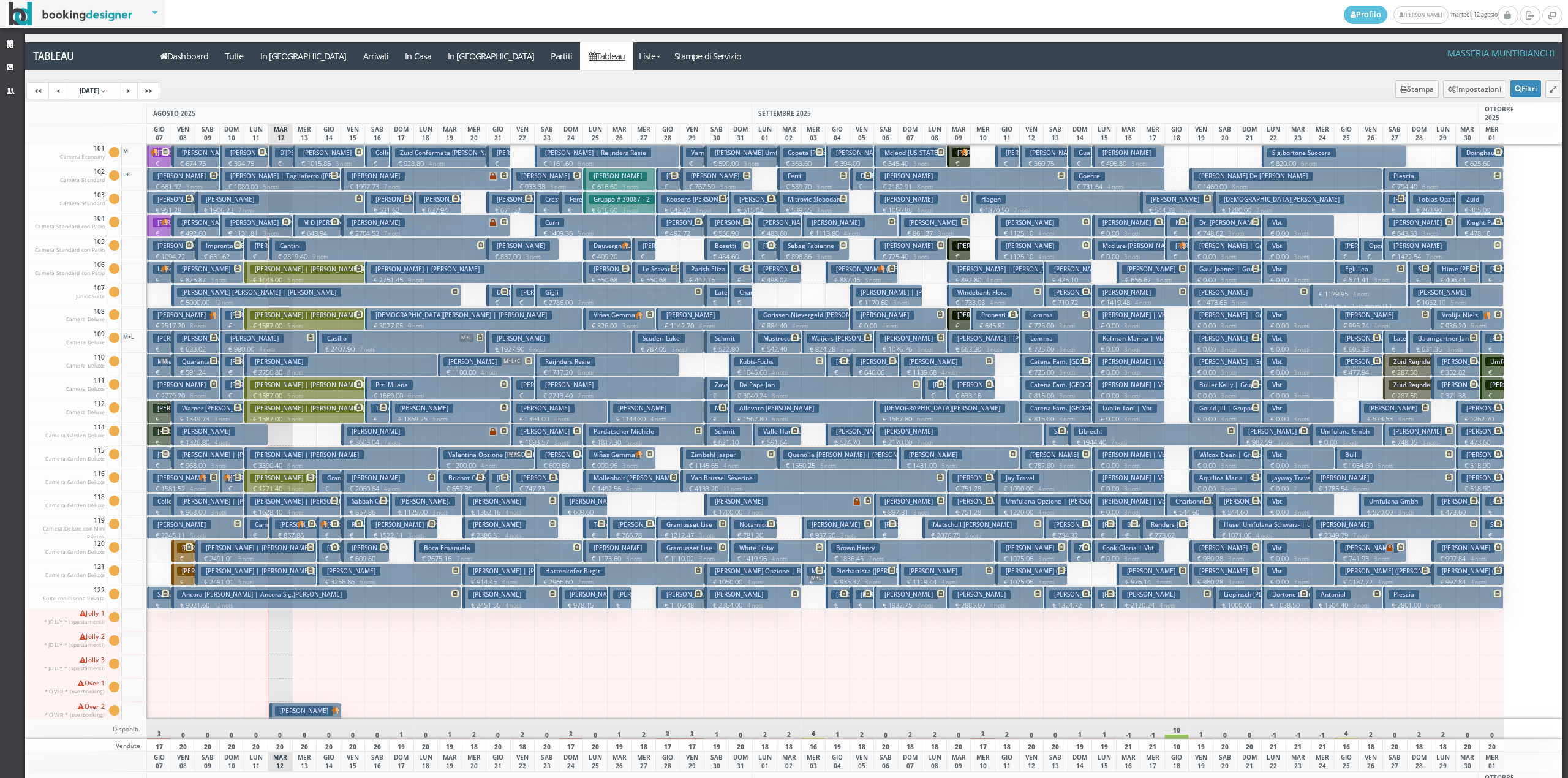
click at [245, 298] on button "Capece Galeota Livio | Capece € 5000.00 12 notti 2 Adulti" at bounding box center [317, 296] width 291 height 23
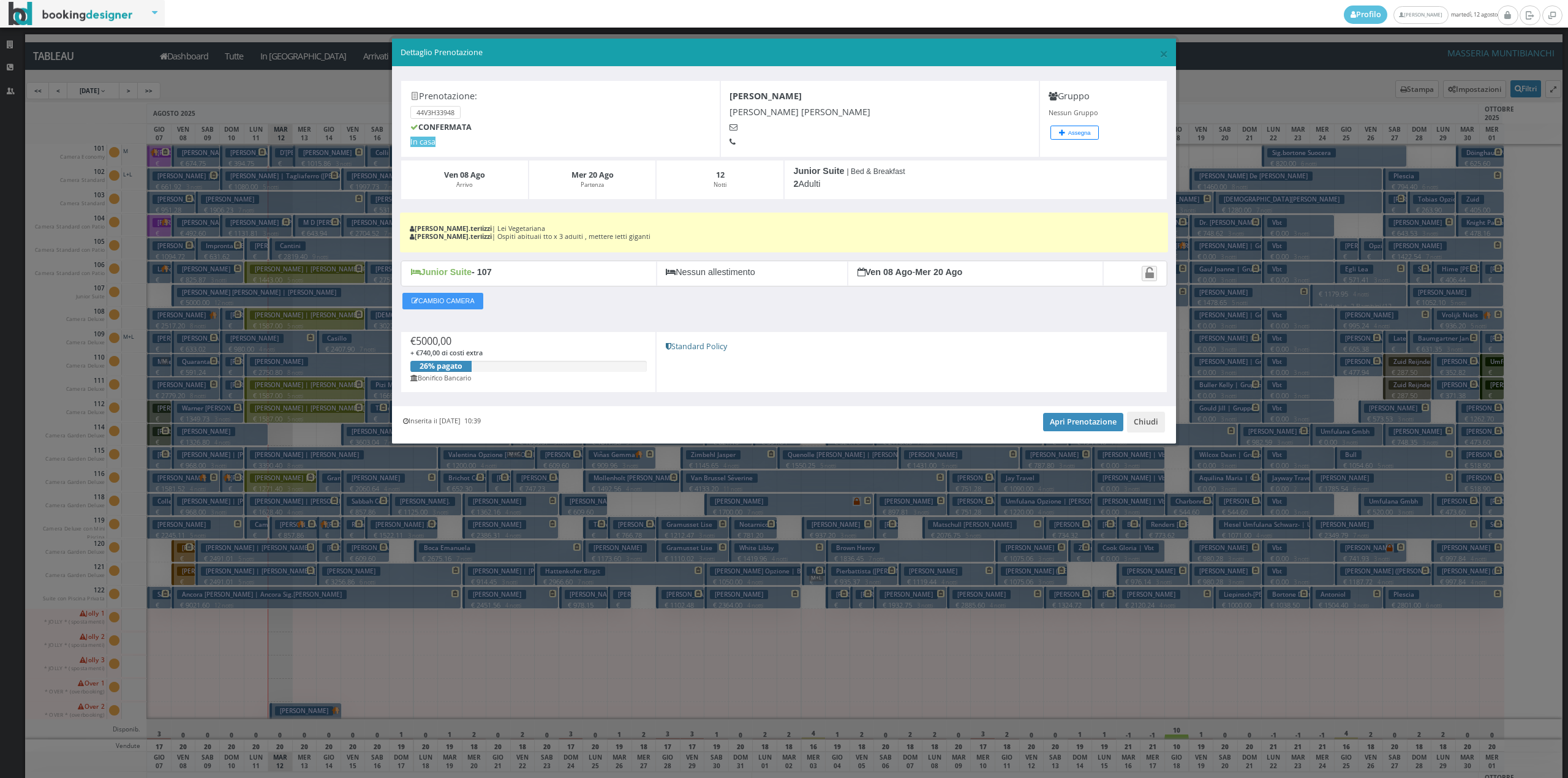
click at [1069, 409] on div "Inserita il 24 Feb 2025 10:39 Apri Prenotazione Chiudi" at bounding box center [784, 425] width 784 height 37
click at [1065, 430] on link "Apri Prenotazione" at bounding box center [1083, 422] width 80 height 18
click at [1142, 432] on button "Chiudi" at bounding box center [1146, 422] width 38 height 21
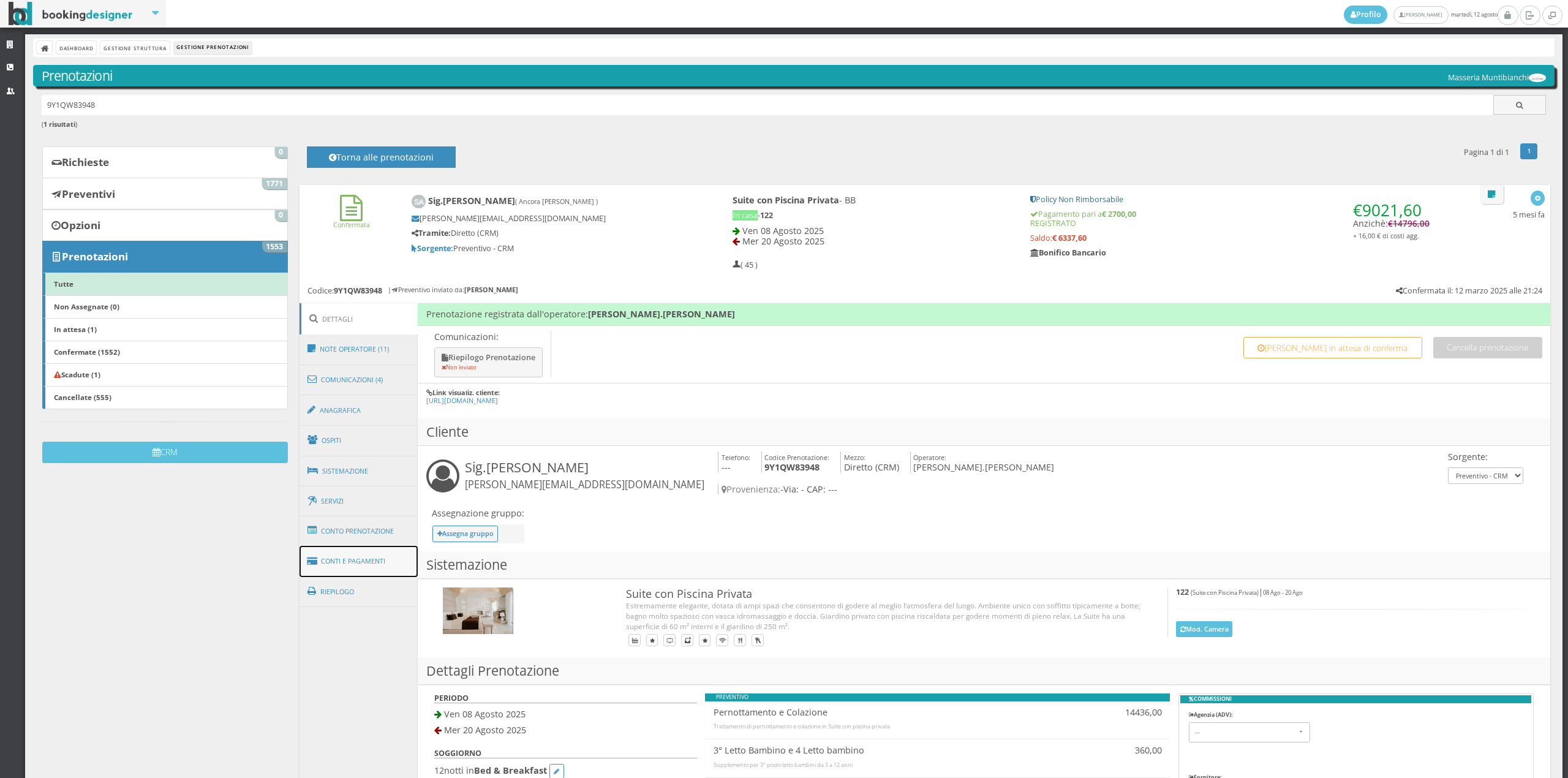
click at [362, 548] on link "Conti e Pagamenti" at bounding box center [359, 561] width 119 height 31
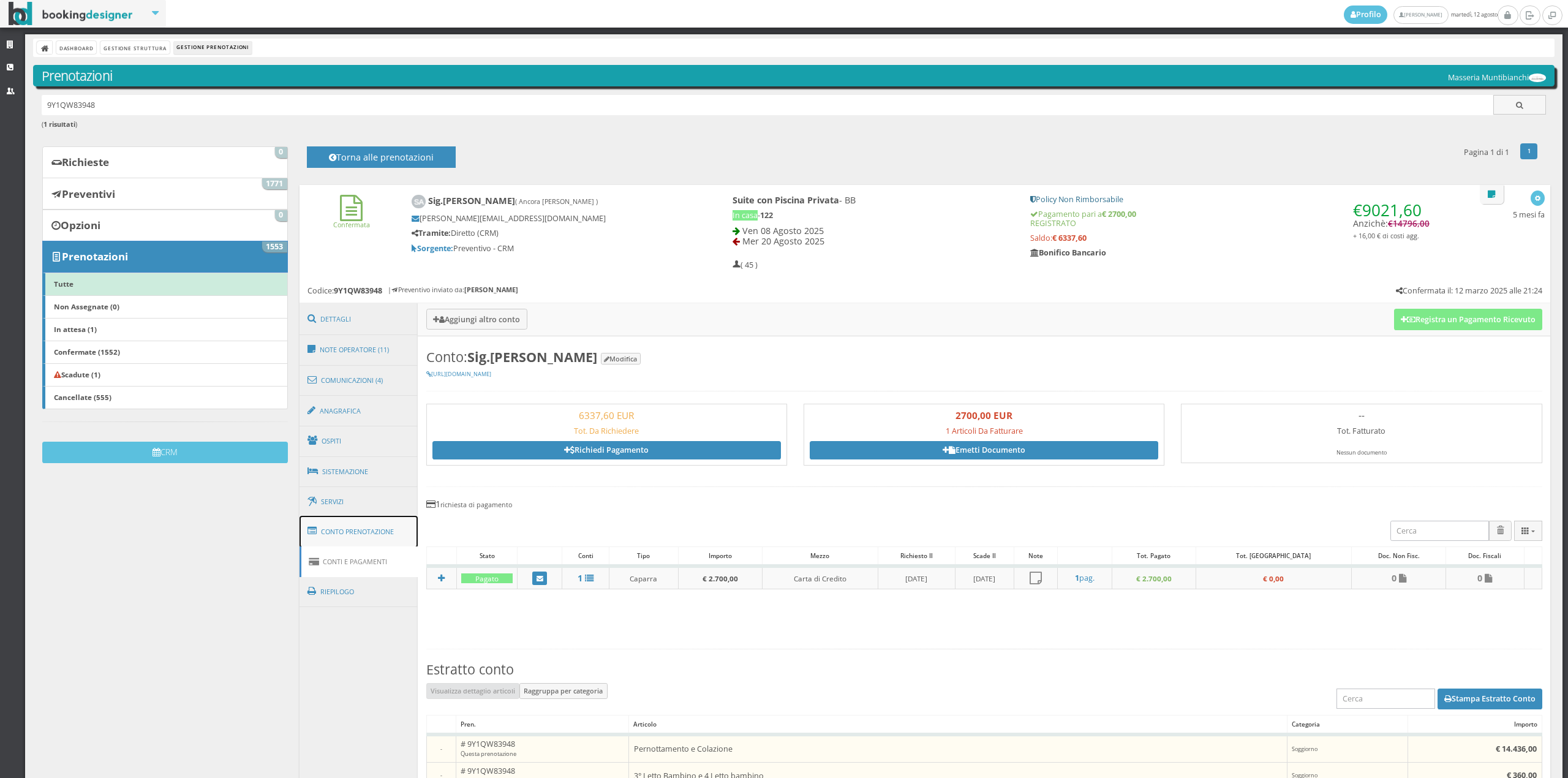
click at [370, 530] on link "Conto Prenotazione" at bounding box center [359, 532] width 119 height 32
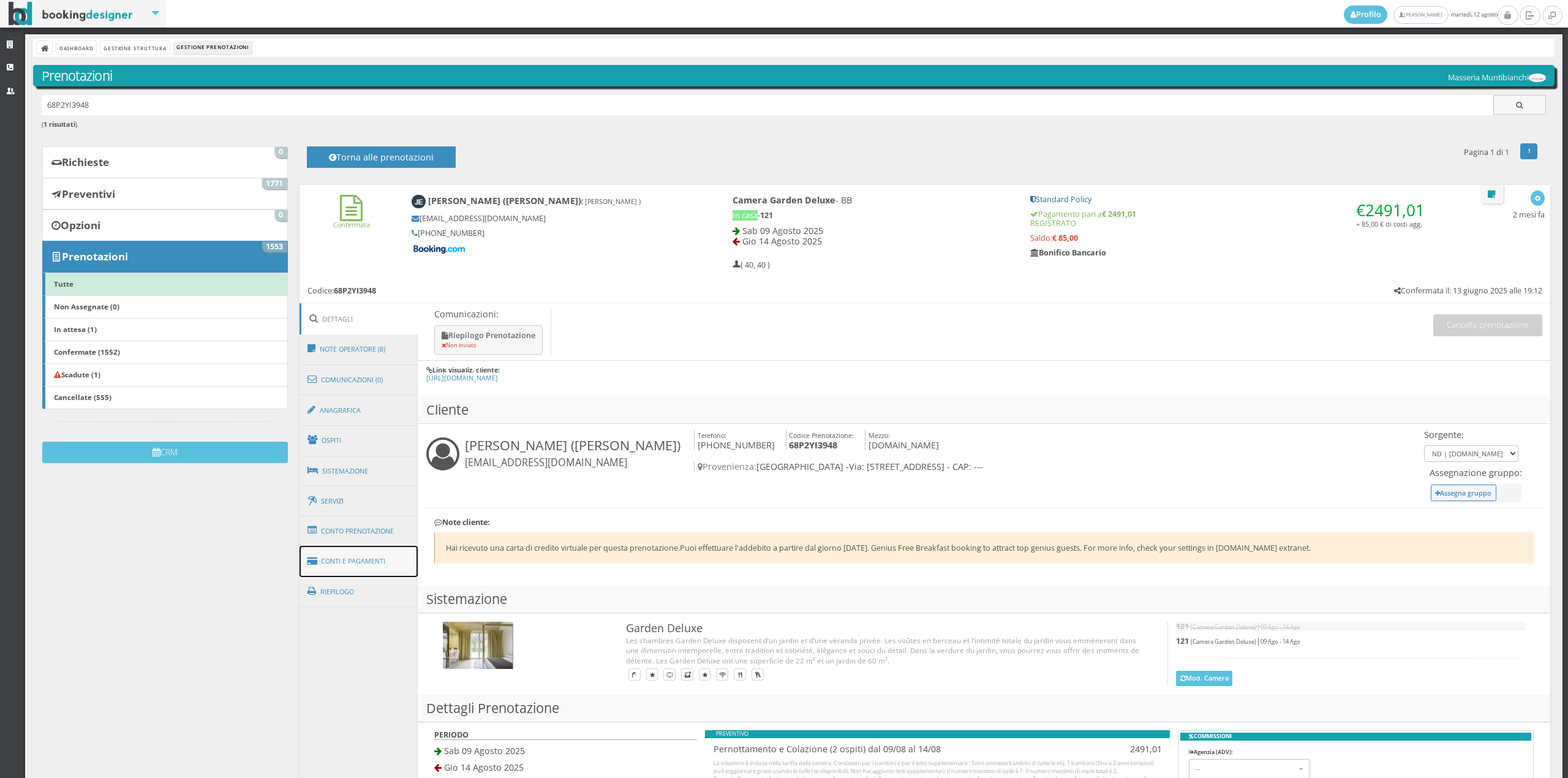
click at [381, 561] on link "Conti e Pagamenti" at bounding box center [359, 561] width 119 height 31
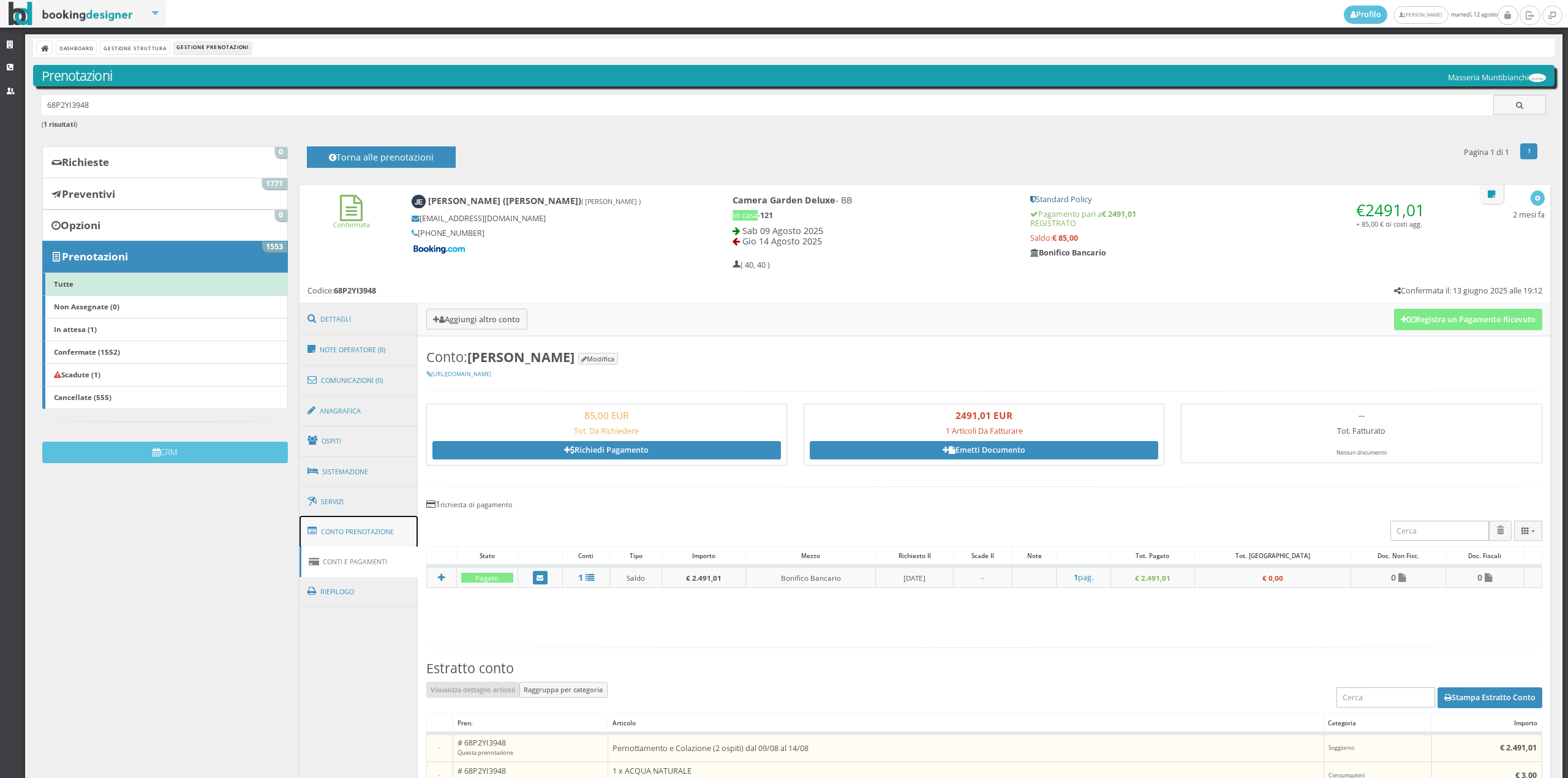
click at [388, 528] on link "Conto Prenotazione" at bounding box center [359, 532] width 119 height 32
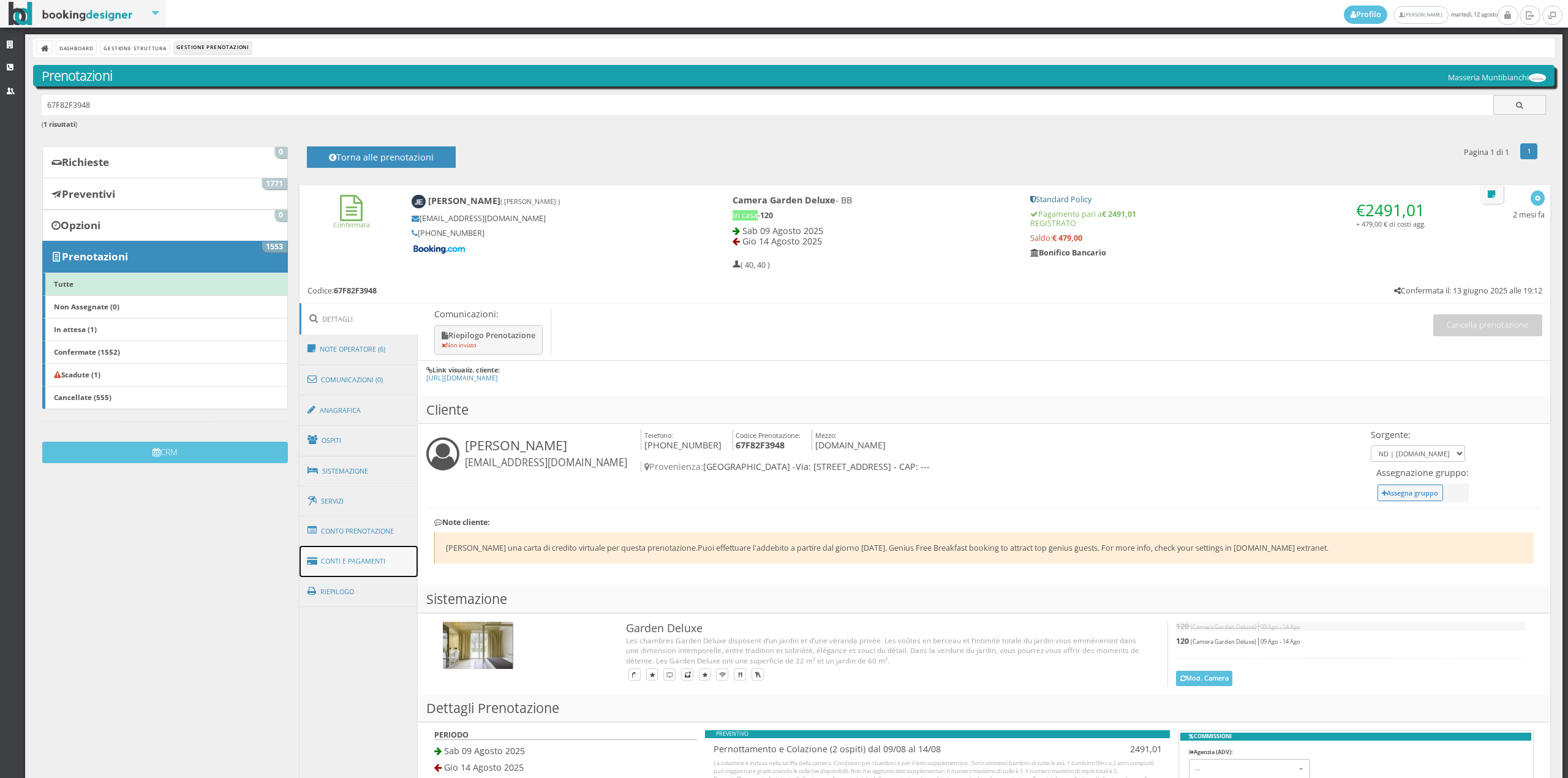
click at [393, 570] on link "Conti e Pagamenti" at bounding box center [359, 561] width 119 height 31
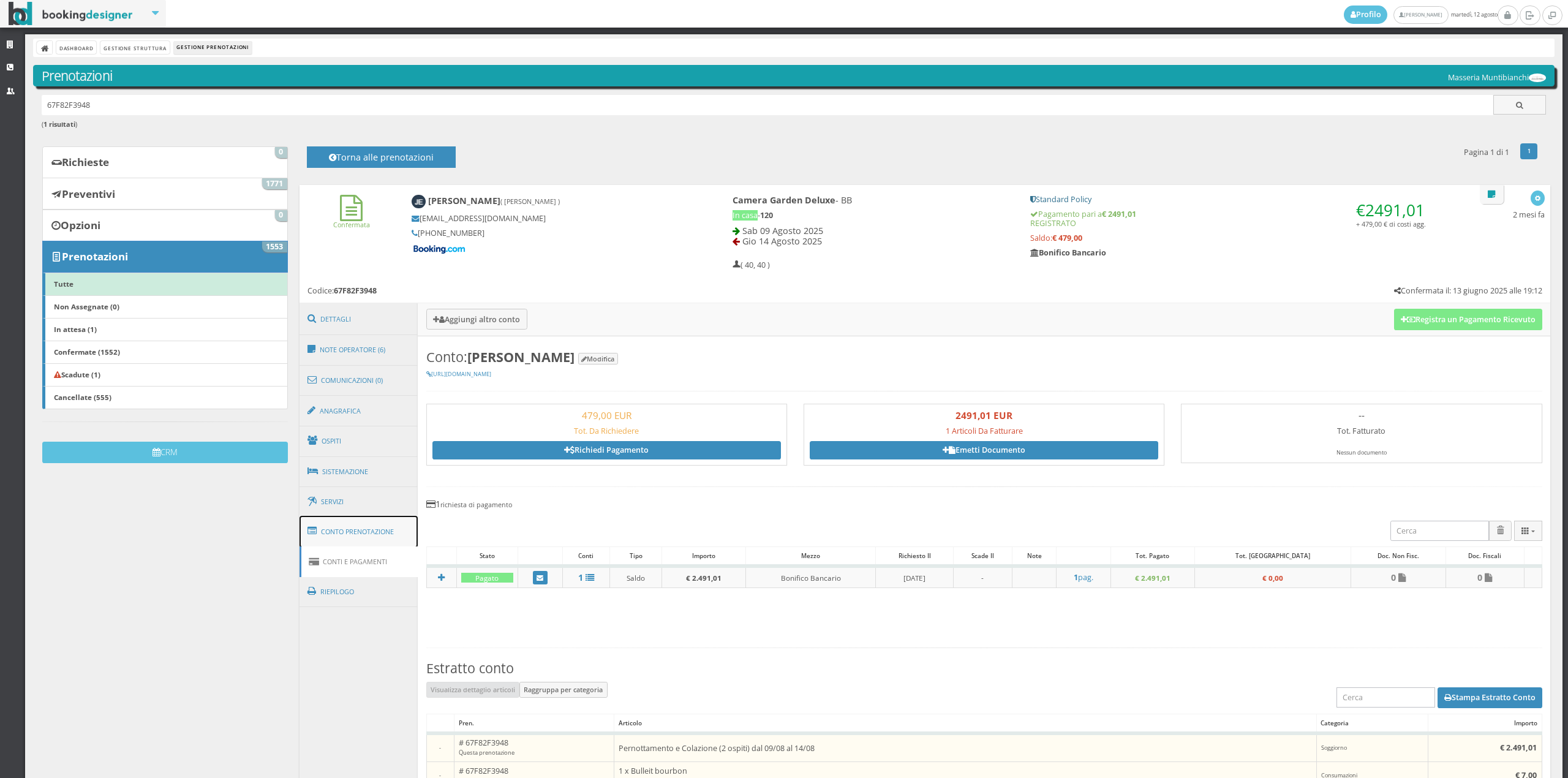
click at [385, 537] on link "Conto Prenotazione" at bounding box center [359, 532] width 119 height 32
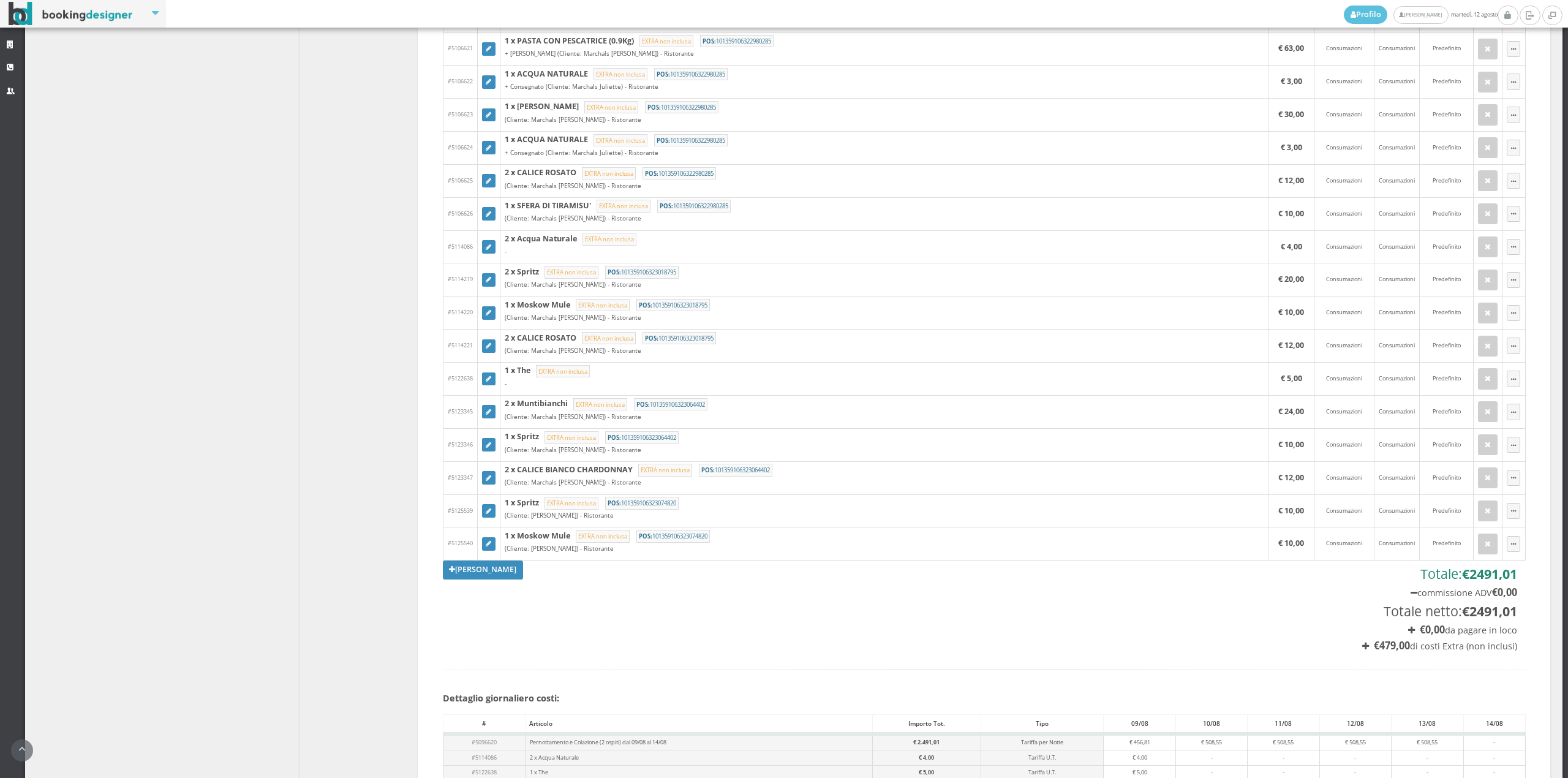
scroll to position [834, 0]
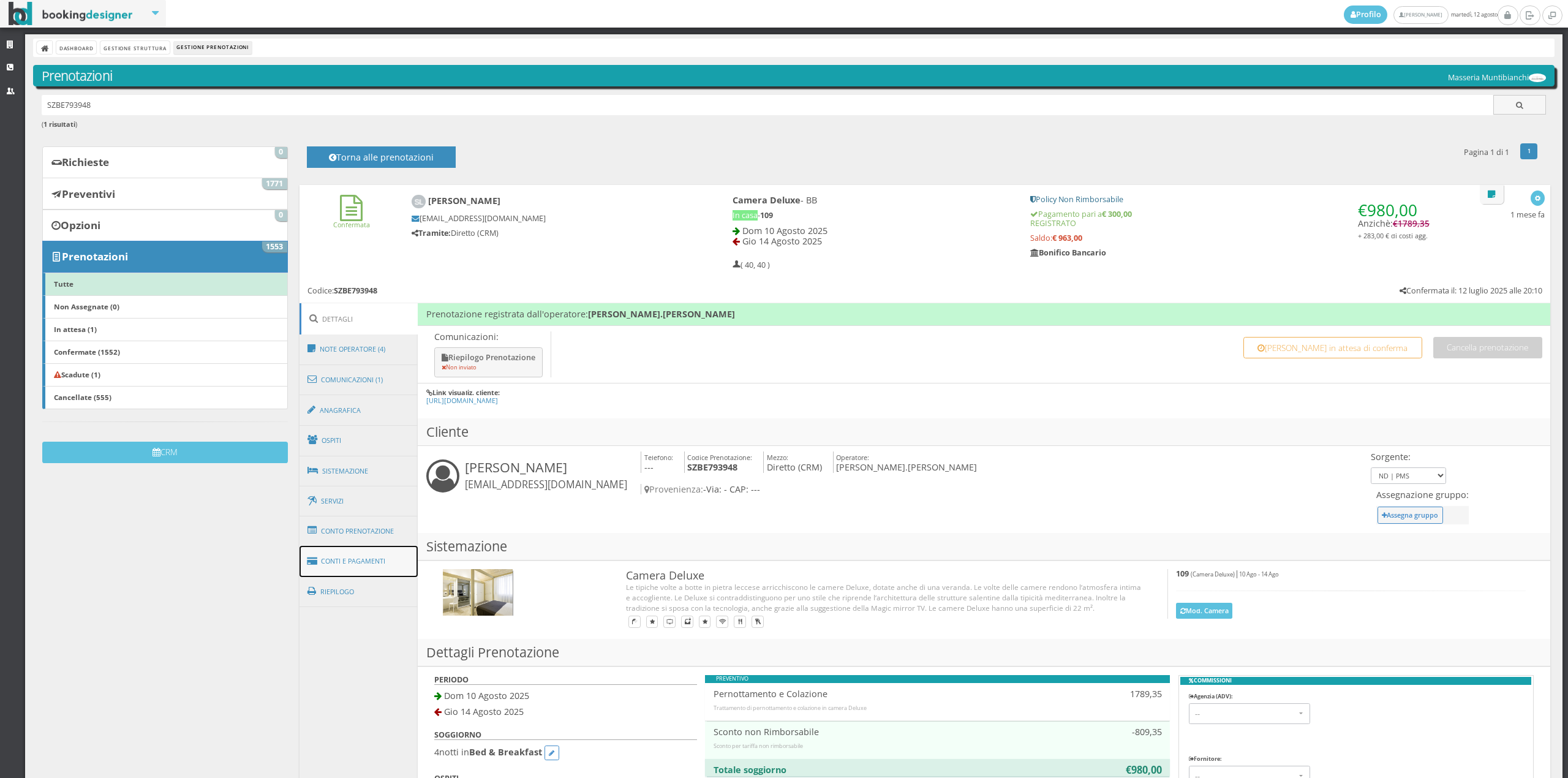
click at [374, 563] on link "Conti e Pagamenti" at bounding box center [359, 561] width 119 height 31
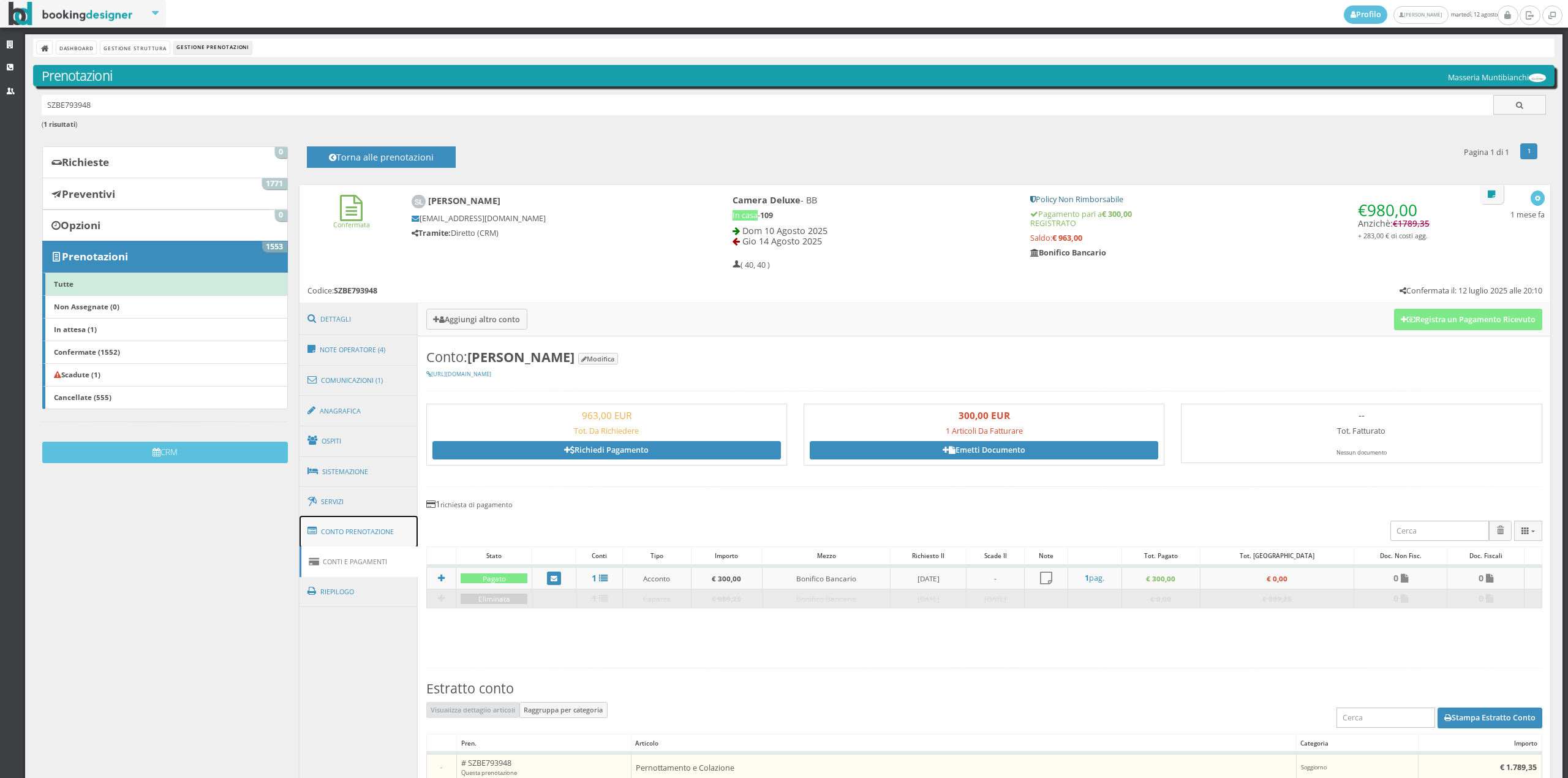
click at [374, 535] on link "Conto Prenotazione" at bounding box center [359, 532] width 119 height 32
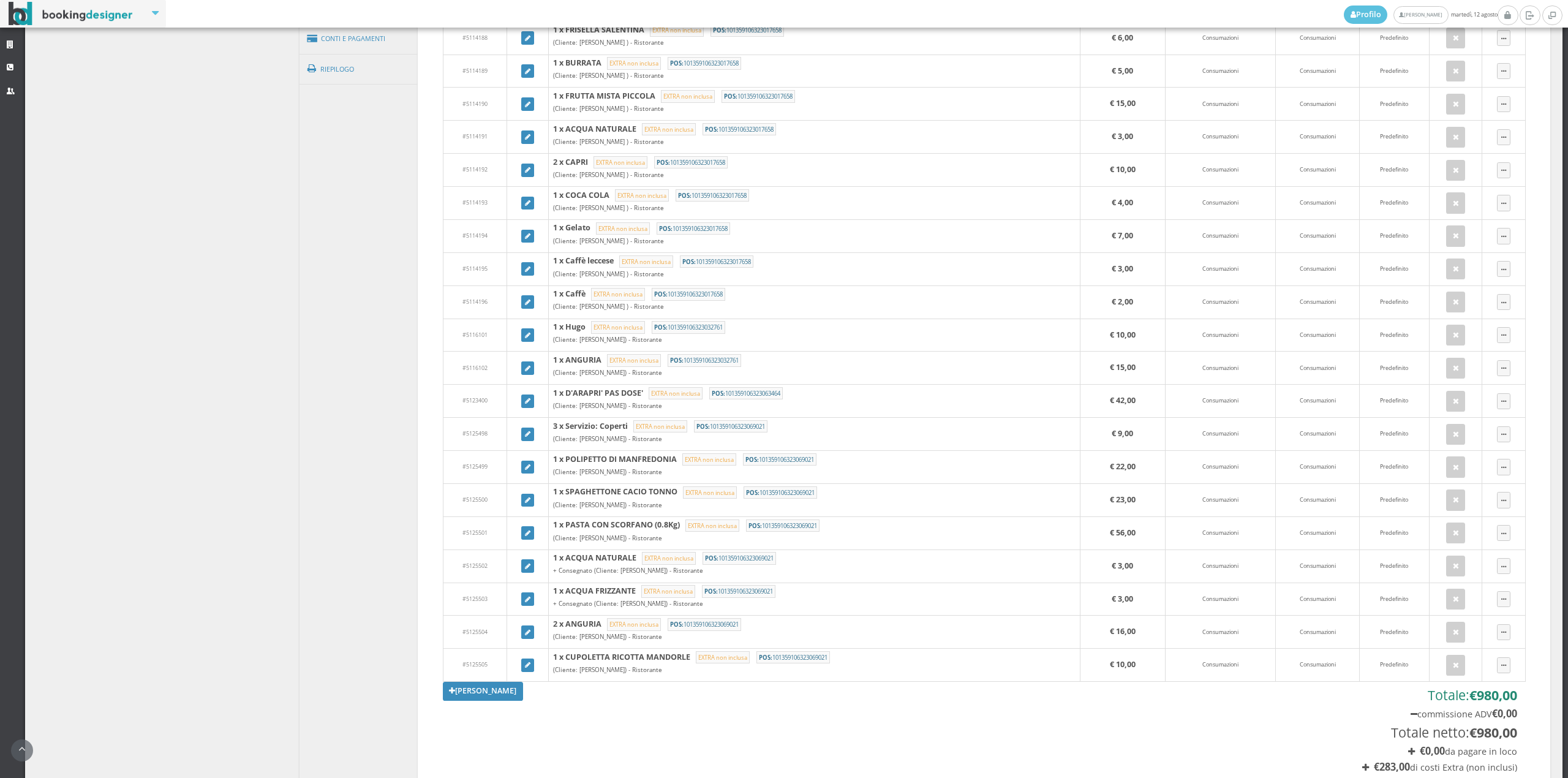
scroll to position [697, 0]
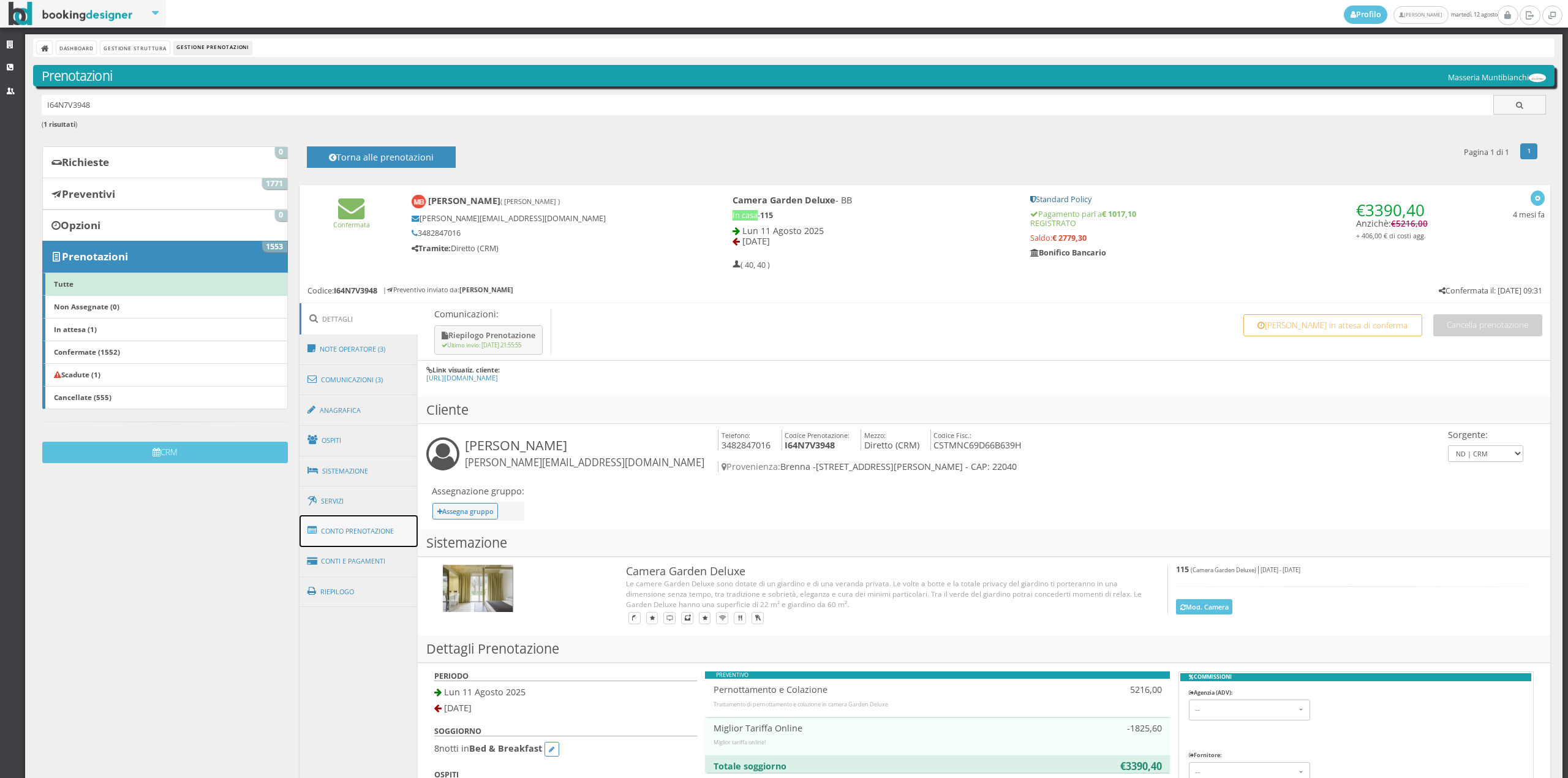
click at [380, 537] on link "Conto Prenotazione" at bounding box center [359, 531] width 119 height 32
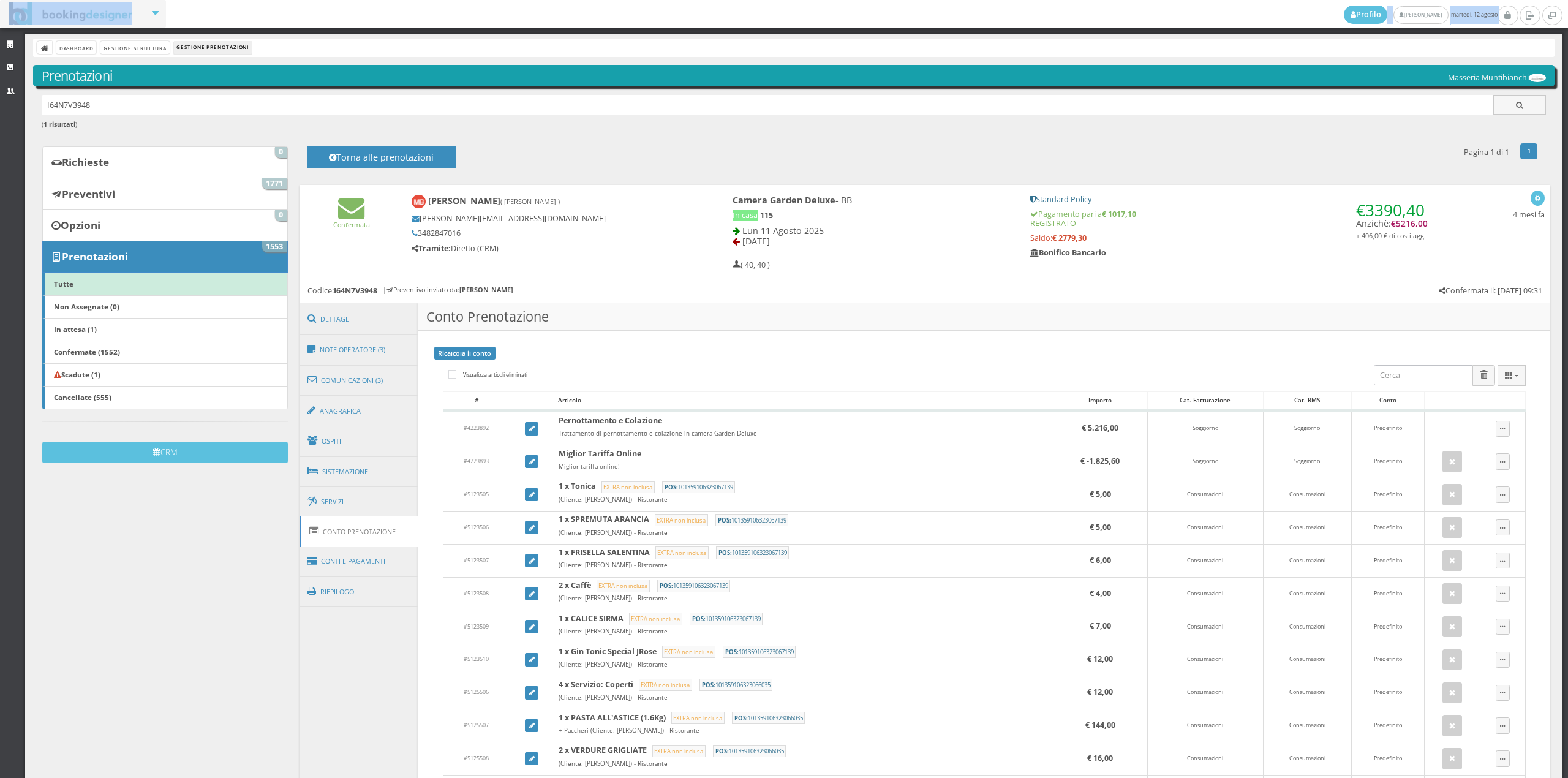
drag, startPoint x: 1552, startPoint y: 192, endPoint x: 1567, endPoint y: 281, distance: 90.3
click at [1567, 281] on div "Profilo Fiorillo Eleonora martedì, 12 agosto Strutture CRM Utenti Dashboard Ges…" at bounding box center [784, 389] width 1568 height 778
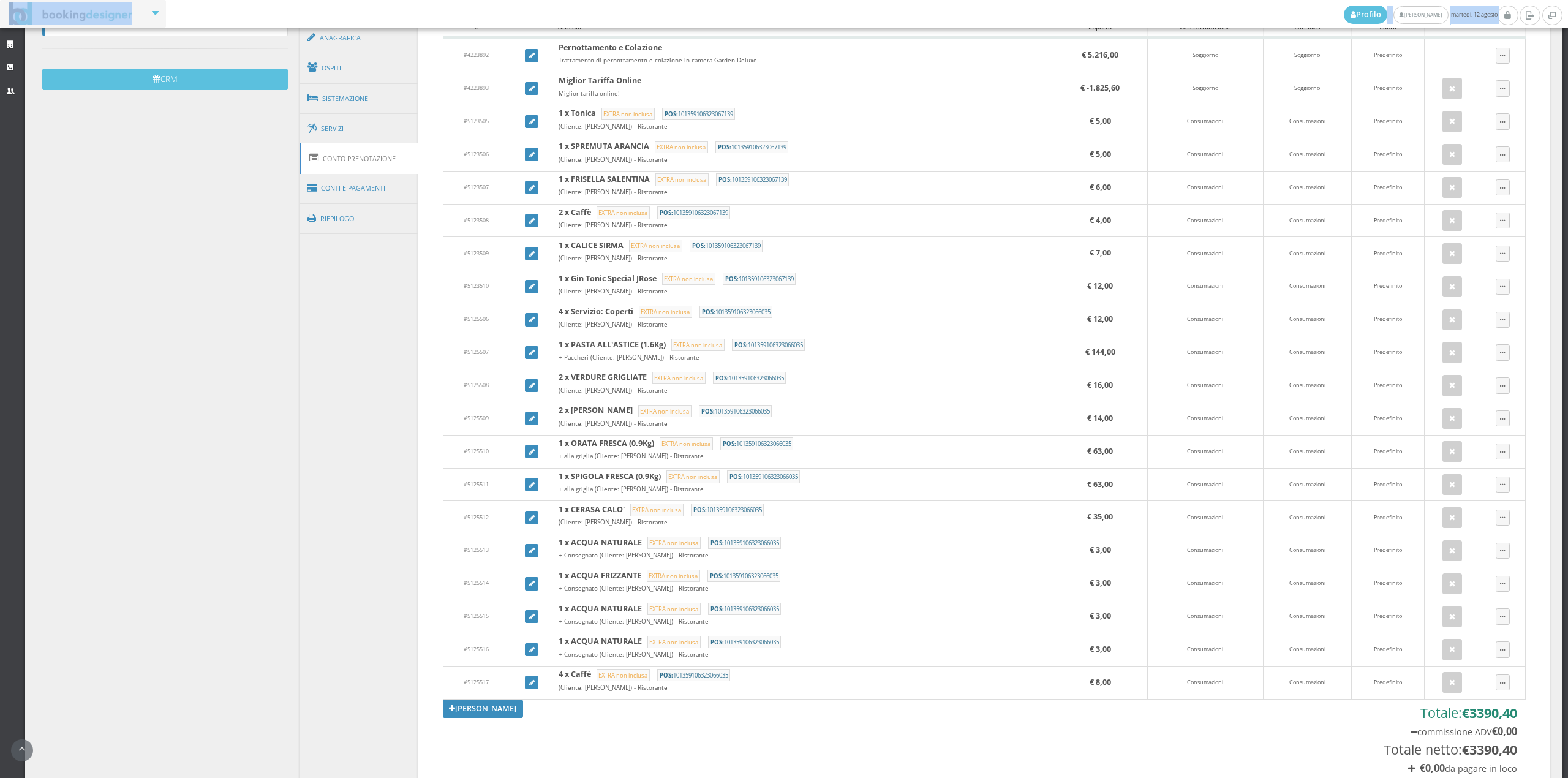
scroll to position [521, 0]
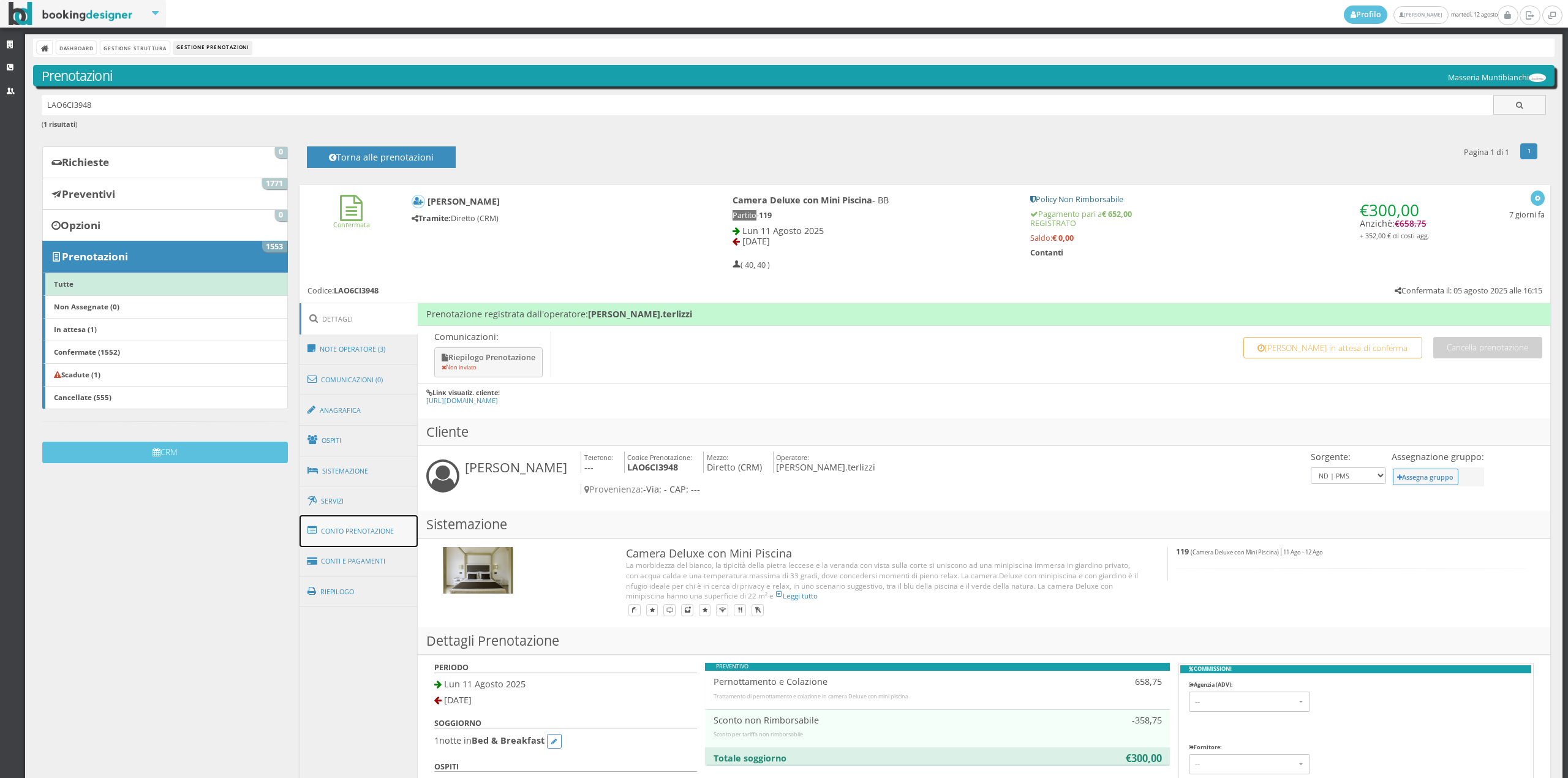
click at [371, 532] on link "Conto Prenotazione" at bounding box center [359, 531] width 119 height 32
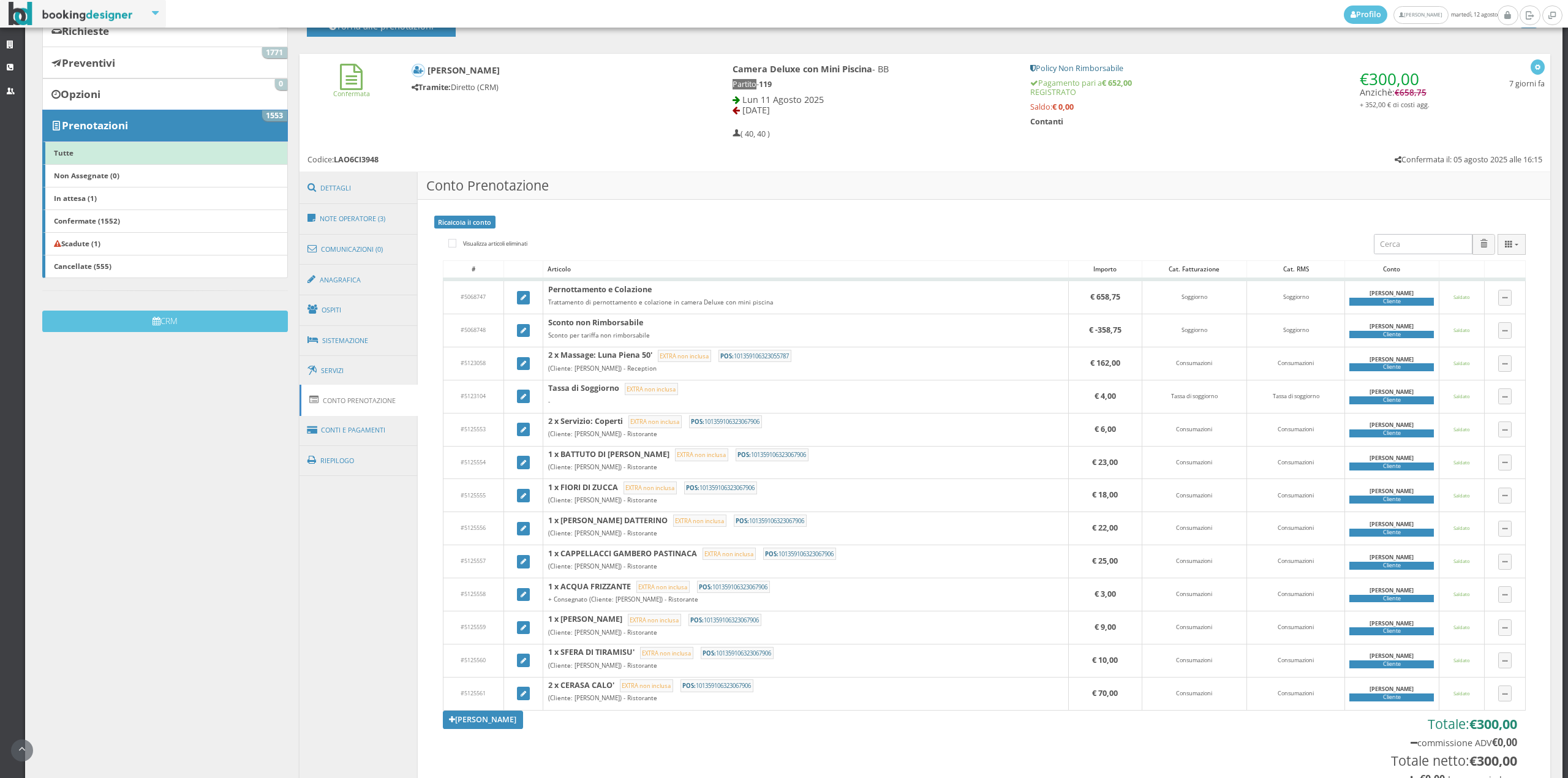
scroll to position [153, 0]
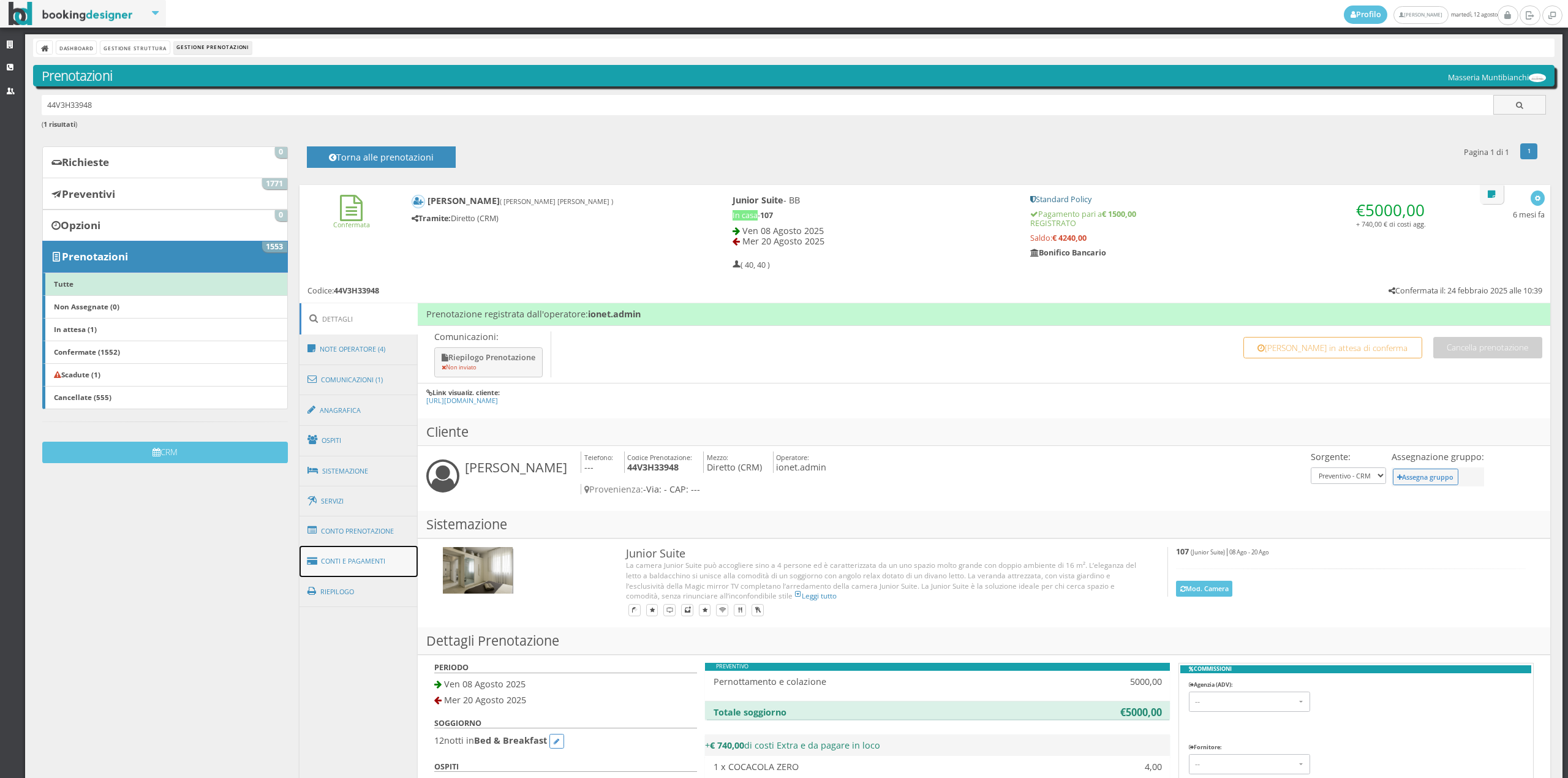
click at [343, 560] on link "Conti e Pagamenti" at bounding box center [359, 561] width 119 height 31
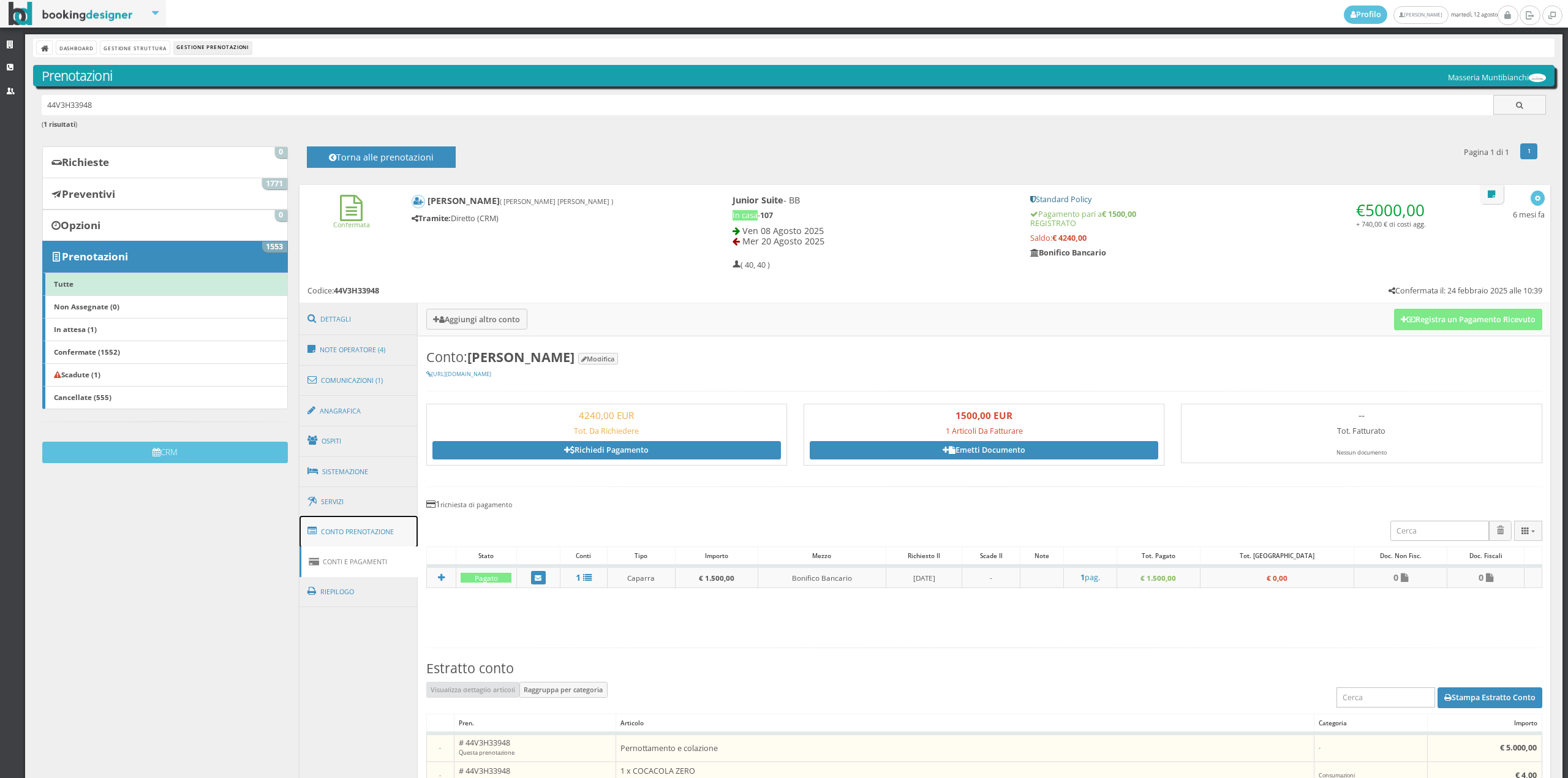
click at [348, 541] on link "Conto Prenotazione" at bounding box center [359, 532] width 119 height 32
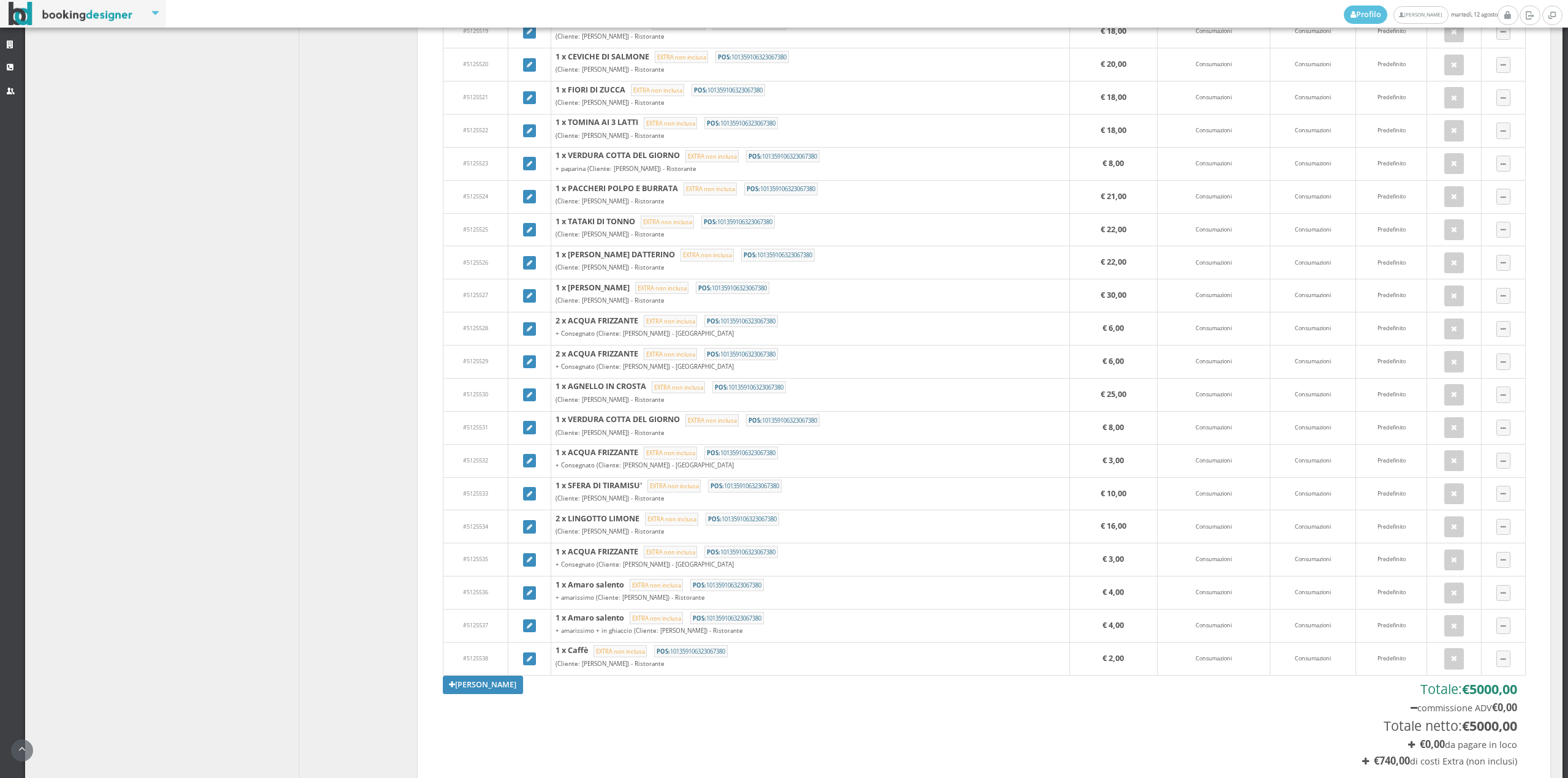
scroll to position [1614, 0]
